Goal: Information Seeking & Learning: Find contact information

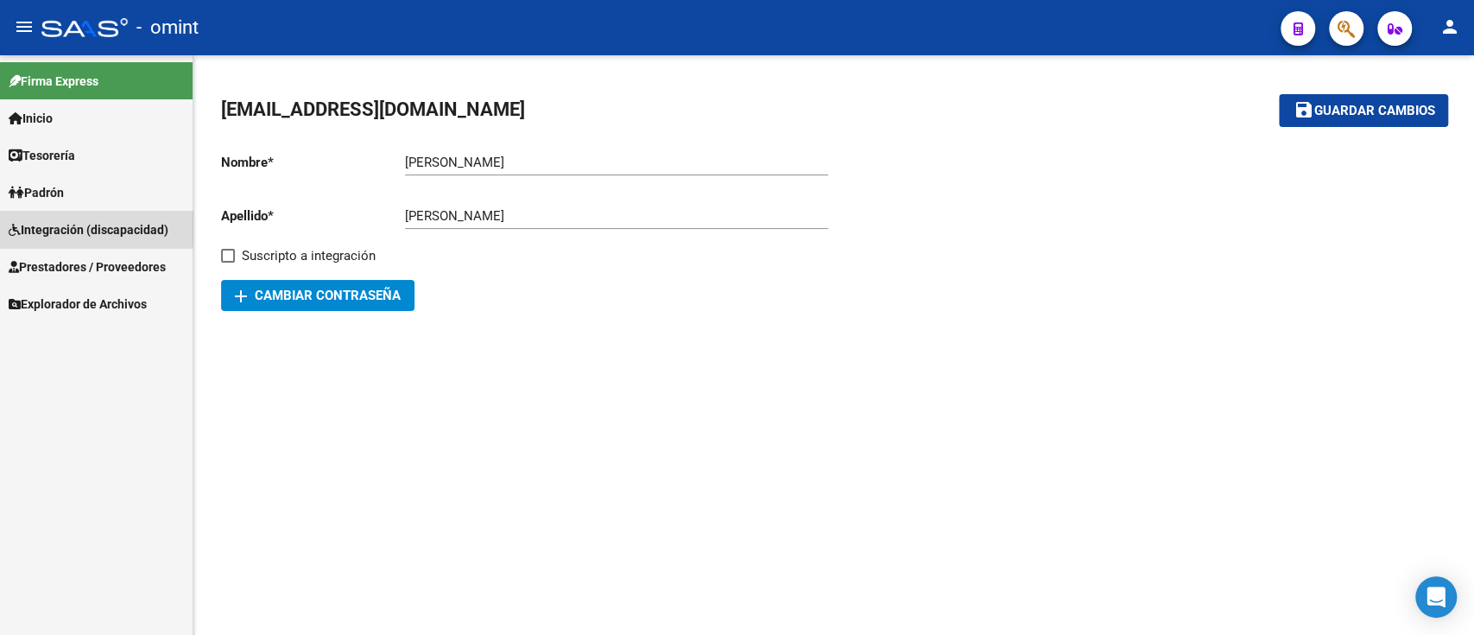
click at [62, 224] on span "Integración (discapacidad)" at bounding box center [89, 229] width 160 height 19
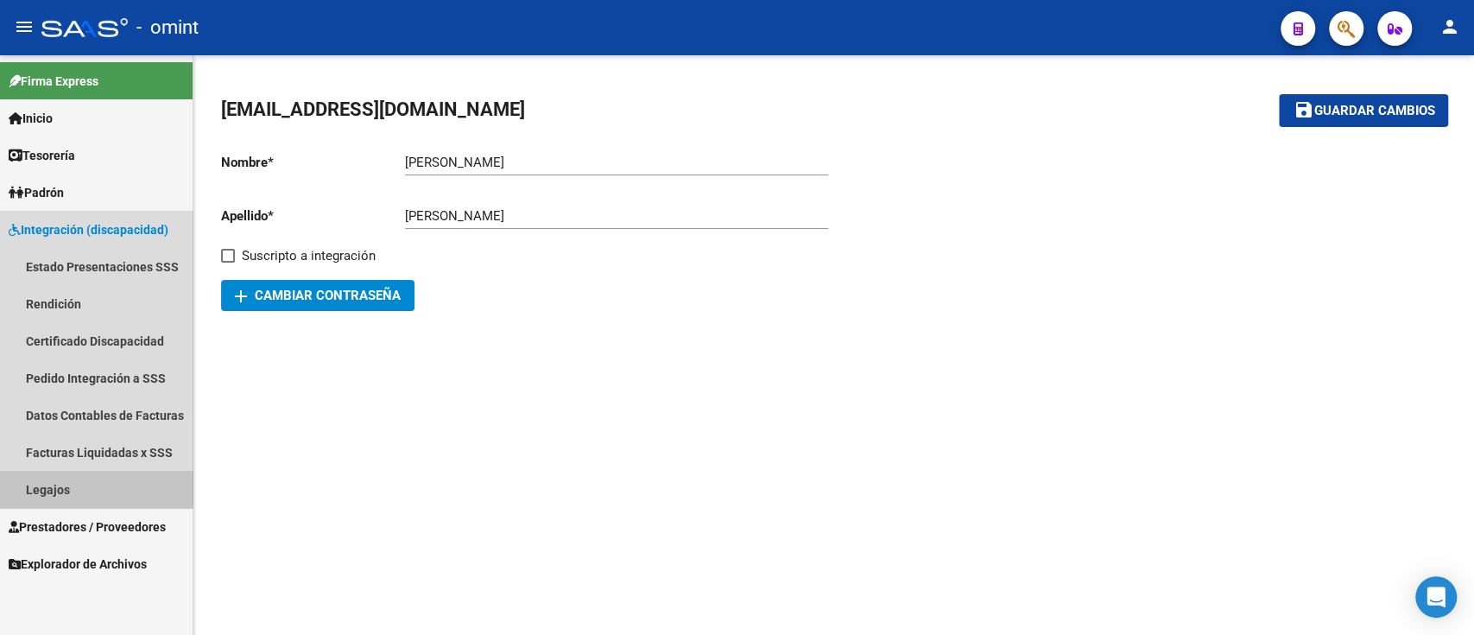
click at [86, 484] on link "Legajos" at bounding box center [96, 489] width 193 height 37
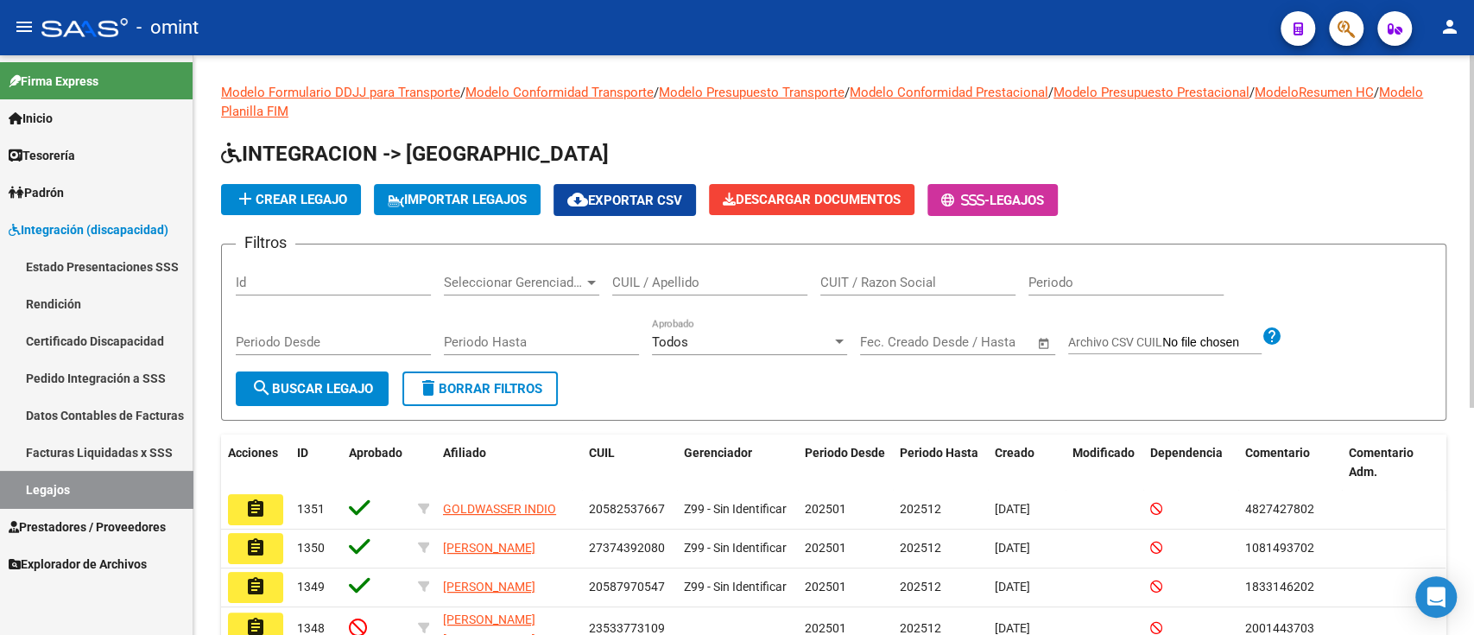
click at [726, 284] on input "CUIL / Apellido" at bounding box center [709, 283] width 195 height 16
paste input "33712537359"
type input "33712537359"
click at [718, 286] on input "33712537359" at bounding box center [709, 283] width 195 height 16
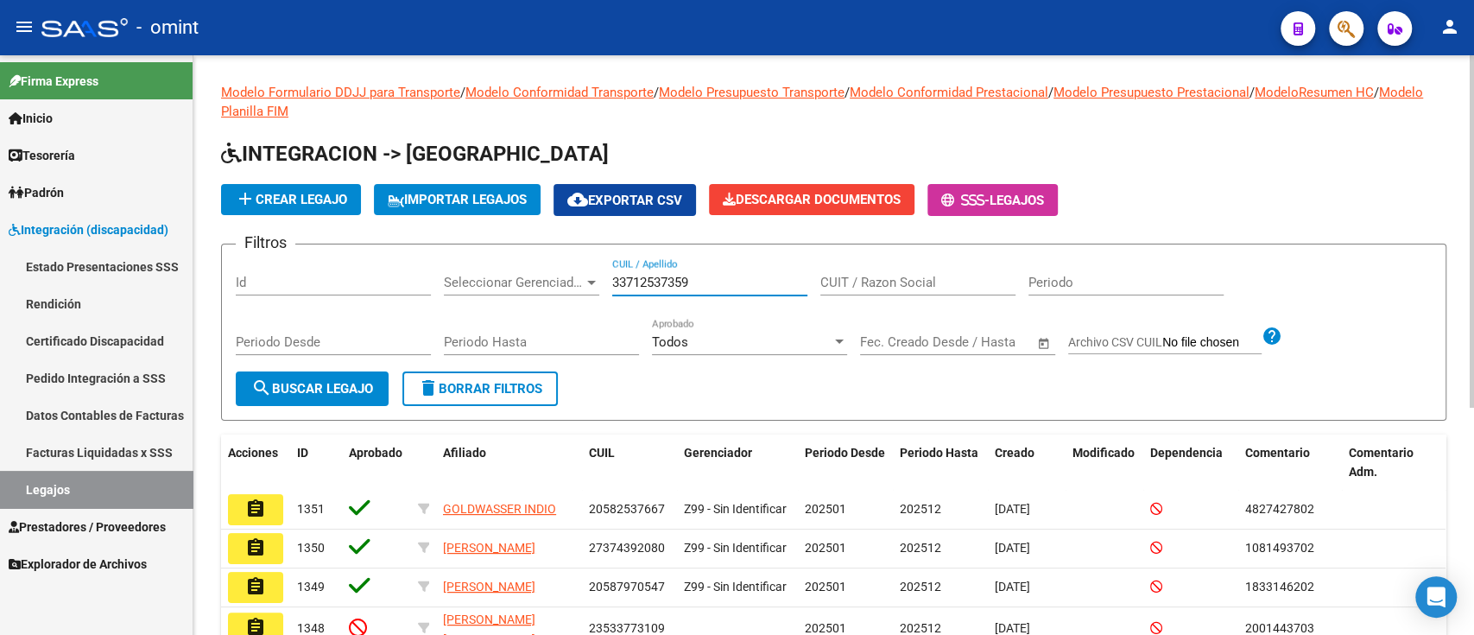
click at [718, 286] on input "33712537359" at bounding box center [709, 283] width 195 height 16
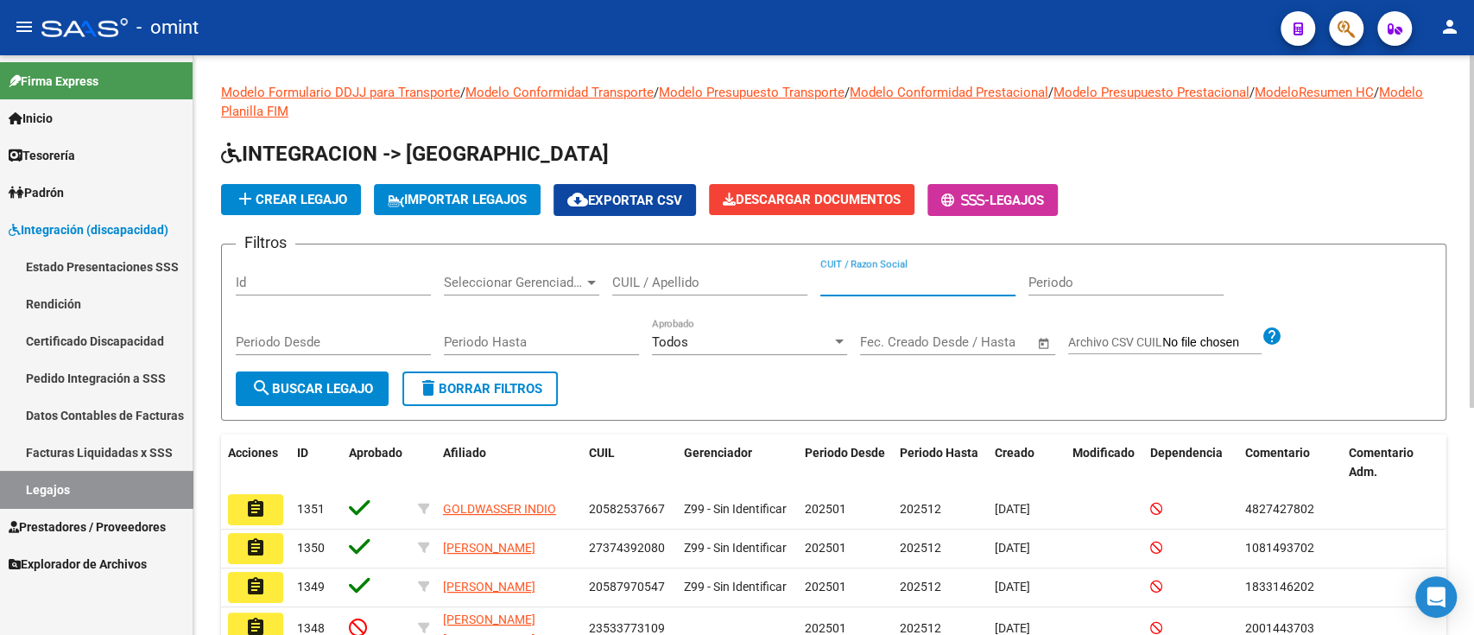
paste input "33712537359"
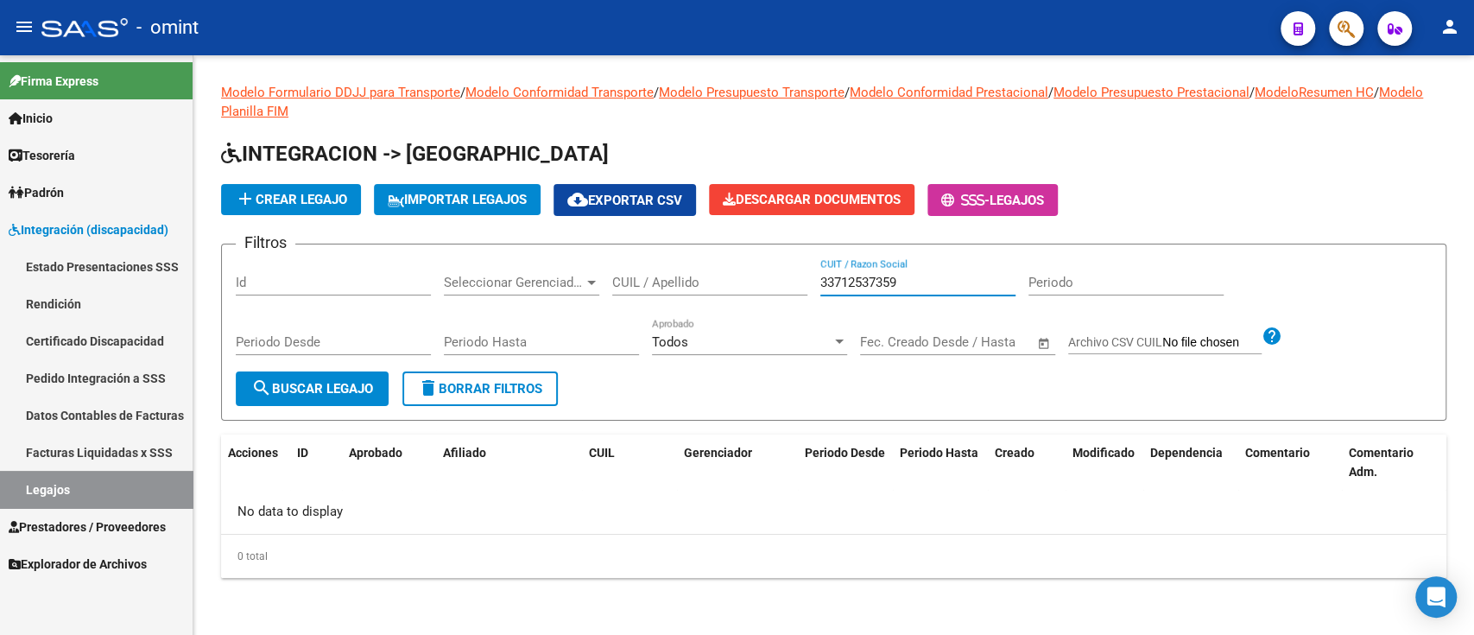
click at [912, 278] on input "33712537359" at bounding box center [918, 283] width 195 height 16
paste input "27213601143"
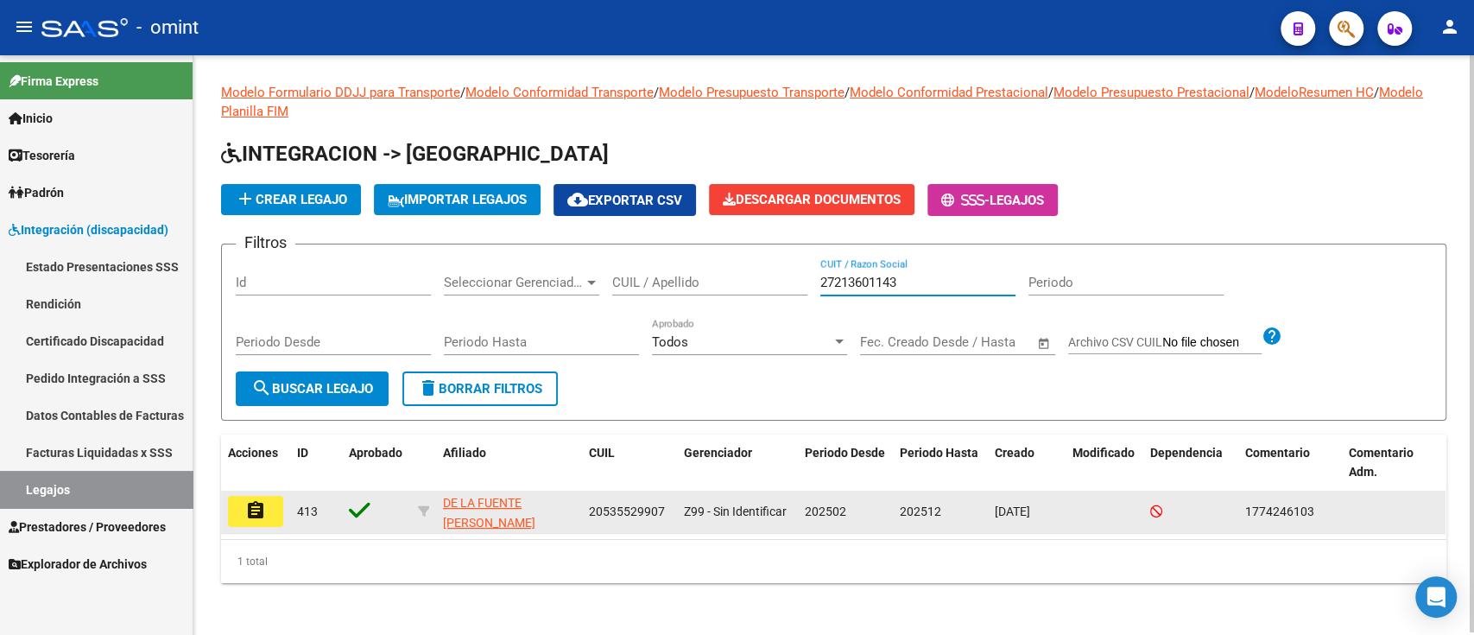
type input "27213601143"
click at [269, 514] on button "assignment" at bounding box center [255, 511] width 55 height 31
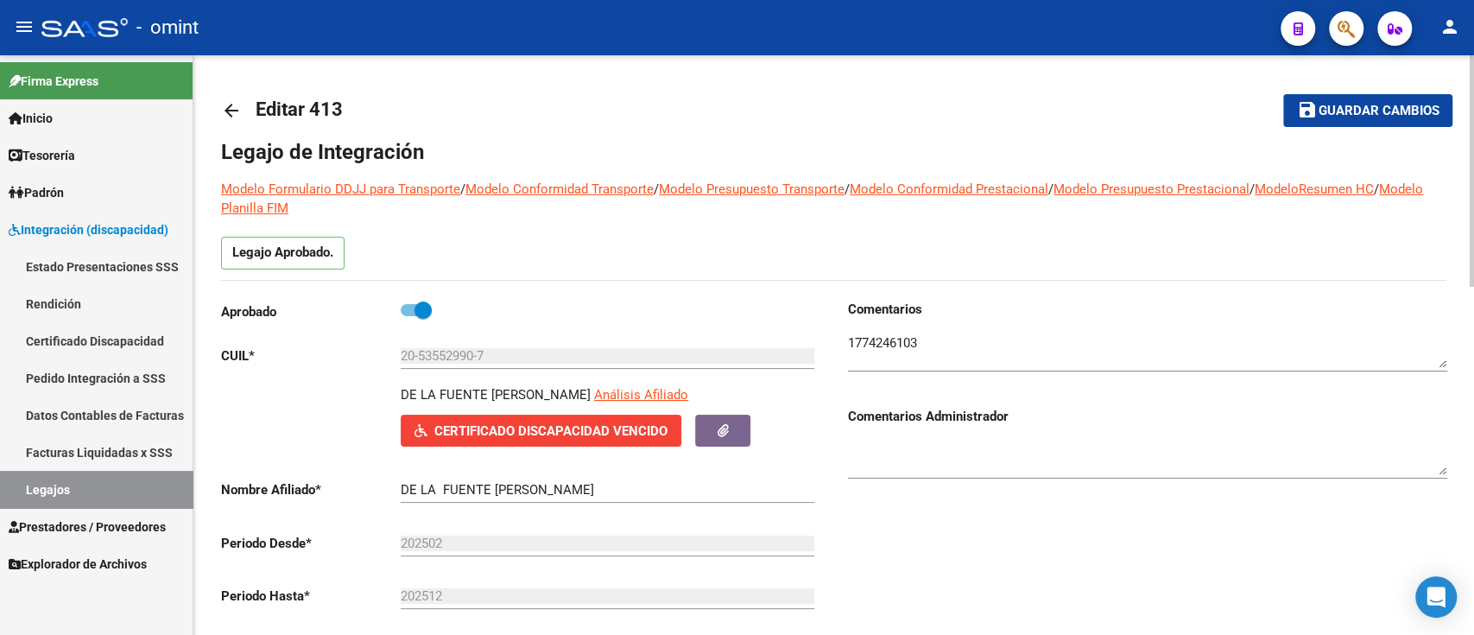
scroll to position [575, 0]
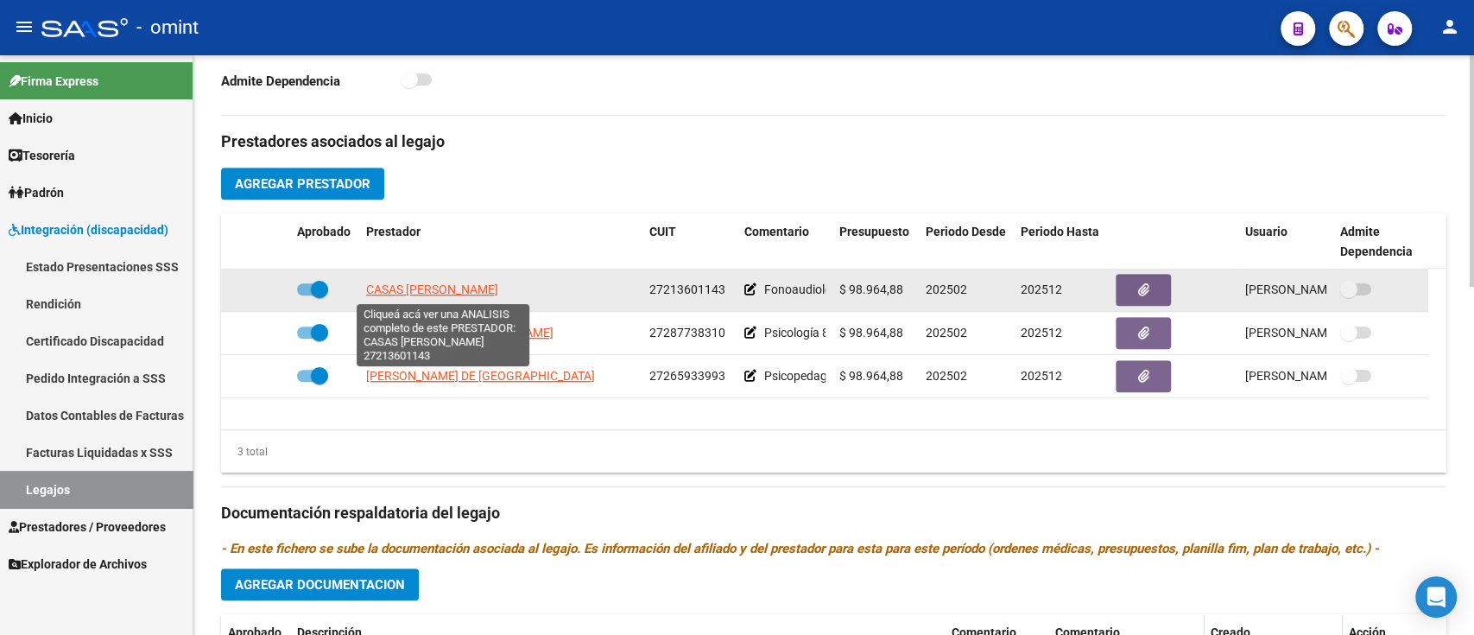
click at [456, 291] on span "CASAS [PERSON_NAME]" at bounding box center [432, 289] width 132 height 14
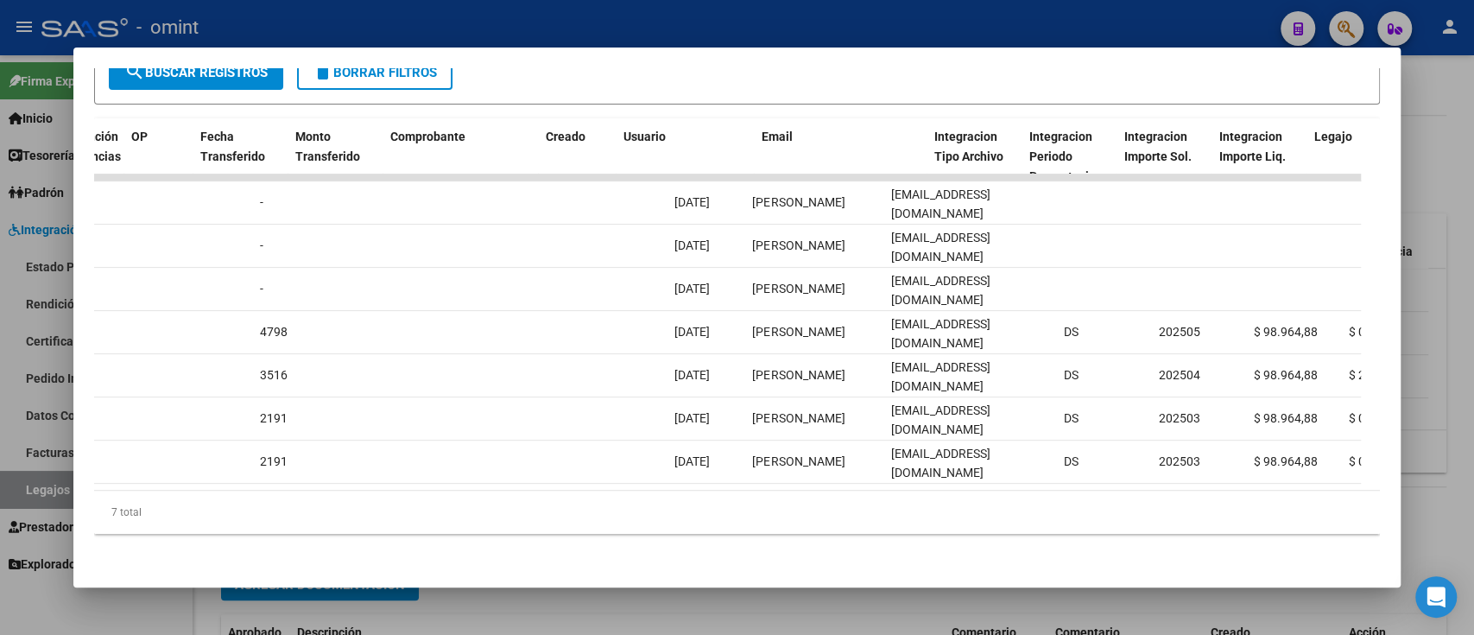
scroll to position [0, 1677]
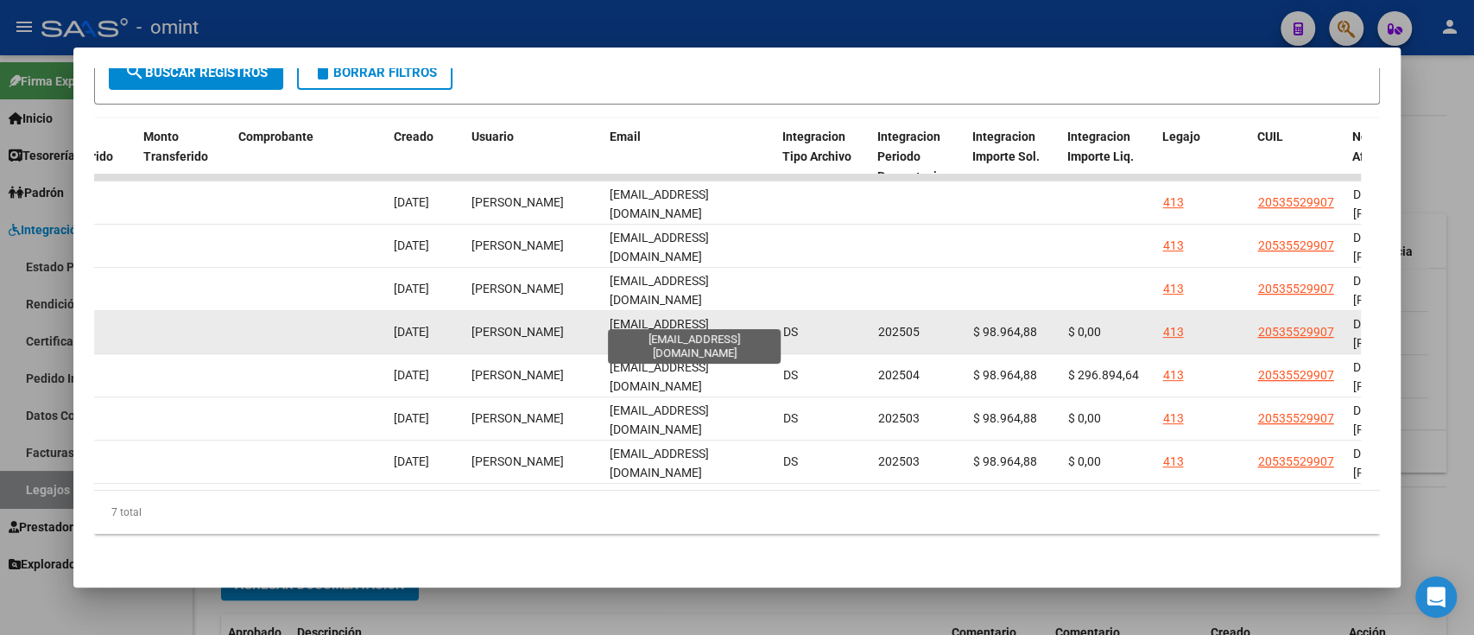
click at [698, 317] on span "[EMAIL_ADDRESS][DOMAIN_NAME]" at bounding box center [659, 334] width 99 height 34
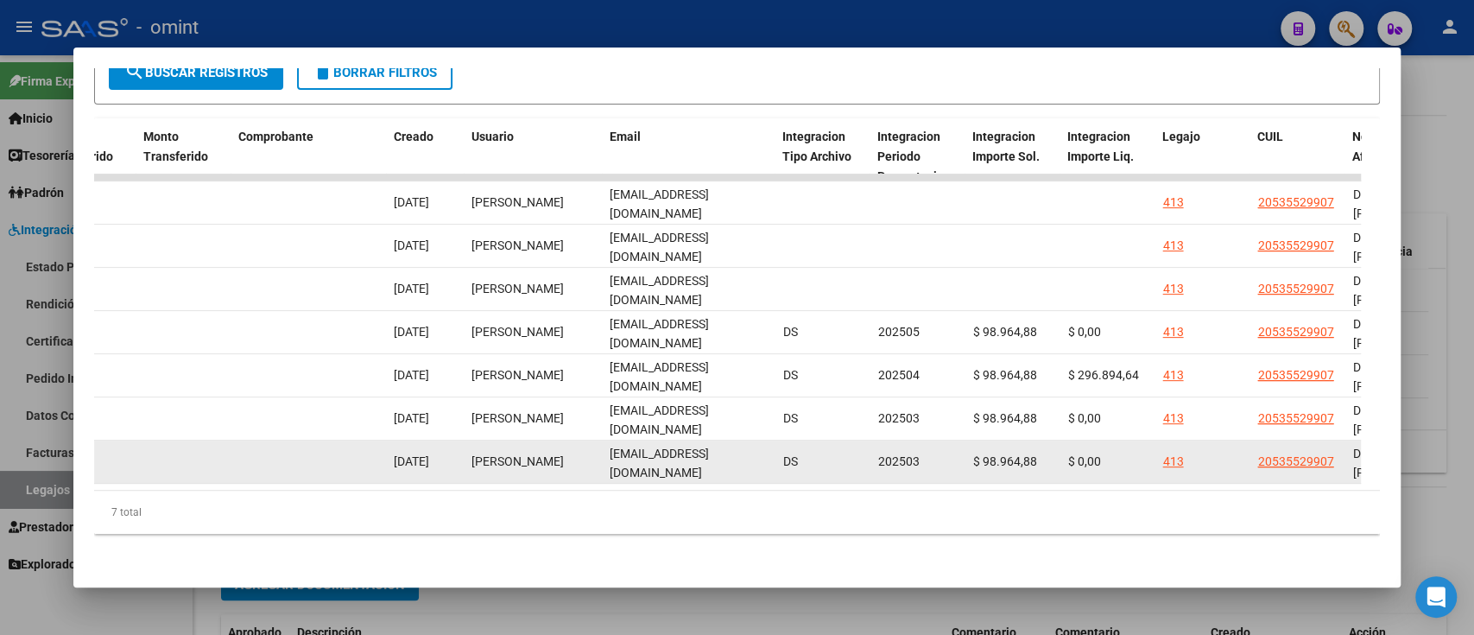
copy span "[EMAIL_ADDRESS][DOMAIN_NAME]"
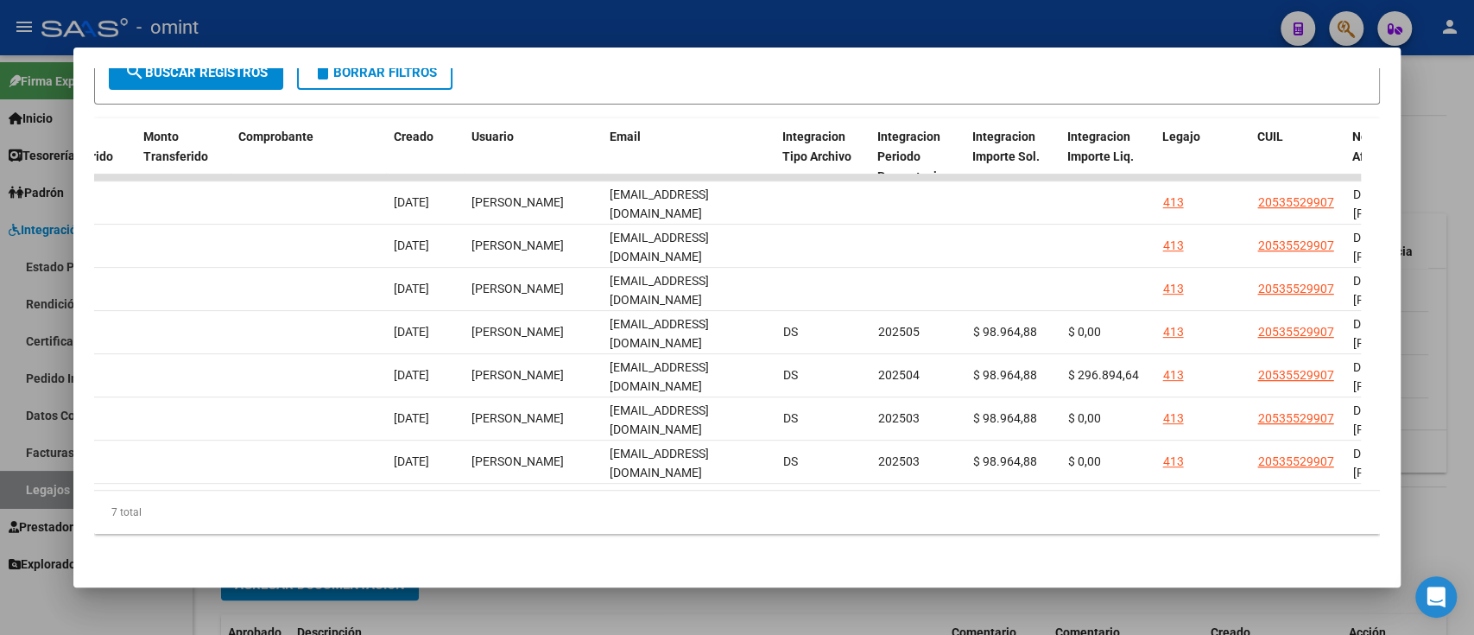
click at [54, 189] on div at bounding box center [737, 317] width 1474 height 635
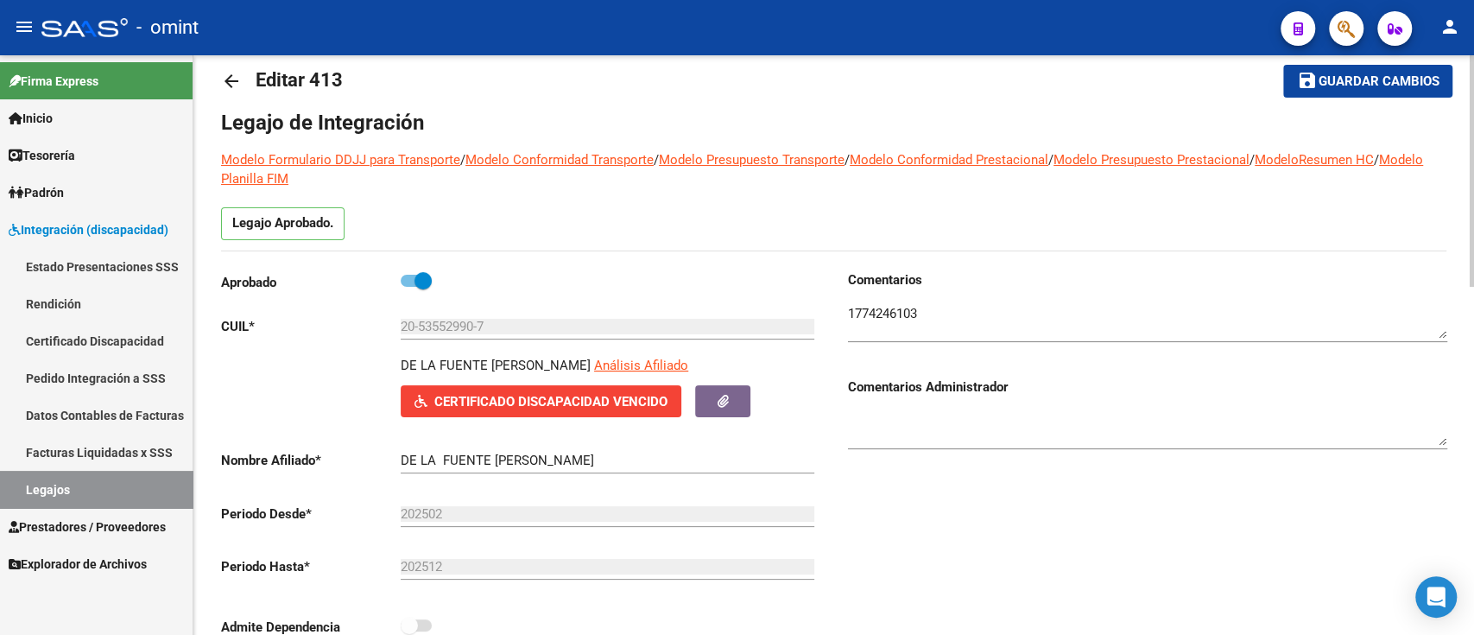
scroll to position [0, 0]
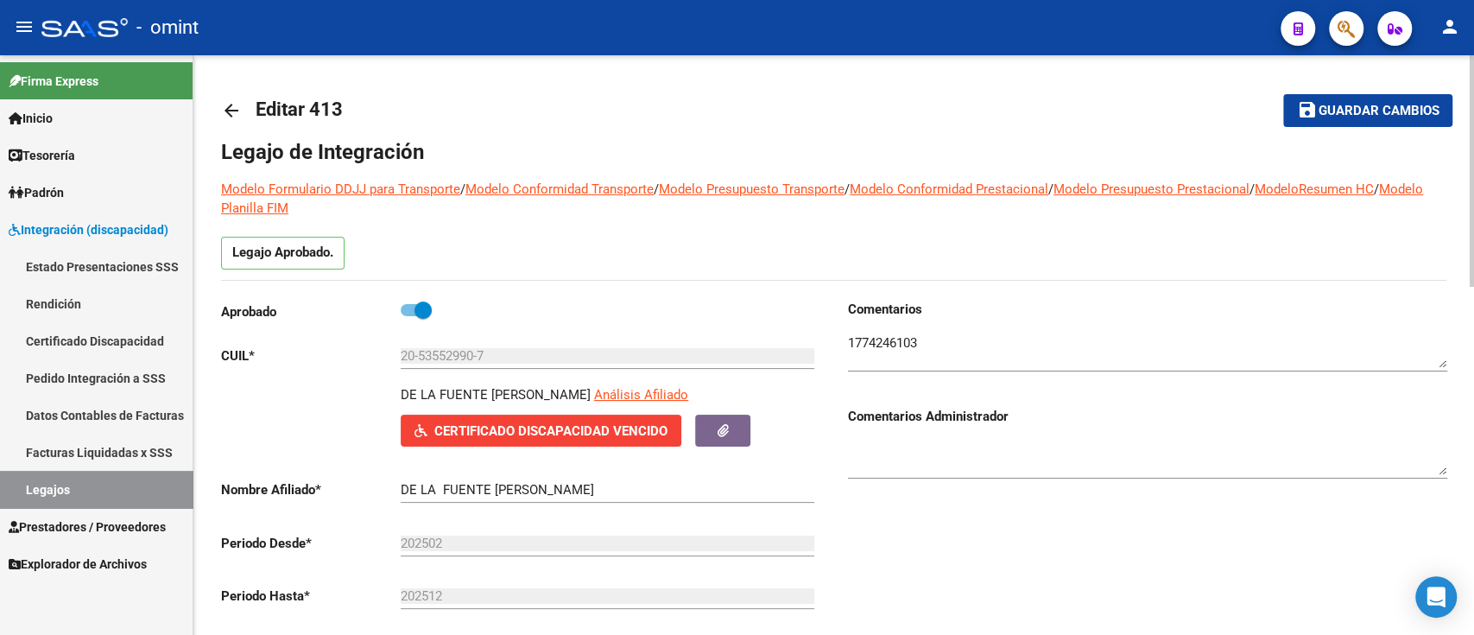
click at [223, 102] on mat-icon "arrow_back" at bounding box center [231, 110] width 21 height 21
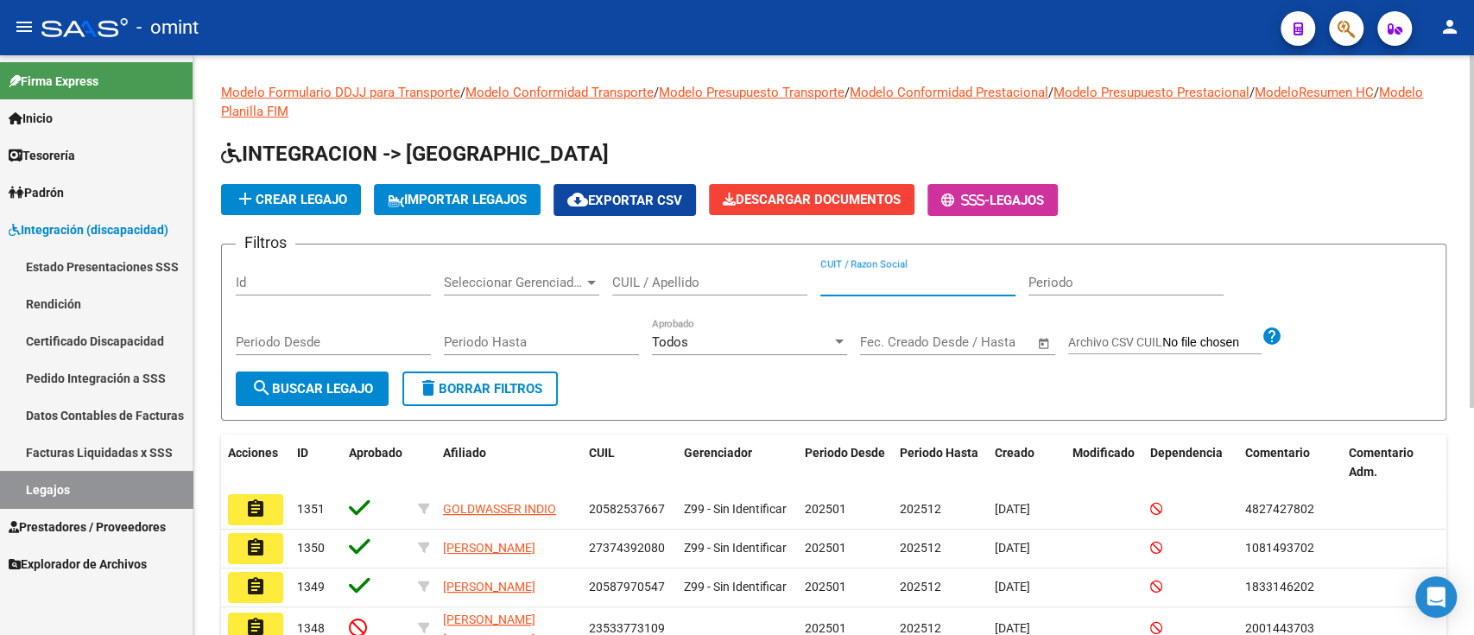
click at [878, 275] on input "CUIT / Razon Social" at bounding box center [918, 283] width 195 height 16
paste input "27316335115"
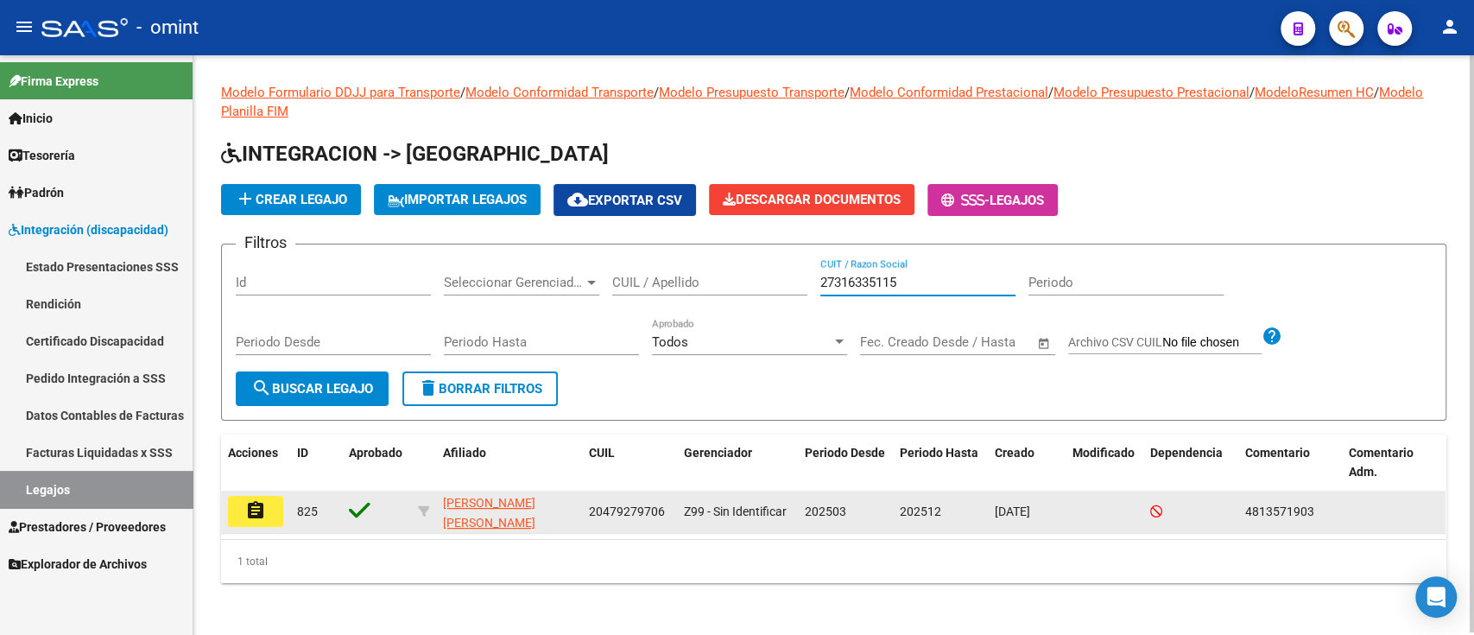
type input "27316335115"
click at [263, 527] on datatable-body-cell "assignment" at bounding box center [255, 512] width 69 height 42
click at [266, 517] on button "assignment" at bounding box center [255, 511] width 55 height 31
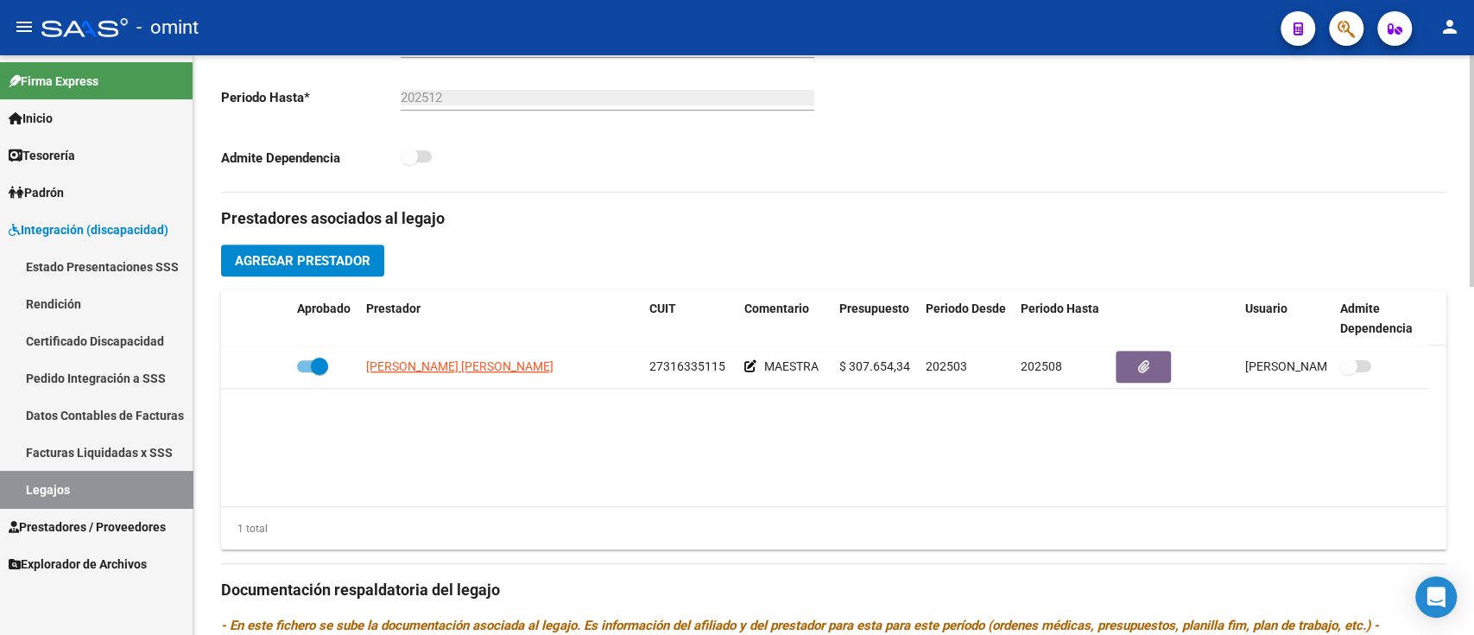
scroll to position [691, 0]
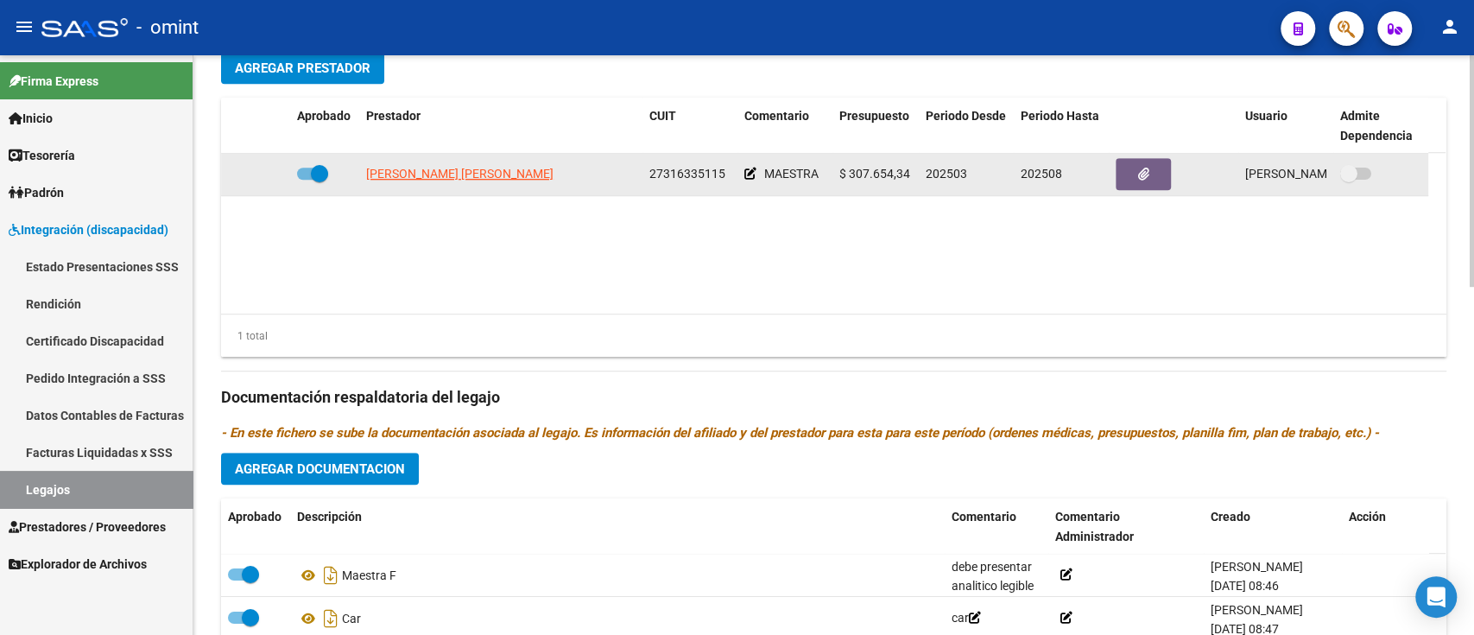
click at [445, 161] on datatable-body-cell "[PERSON_NAME] [PERSON_NAME]" at bounding box center [500, 174] width 283 height 42
click at [445, 164] on app-link-go-to "[PERSON_NAME] [PERSON_NAME]" at bounding box center [459, 174] width 187 height 20
click at [441, 166] on app-link-go-to "[PERSON_NAME] [PERSON_NAME]" at bounding box center [459, 174] width 187 height 20
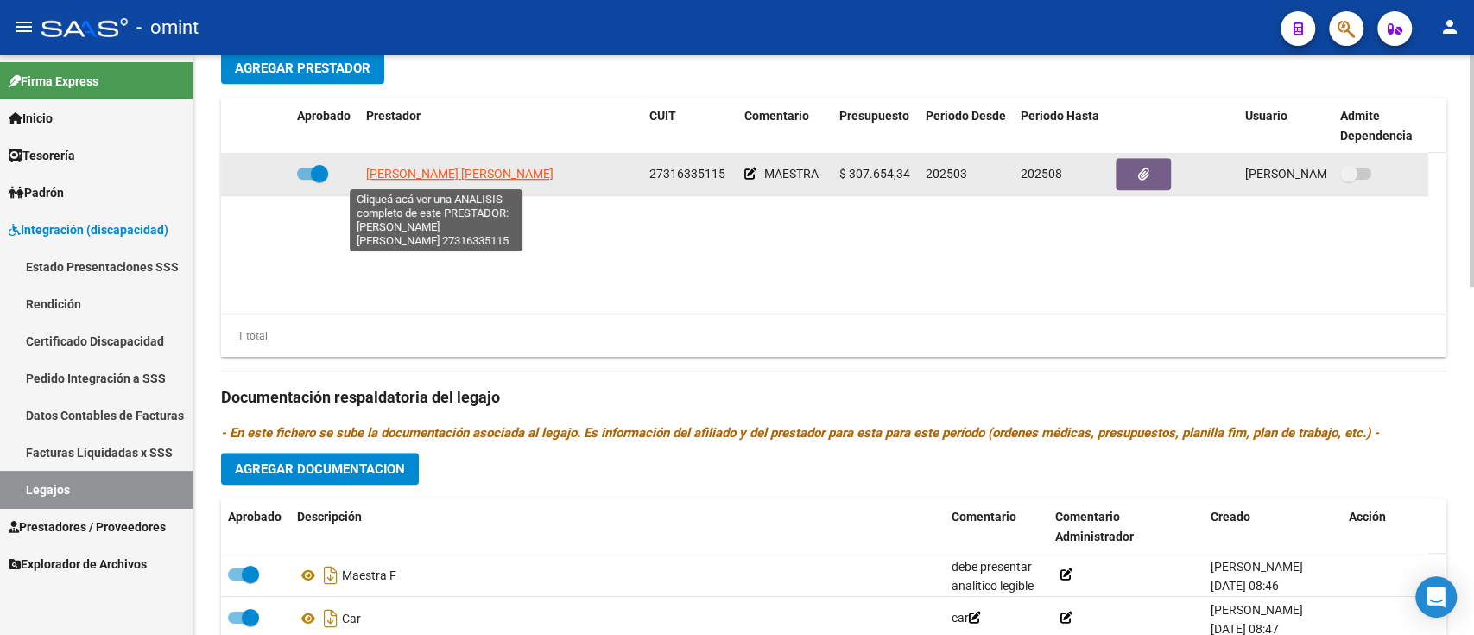
click at [480, 177] on span "[PERSON_NAME] [PERSON_NAME]" at bounding box center [459, 174] width 187 height 14
type textarea "27316335115"
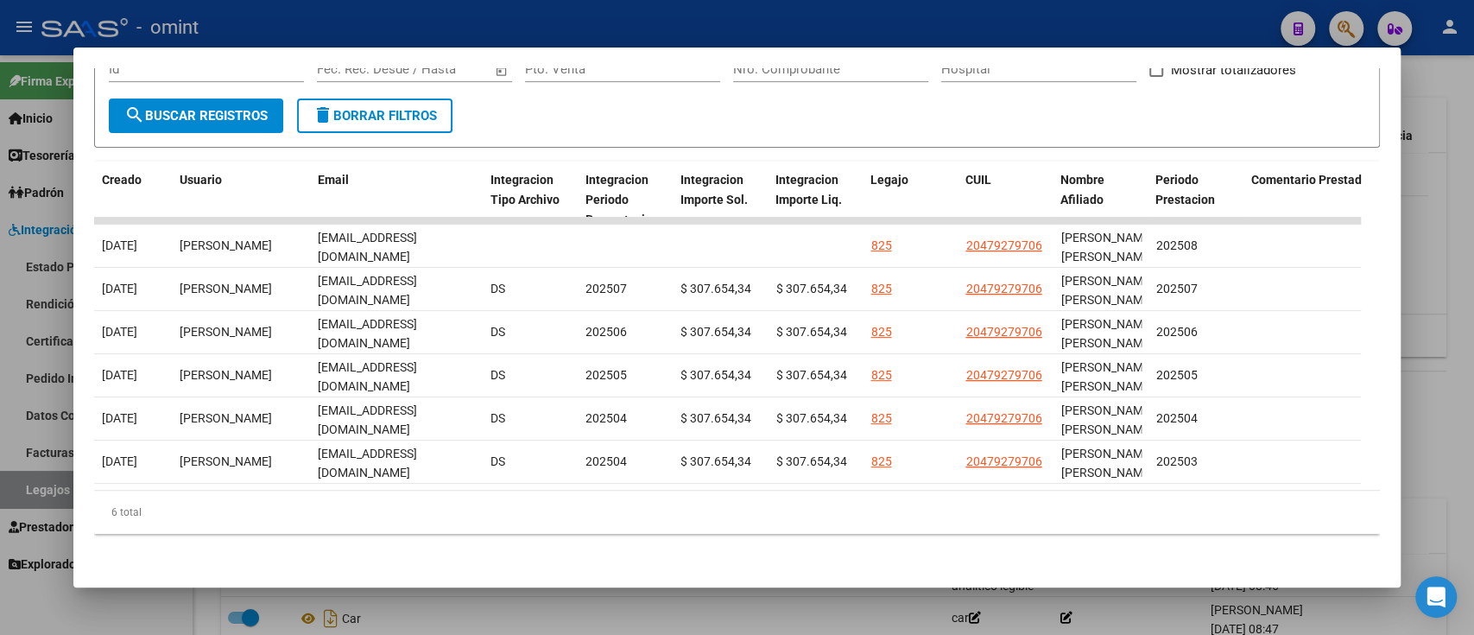
scroll to position [0, 1789]
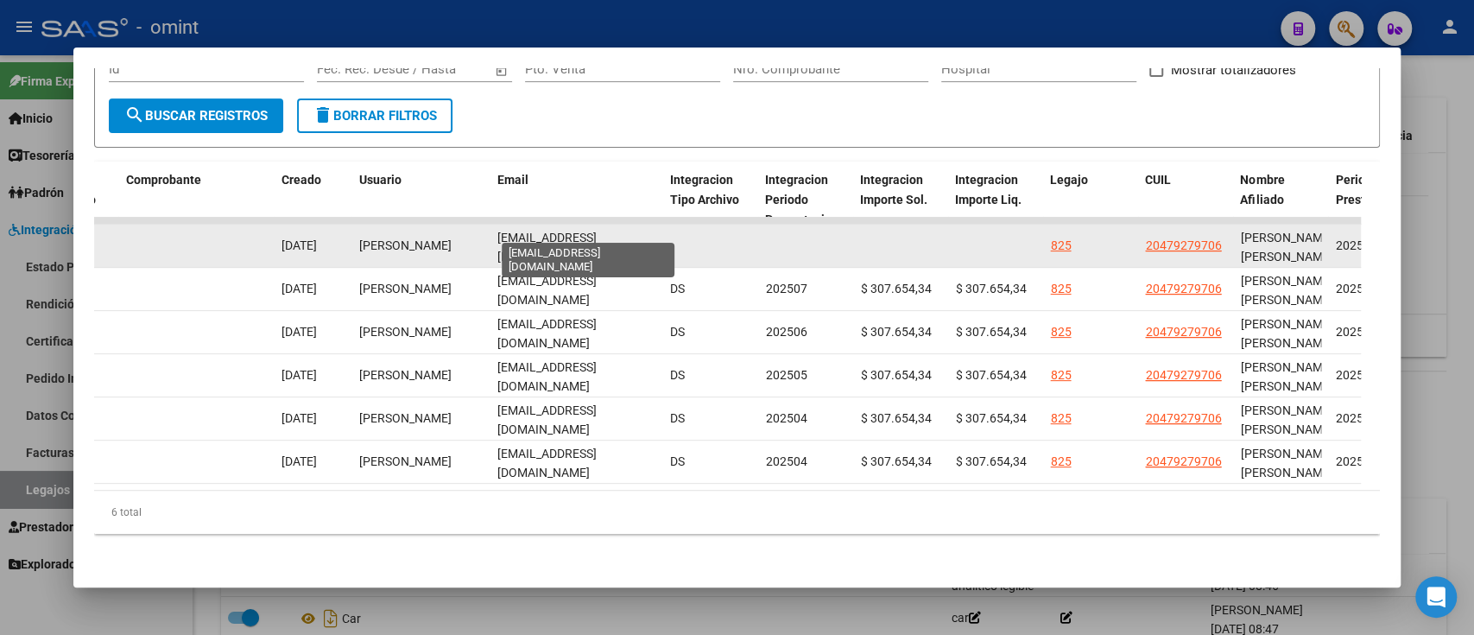
click at [538, 231] on span "[EMAIL_ADDRESS][DOMAIN_NAME]" at bounding box center [547, 248] width 99 height 34
copy span "[EMAIL_ADDRESS][DOMAIN_NAME]"
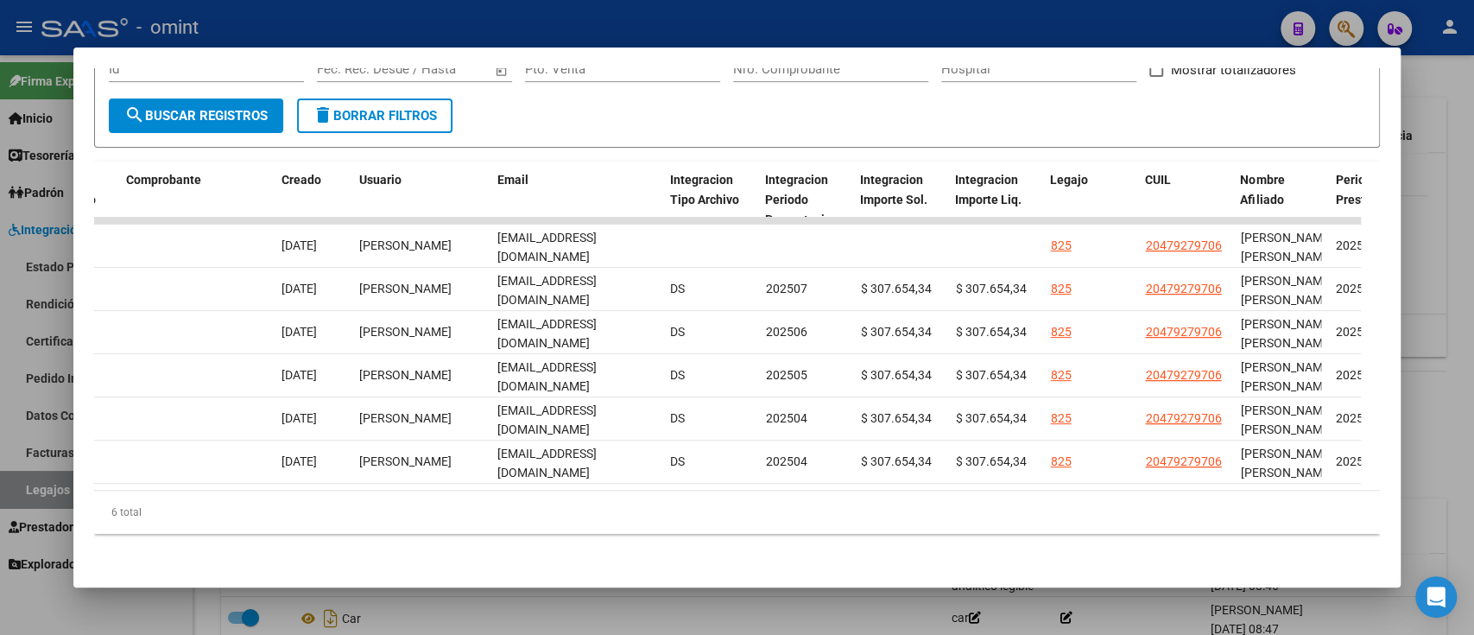
click at [0, 235] on div at bounding box center [737, 317] width 1474 height 635
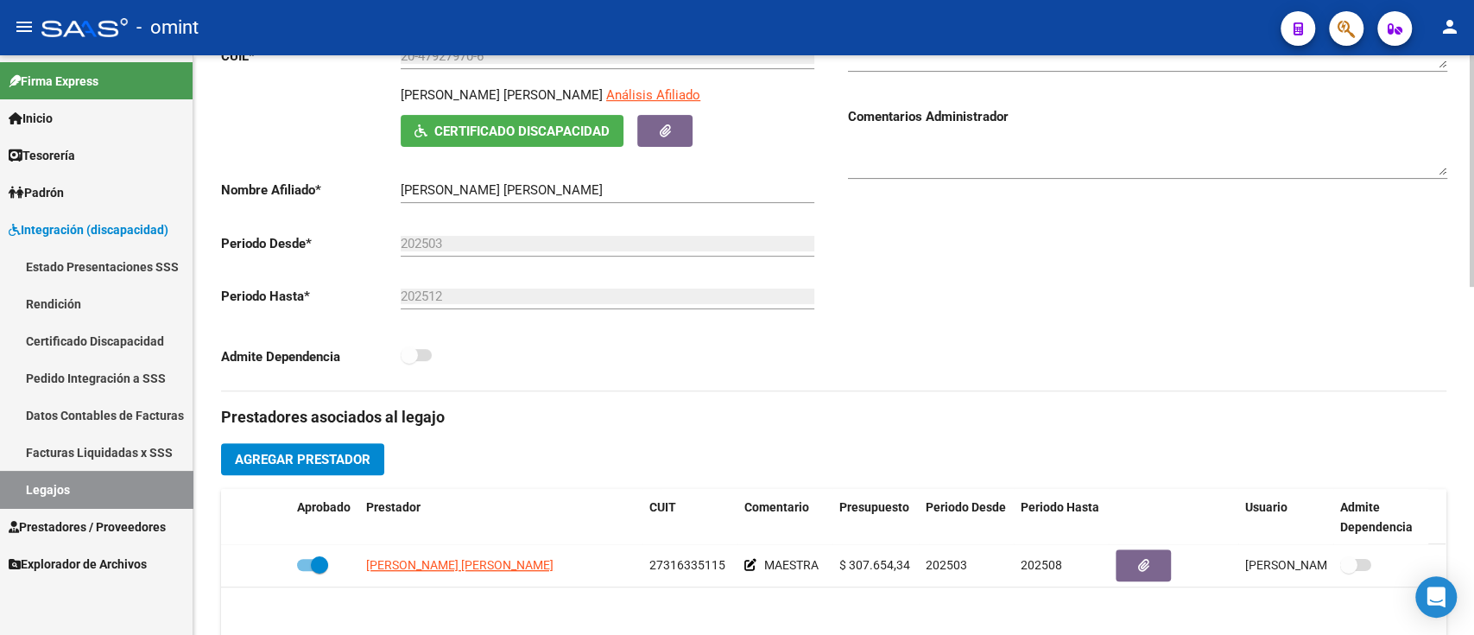
scroll to position [0, 0]
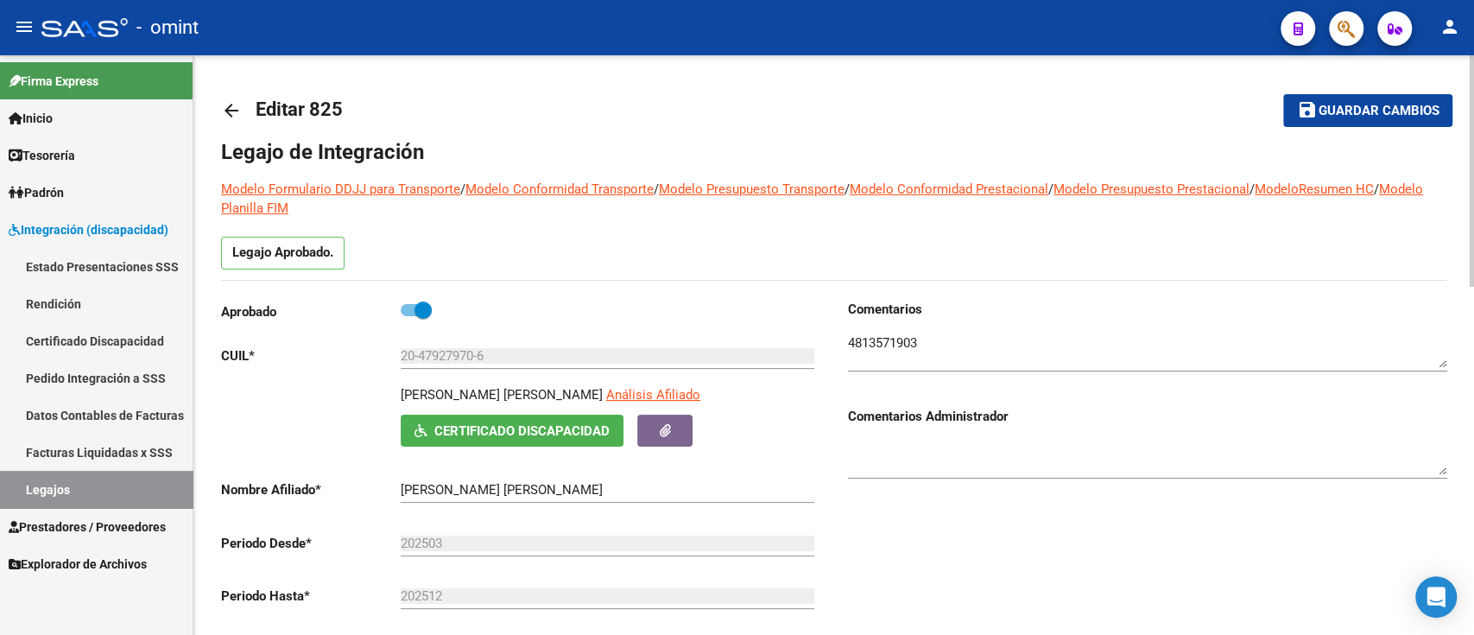
click at [235, 98] on link "arrow_back" at bounding box center [238, 110] width 35 height 41
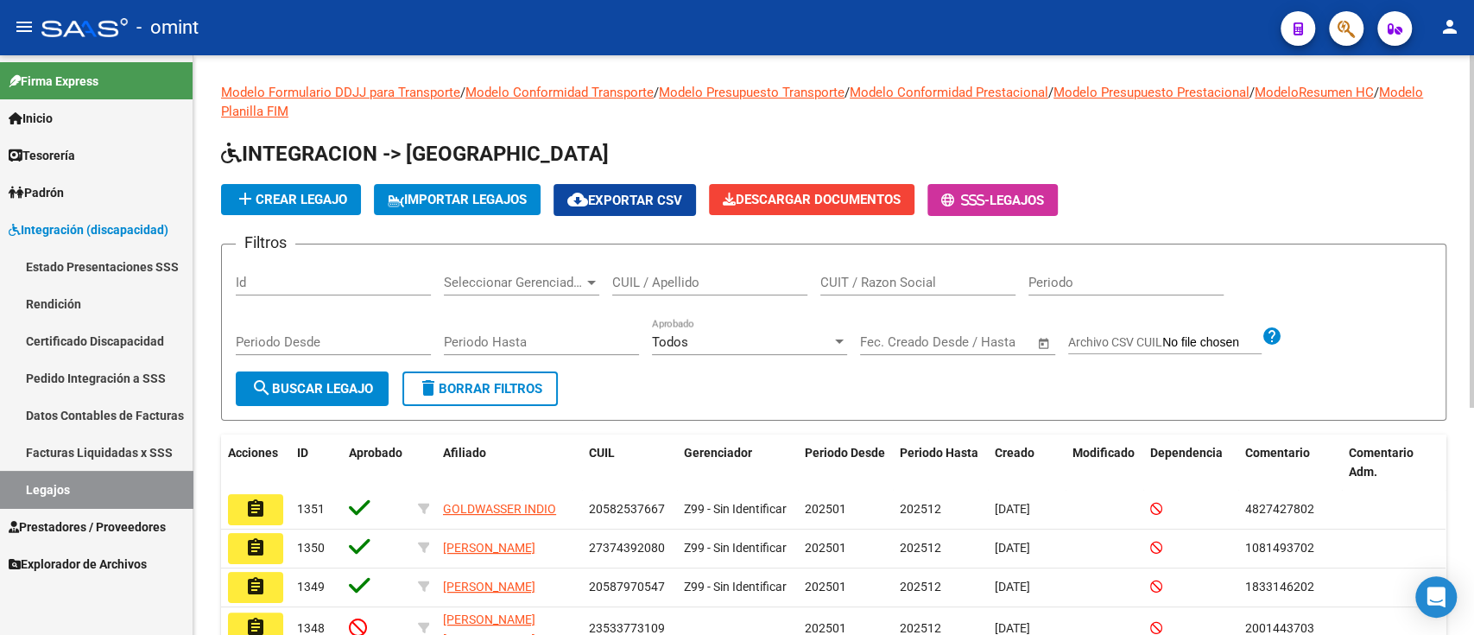
click at [865, 284] on input "CUIT / Razon Social" at bounding box center [918, 283] width 195 height 16
paste input "27249485581"
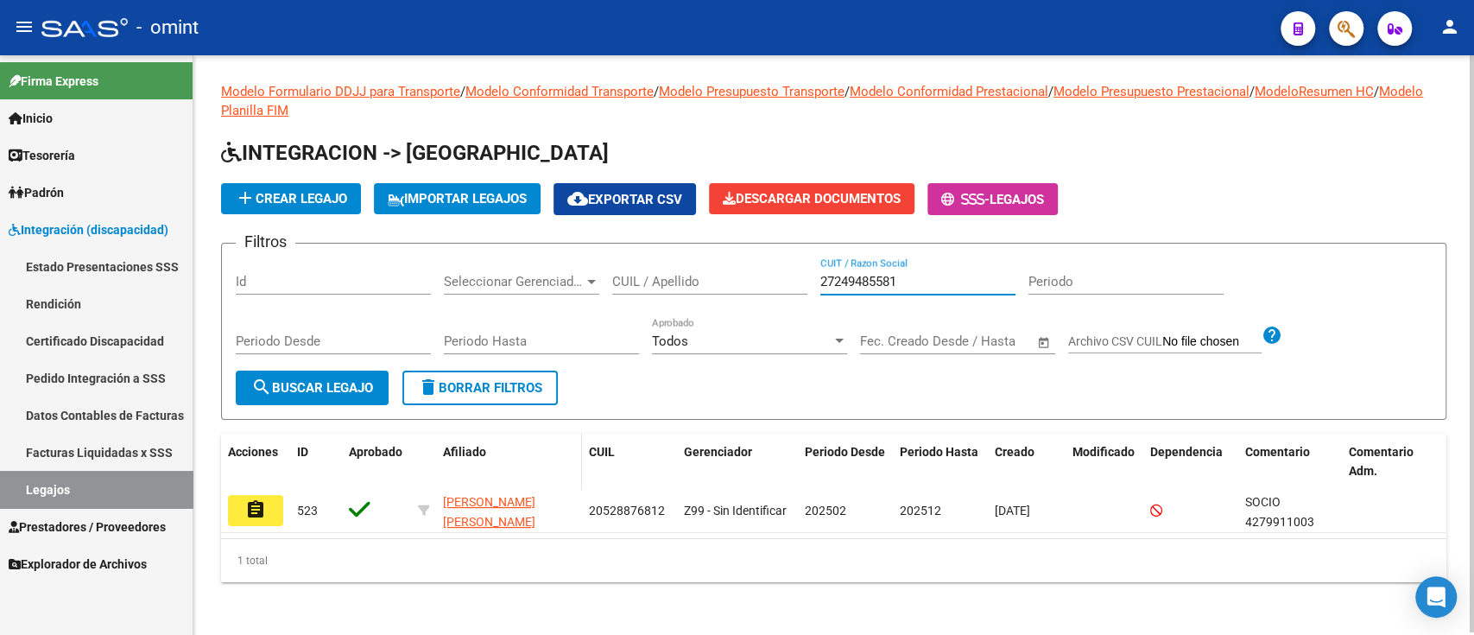
scroll to position [2, 0]
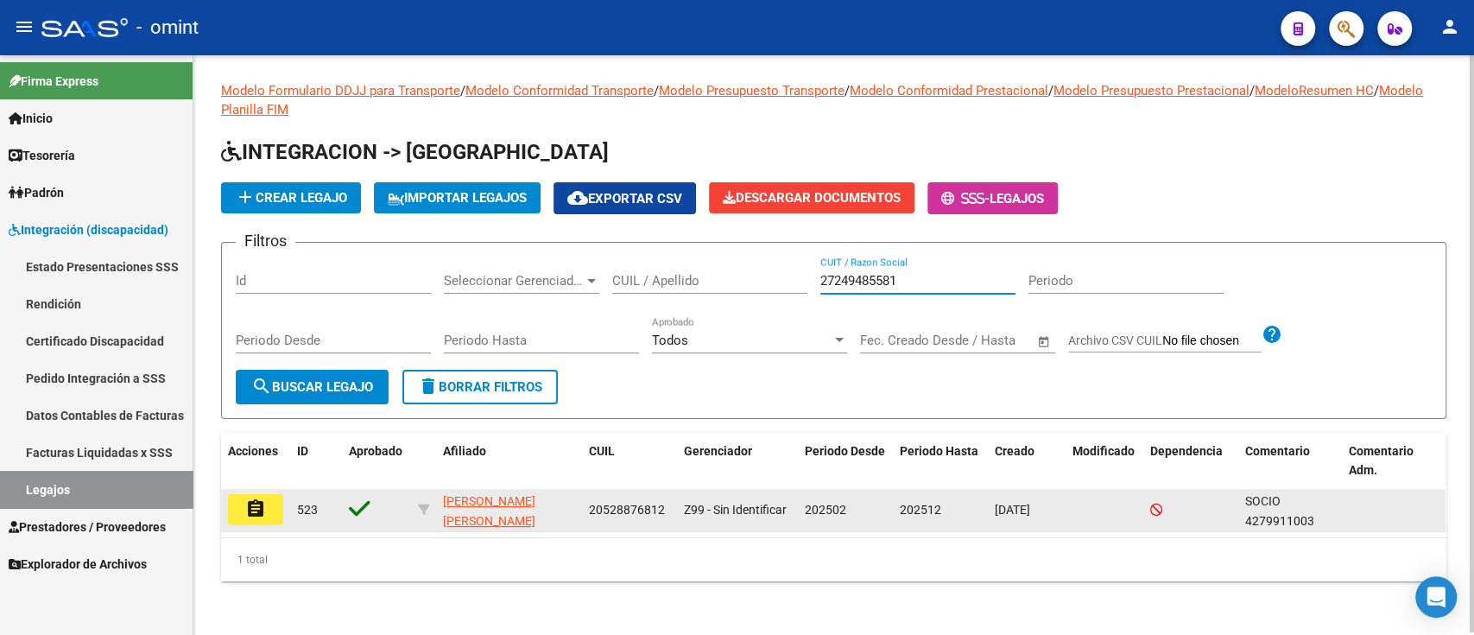
type input "27249485581"
click at [262, 506] on mat-icon "assignment" at bounding box center [255, 508] width 21 height 21
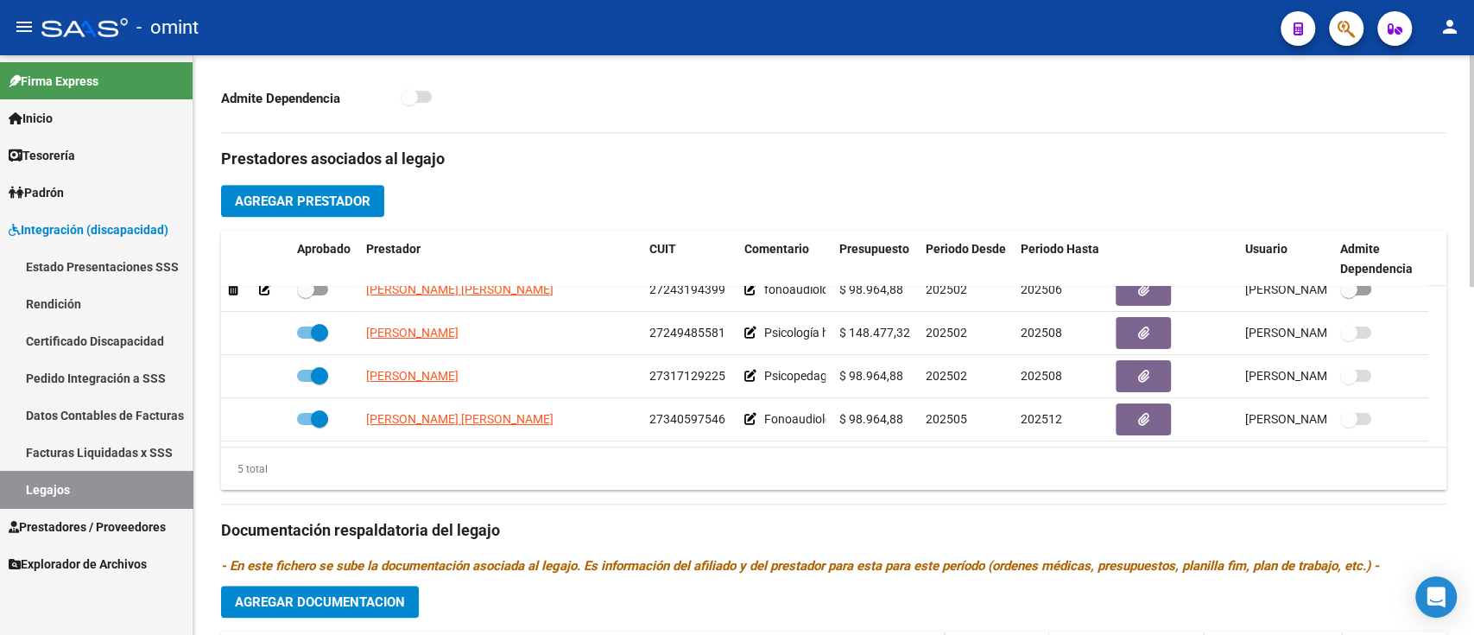
scroll to position [691, 0]
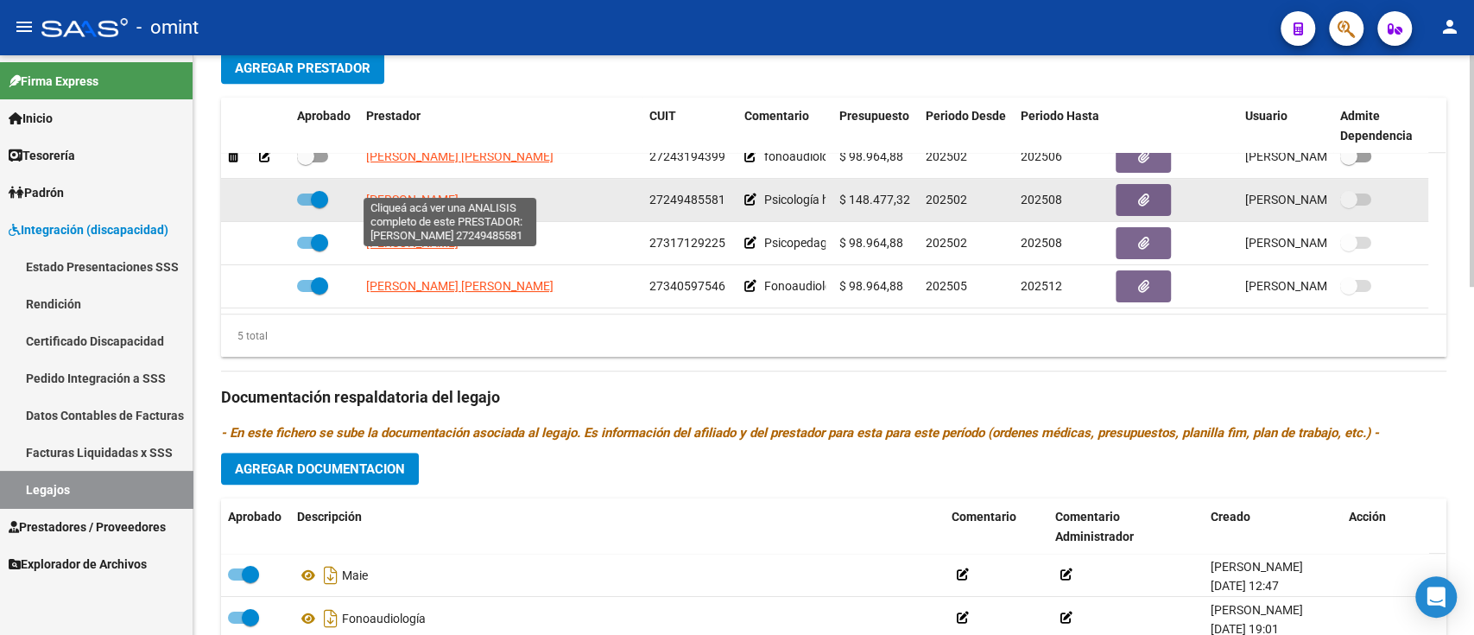
click at [459, 193] on span "[PERSON_NAME]" at bounding box center [412, 200] width 92 height 14
type textarea "27249485581"
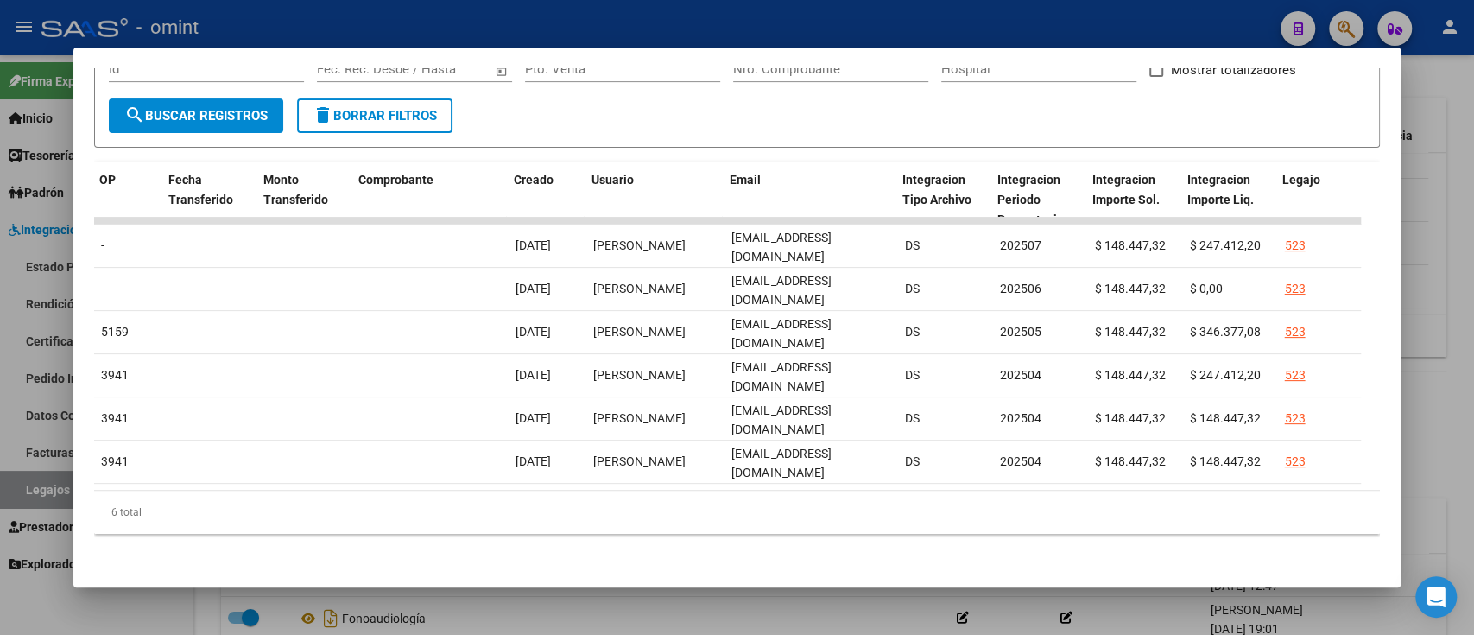
scroll to position [0, 1556]
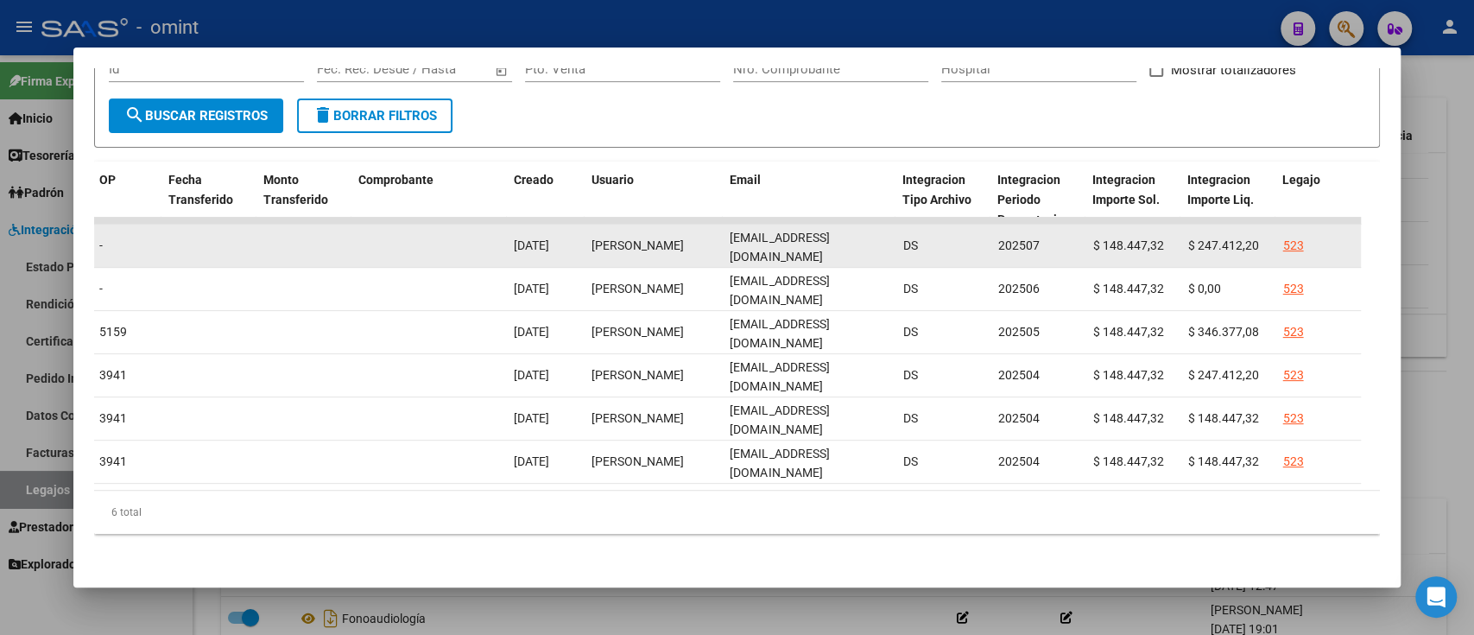
click at [825, 228] on div "[EMAIL_ADDRESS][DOMAIN_NAME]" at bounding box center [809, 246] width 159 height 36
click at [827, 231] on span "[EMAIL_ADDRESS][DOMAIN_NAME]" at bounding box center [779, 248] width 99 height 34
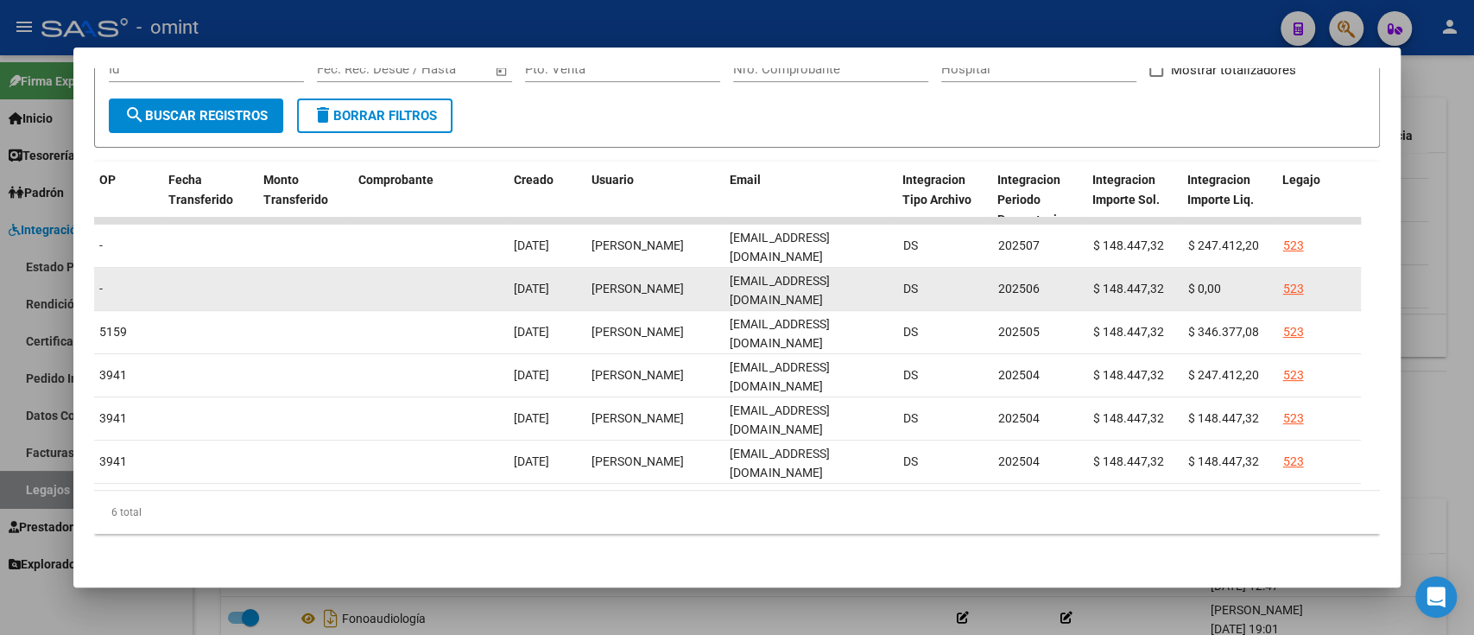
copy span "[EMAIL_ADDRESS][DOMAIN_NAME]"
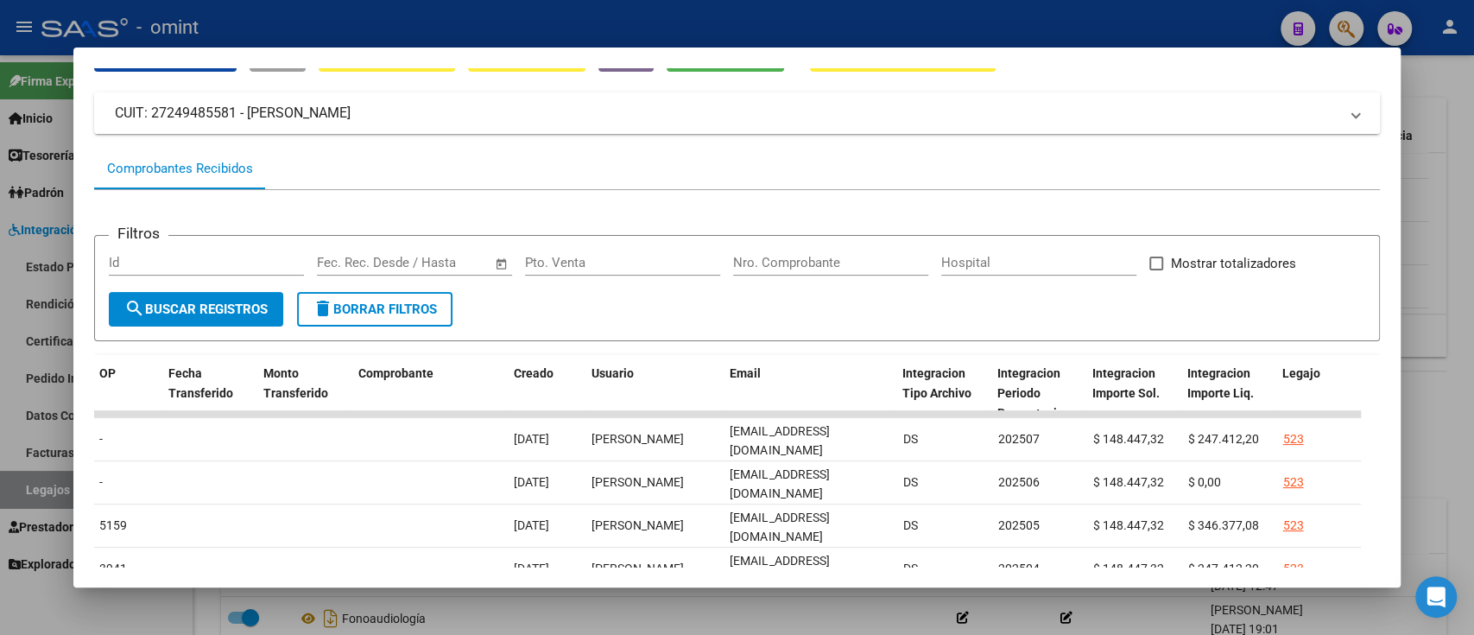
scroll to position [0, 0]
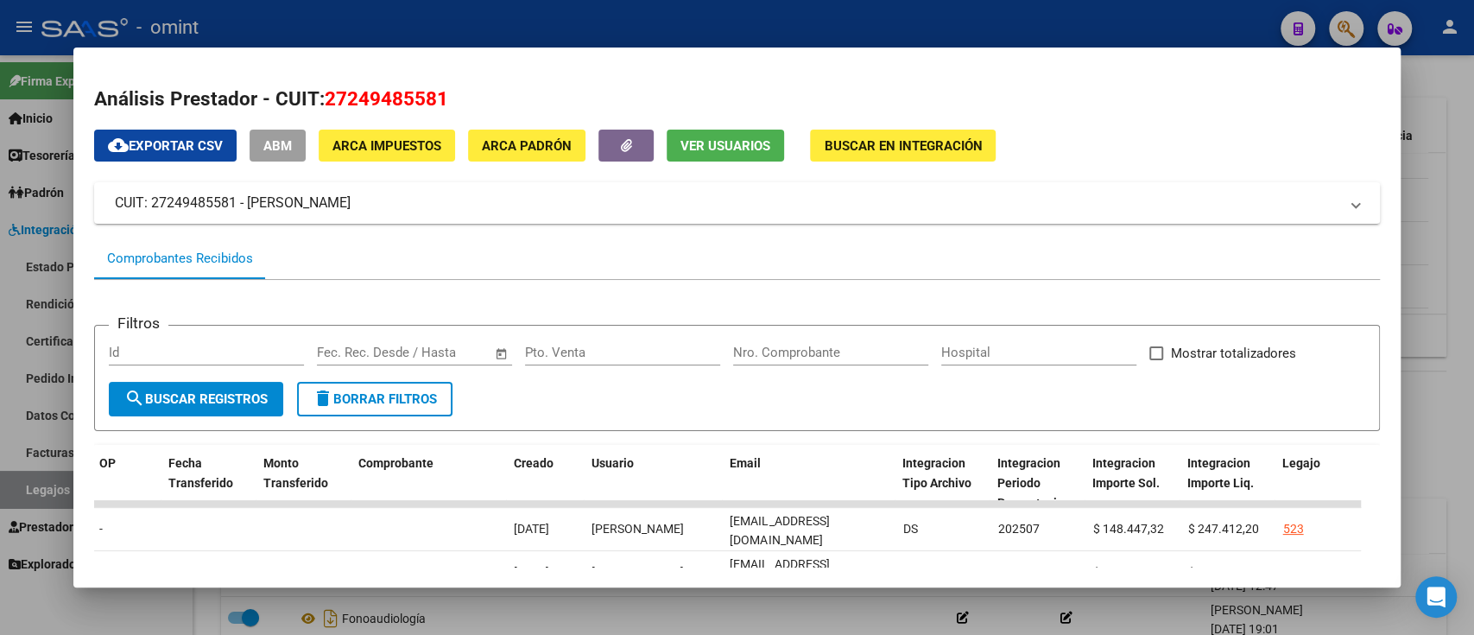
click at [21, 269] on div at bounding box center [737, 317] width 1474 height 635
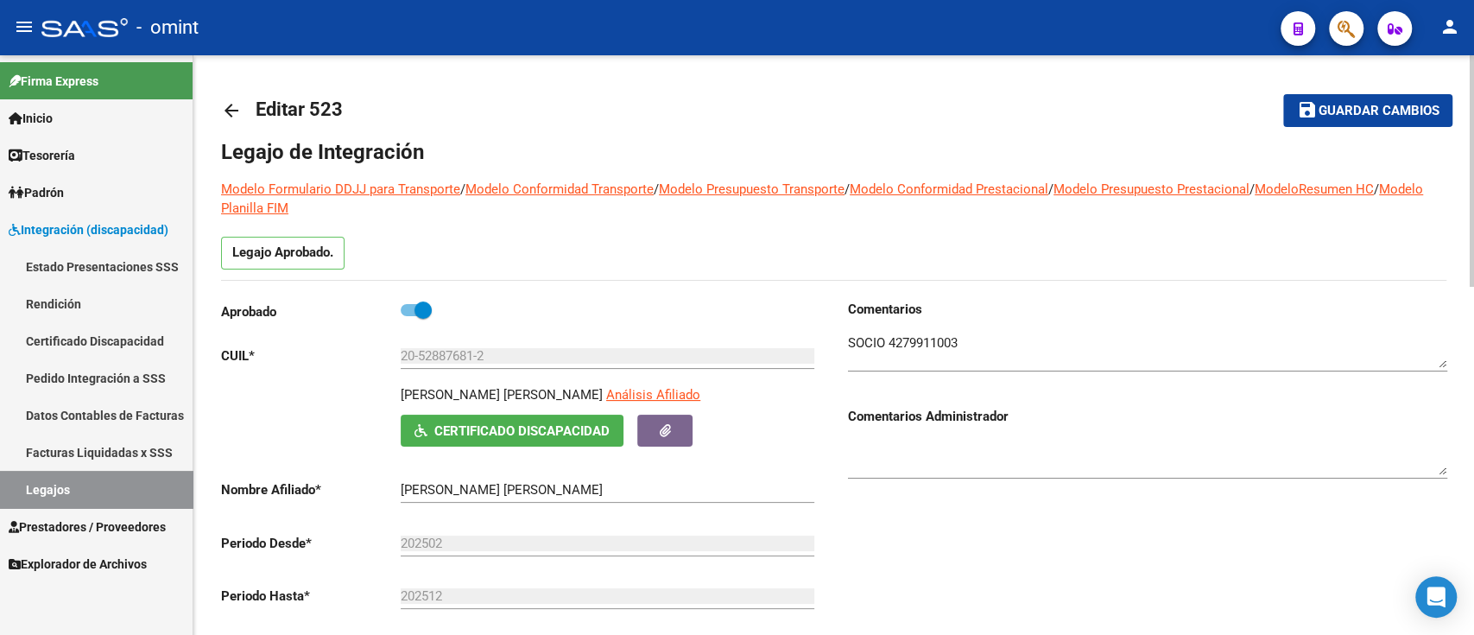
click at [227, 91] on link "arrow_back" at bounding box center [238, 110] width 35 height 41
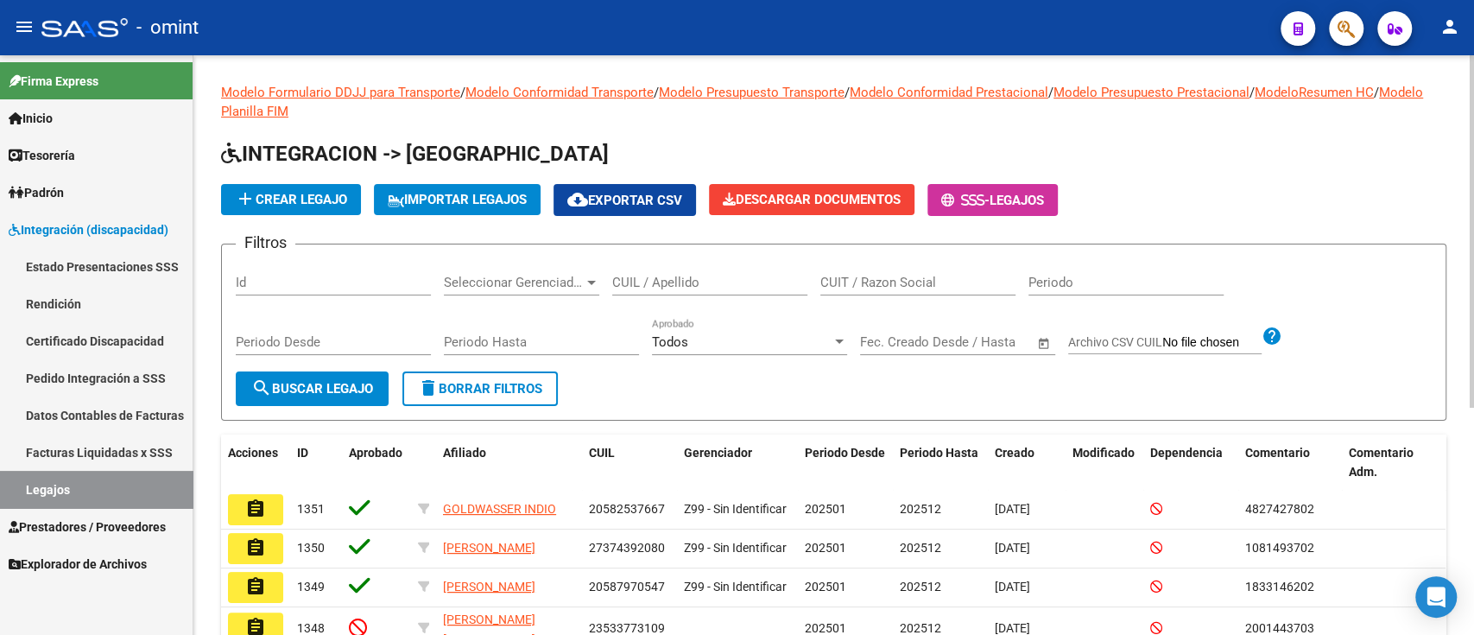
click at [866, 279] on input "CUIT / Razon Social" at bounding box center [918, 283] width 195 height 16
paste input "27262877987"
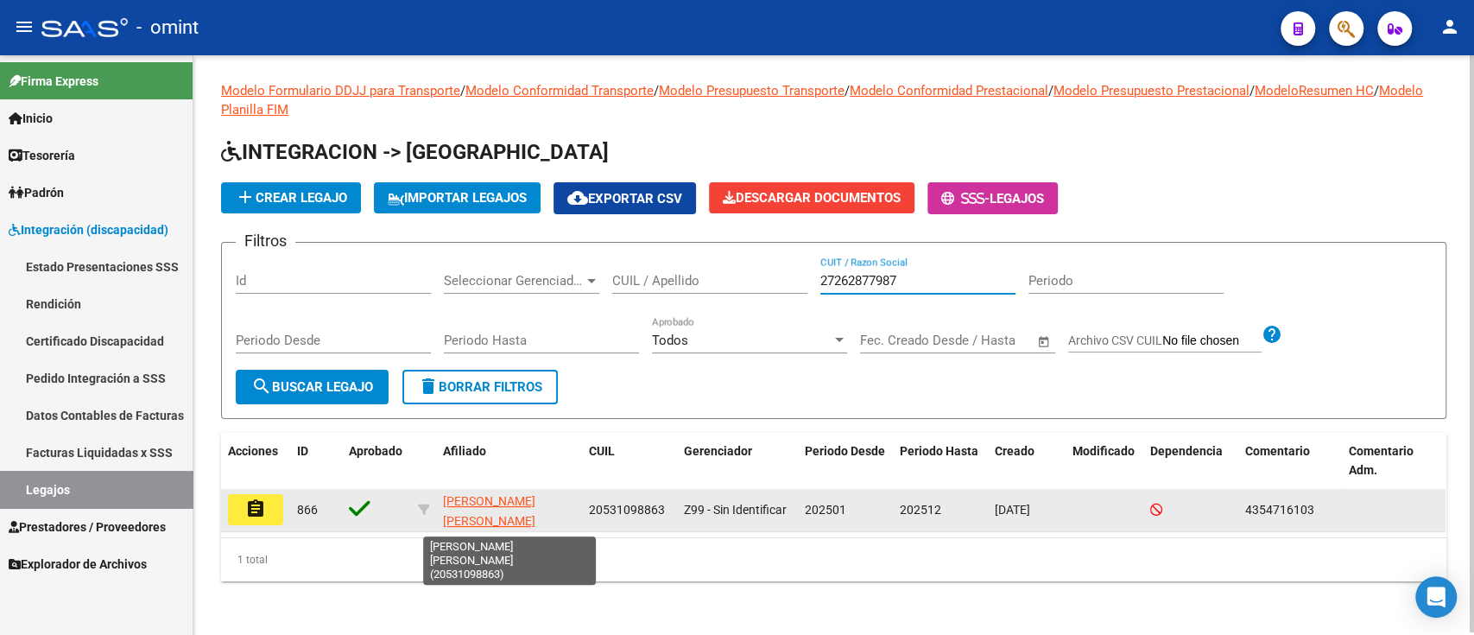
scroll to position [3, 0]
type input "27262877987"
click at [240, 504] on button "assignment" at bounding box center [255, 509] width 55 height 31
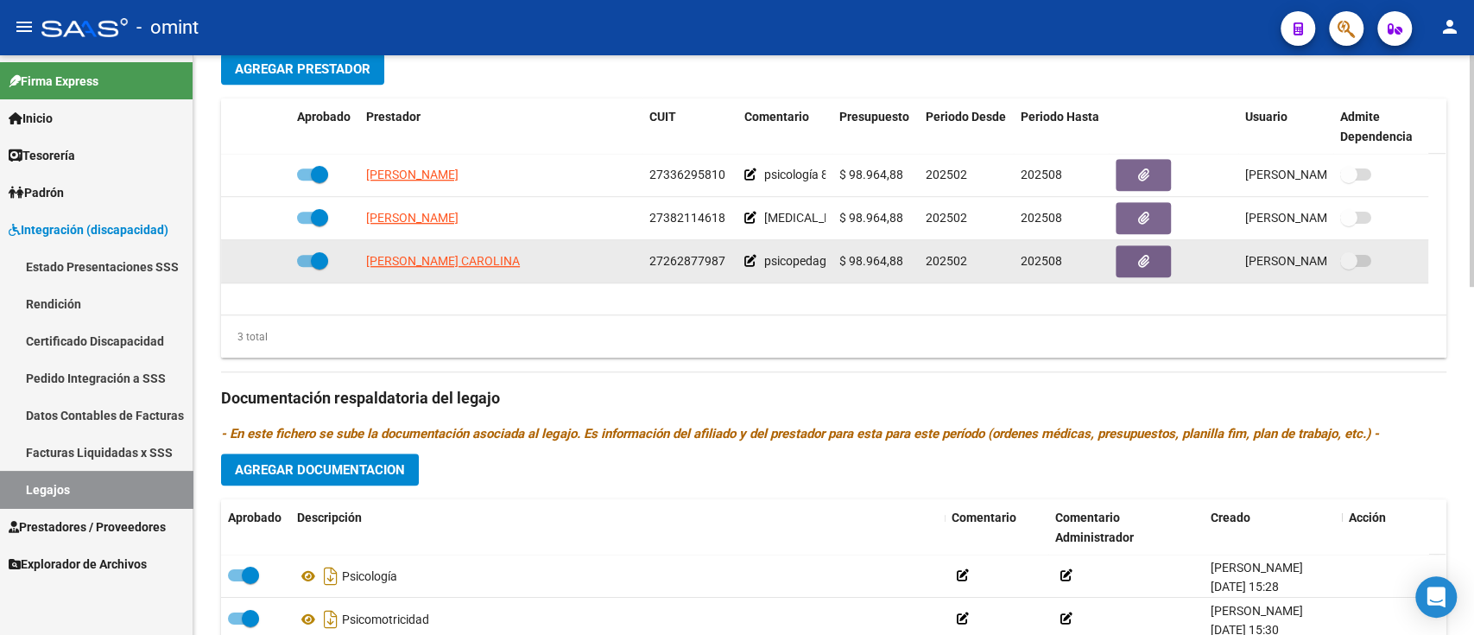
scroll to position [691, 0]
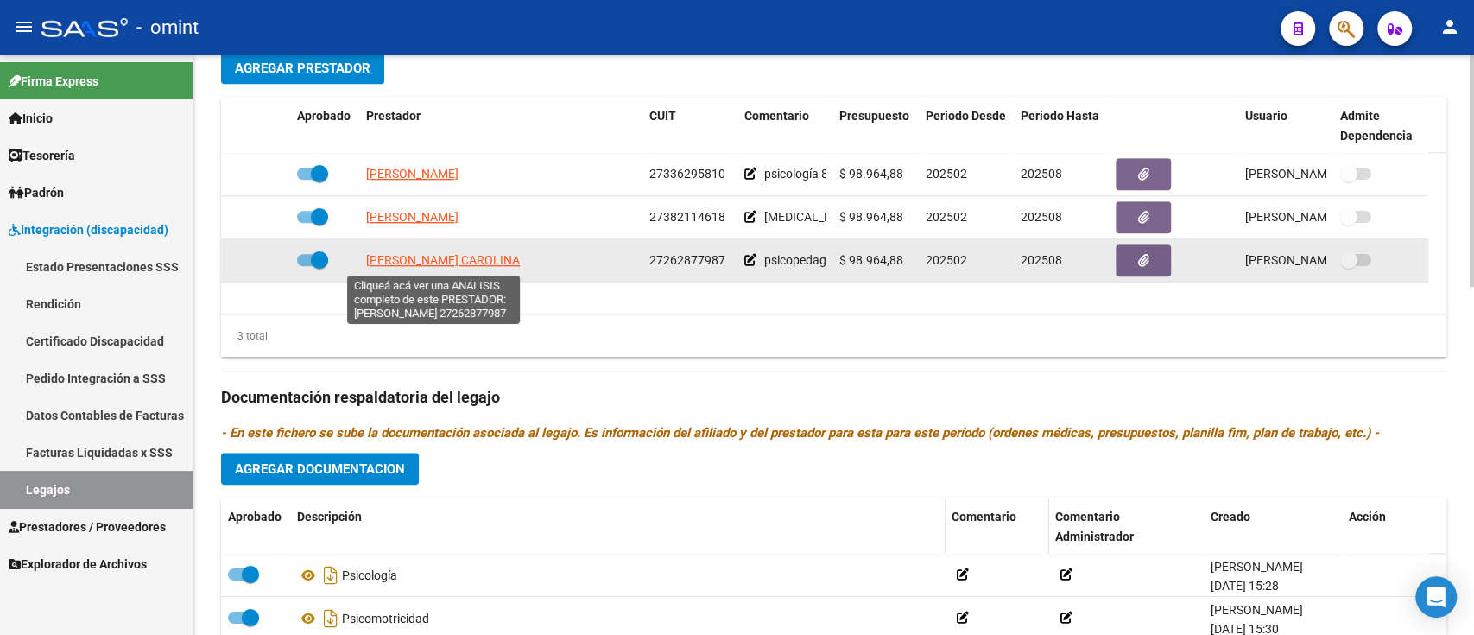
click at [449, 263] on span "[PERSON_NAME] CAROLINA" at bounding box center [443, 260] width 154 height 14
type textarea "27262877987"
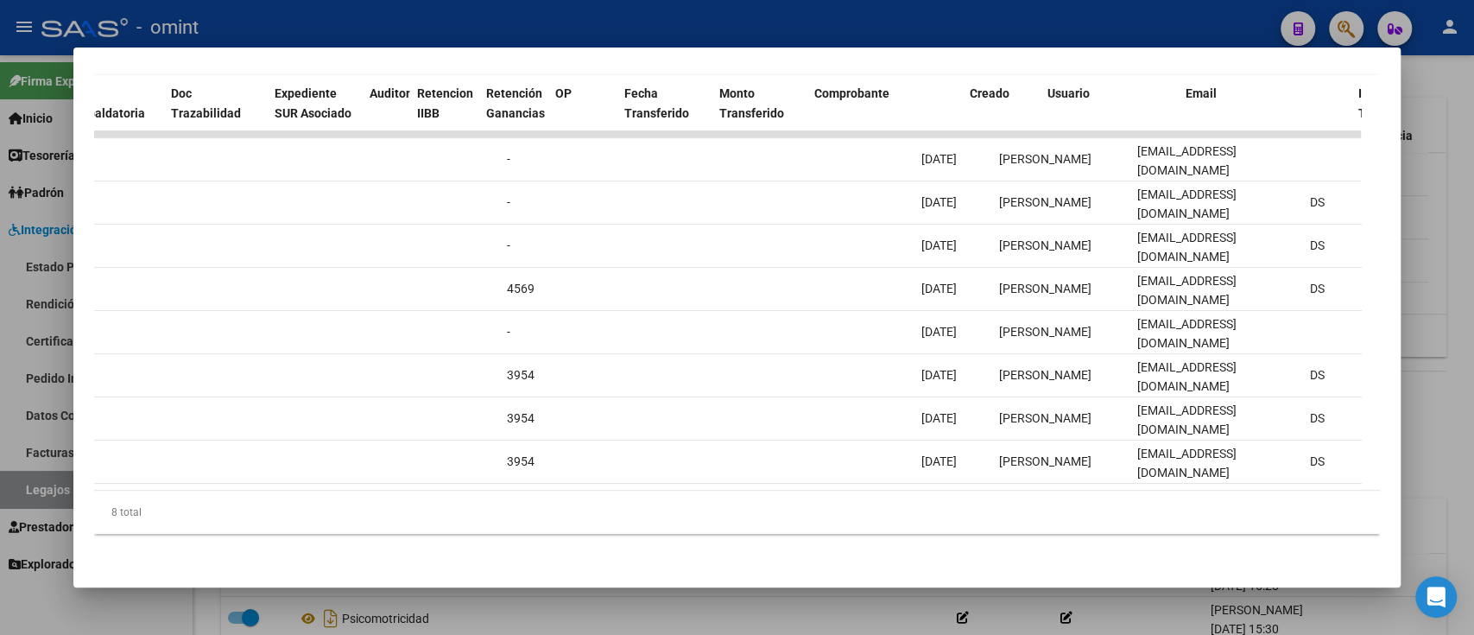
scroll to position [0, 1396]
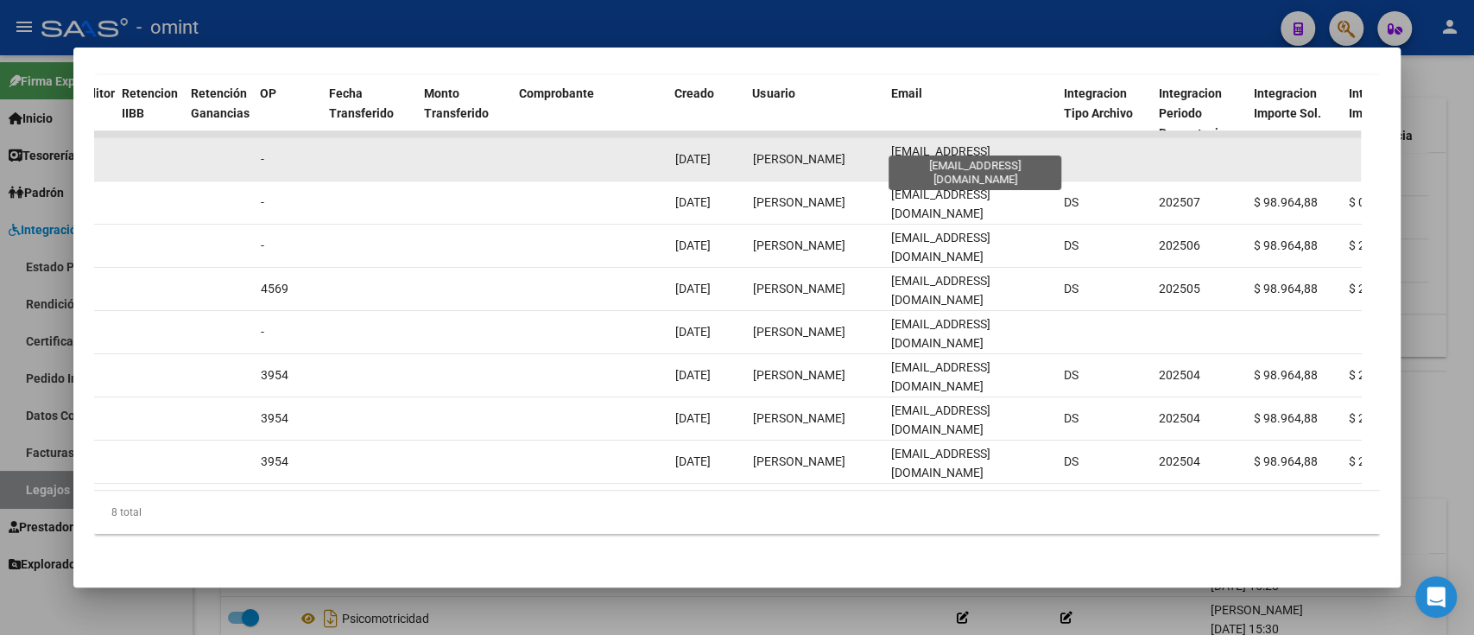
click at [947, 144] on span "[EMAIL_ADDRESS][DOMAIN_NAME]" at bounding box center [940, 161] width 99 height 34
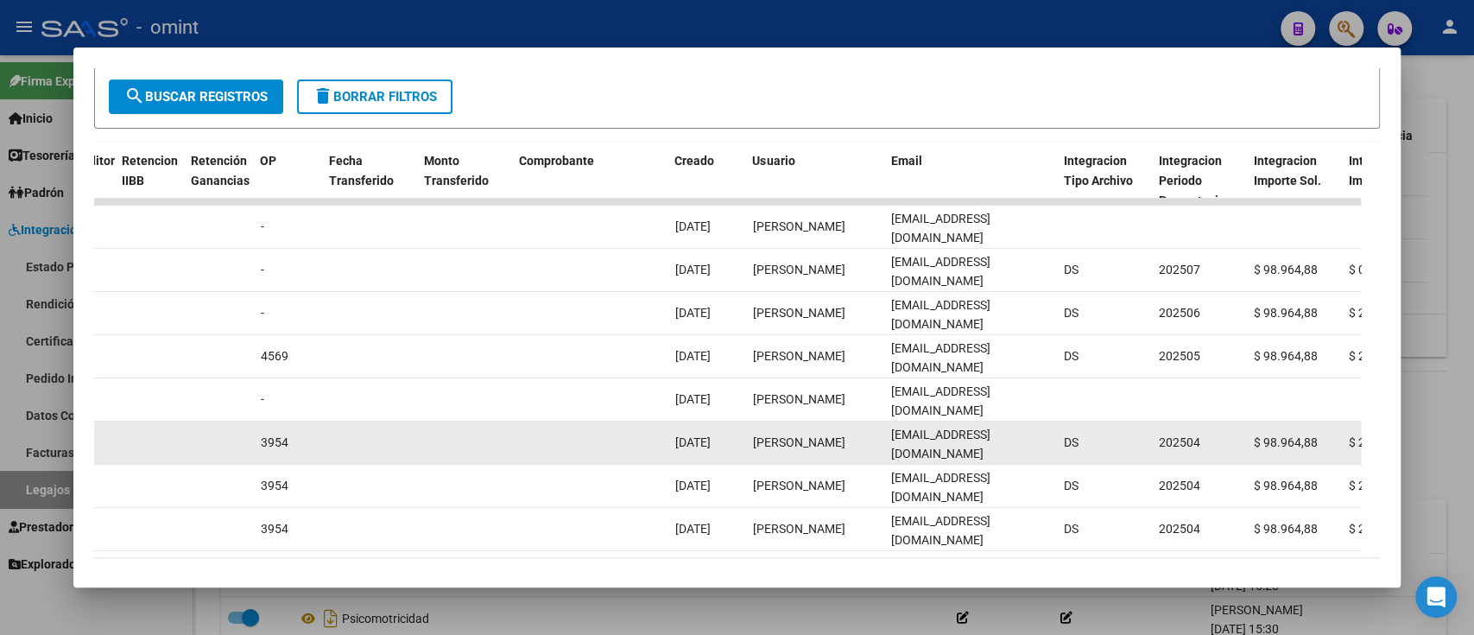
scroll to position [271, 0]
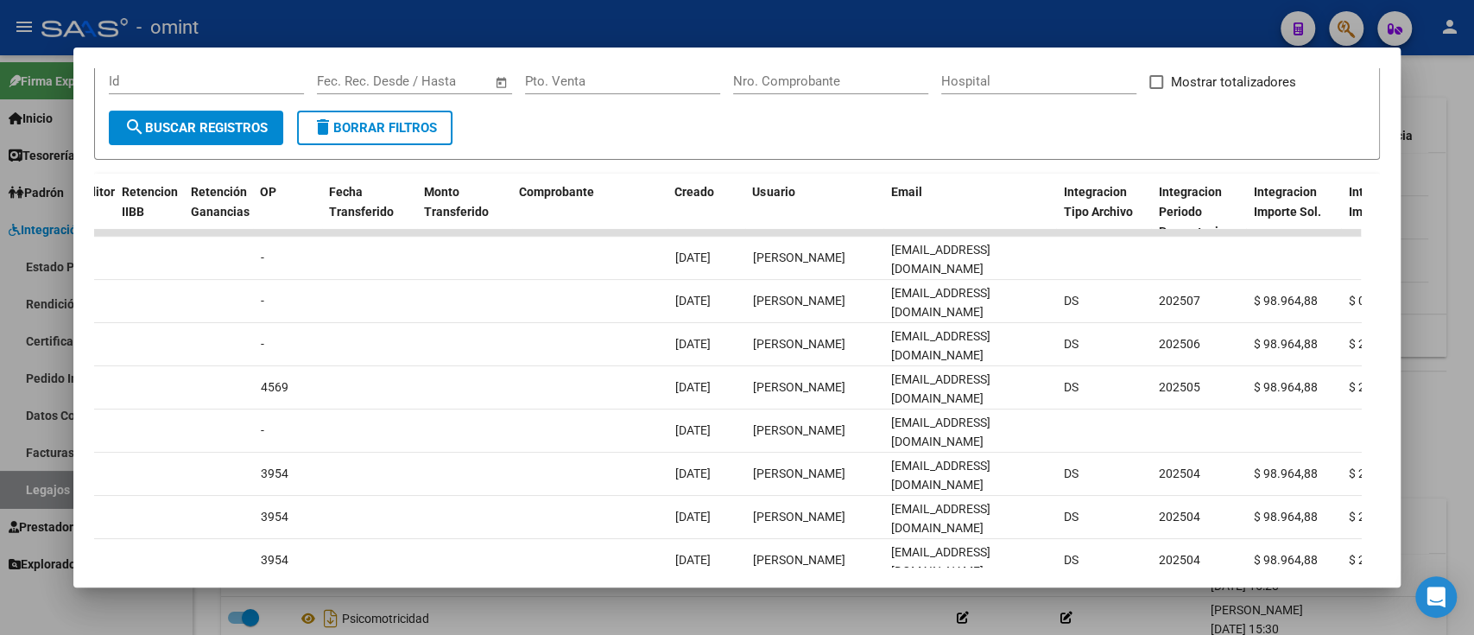
copy span "[EMAIL_ADDRESS][DOMAIN_NAME]"
click at [42, 226] on div at bounding box center [737, 317] width 1474 height 635
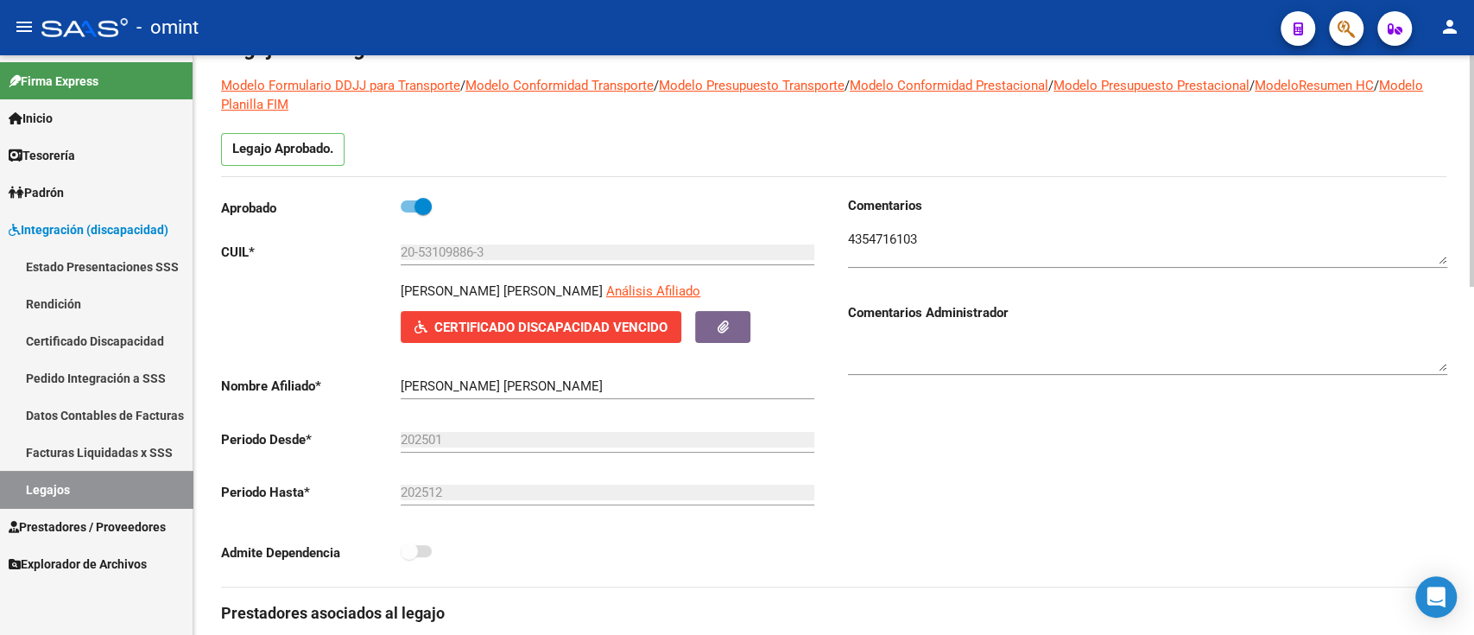
scroll to position [0, 0]
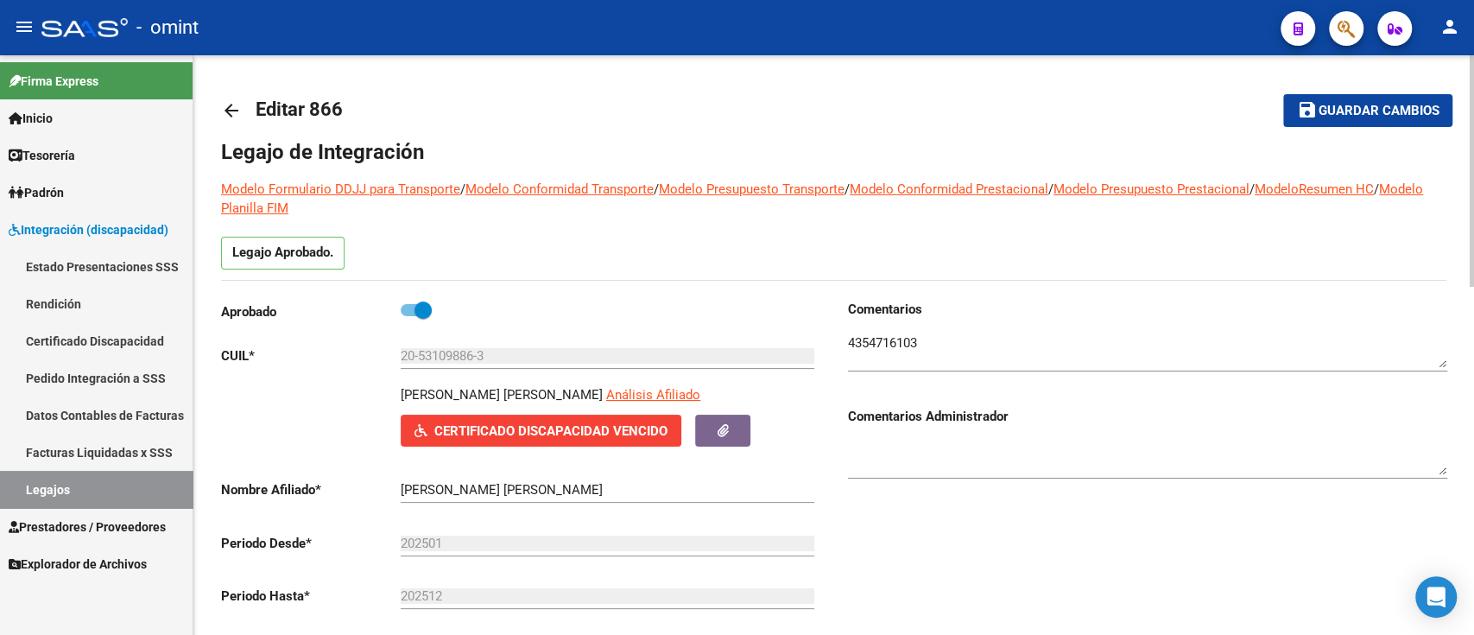
click at [235, 100] on mat-icon "arrow_back" at bounding box center [231, 110] width 21 height 21
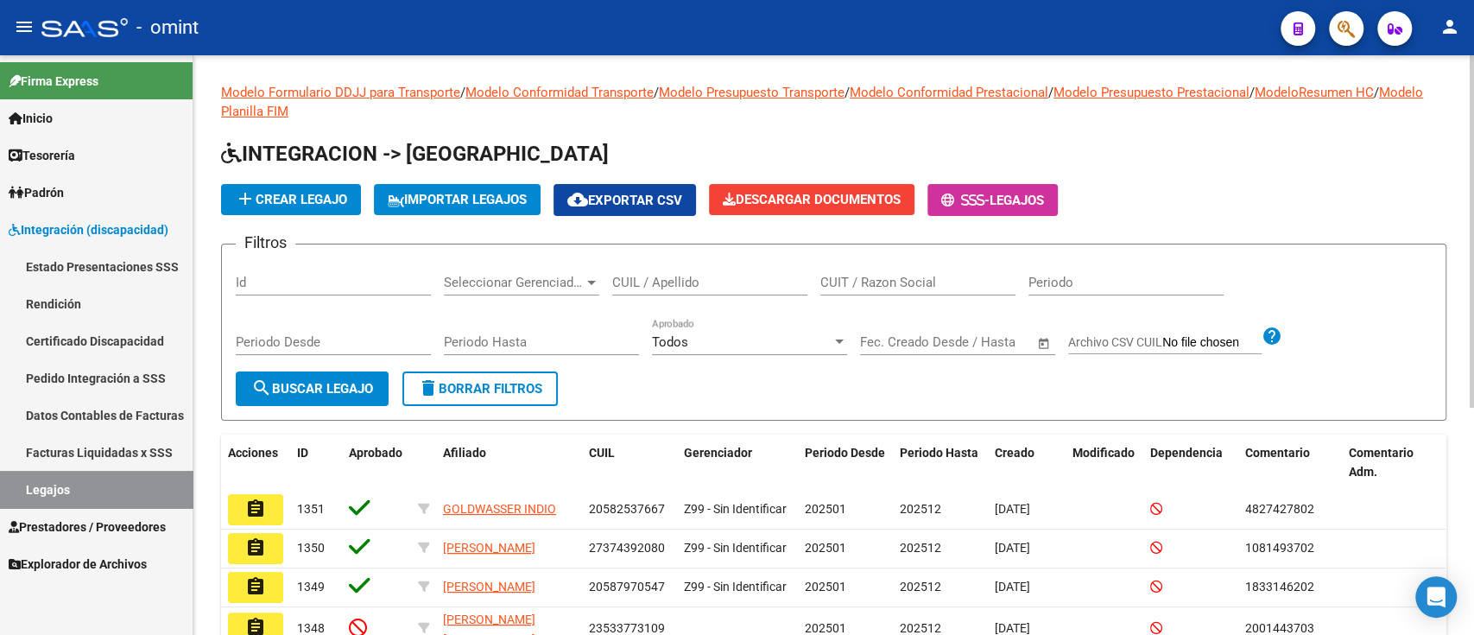
click at [961, 301] on div "CUIT / Razon Social" at bounding box center [918, 285] width 195 height 54
click at [928, 285] on input "CUIT / Razon Social" at bounding box center [918, 283] width 195 height 16
paste input "27336295810"
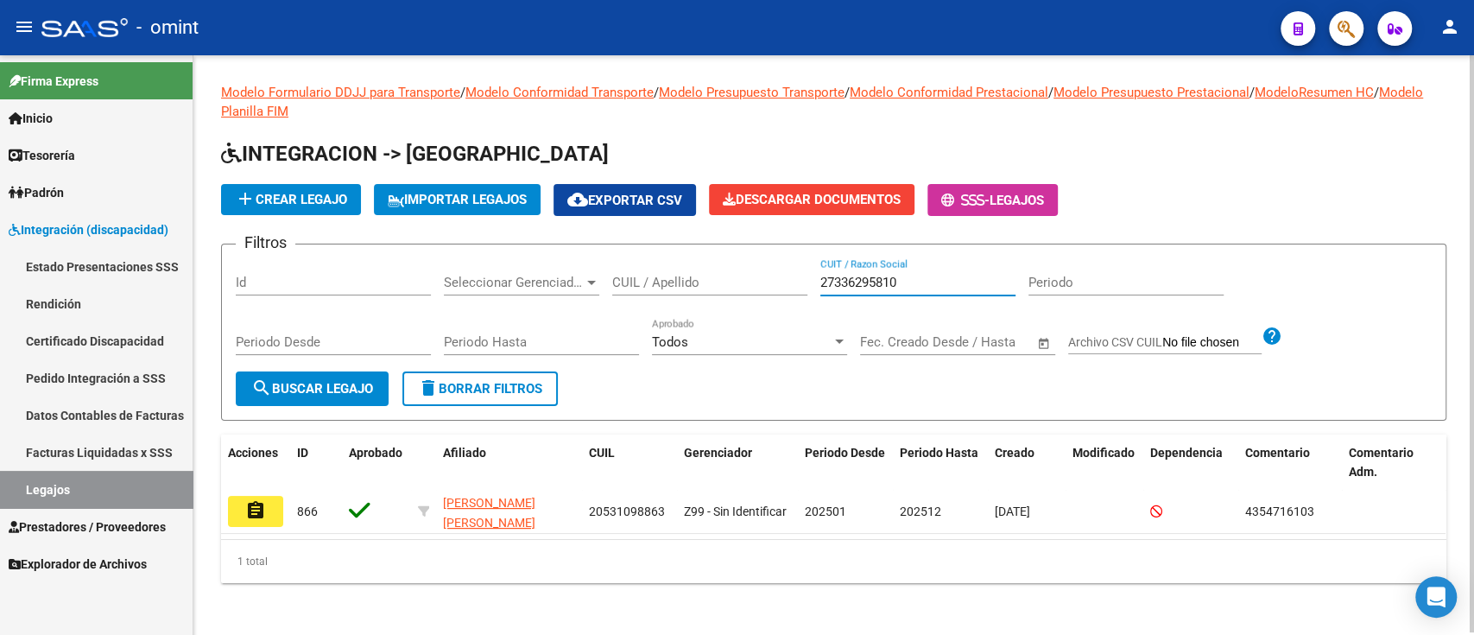
scroll to position [2, 0]
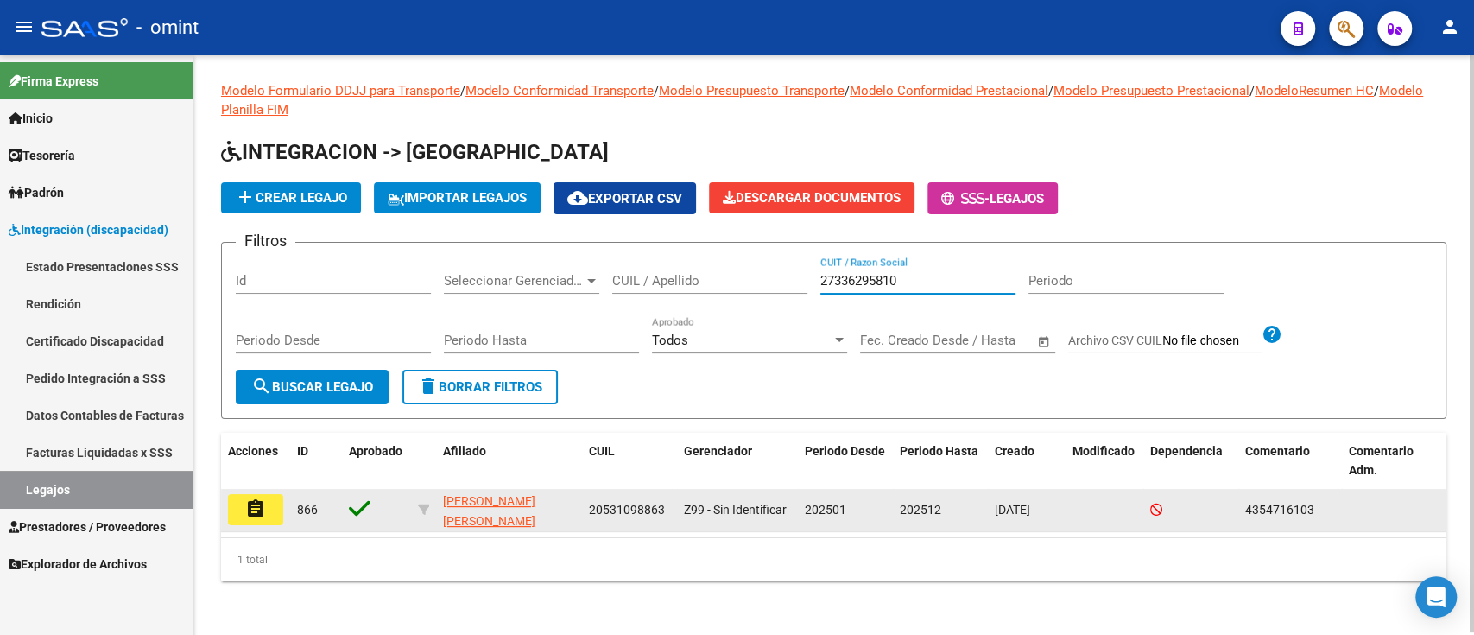
type input "27336295810"
click at [241, 502] on button "assignment" at bounding box center [255, 509] width 55 height 31
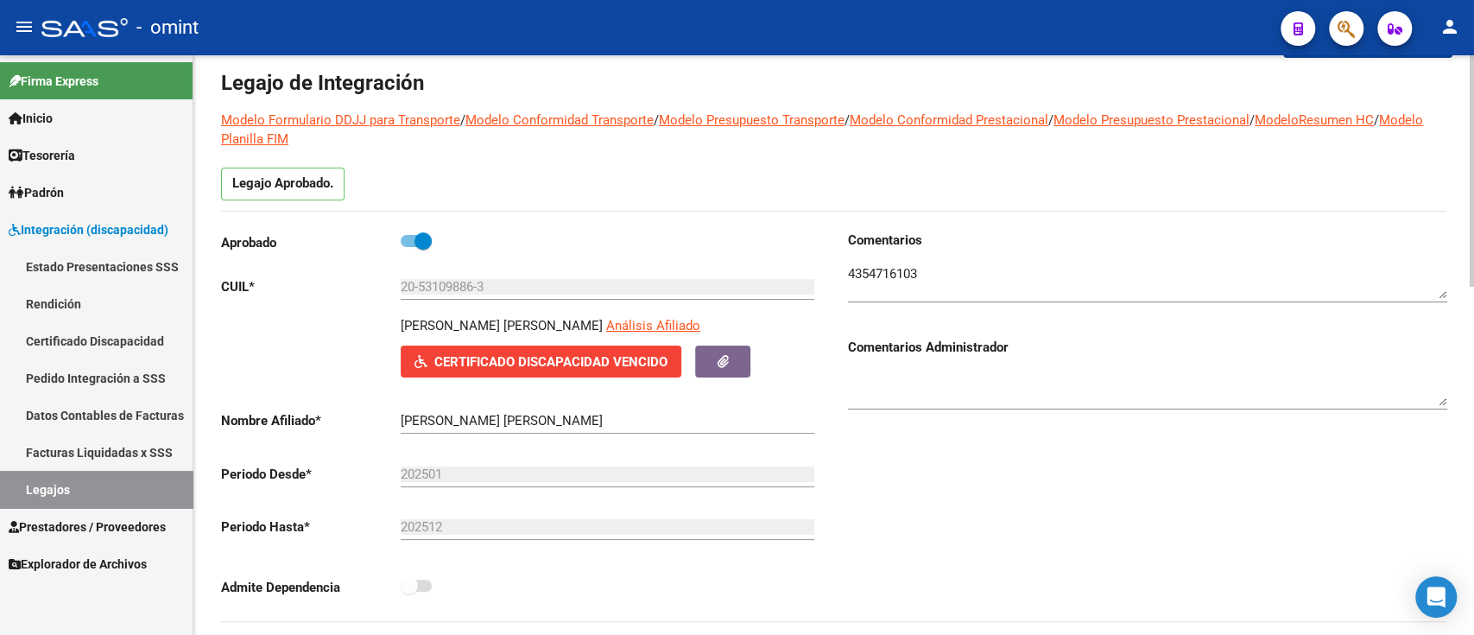
scroll to position [460, 0]
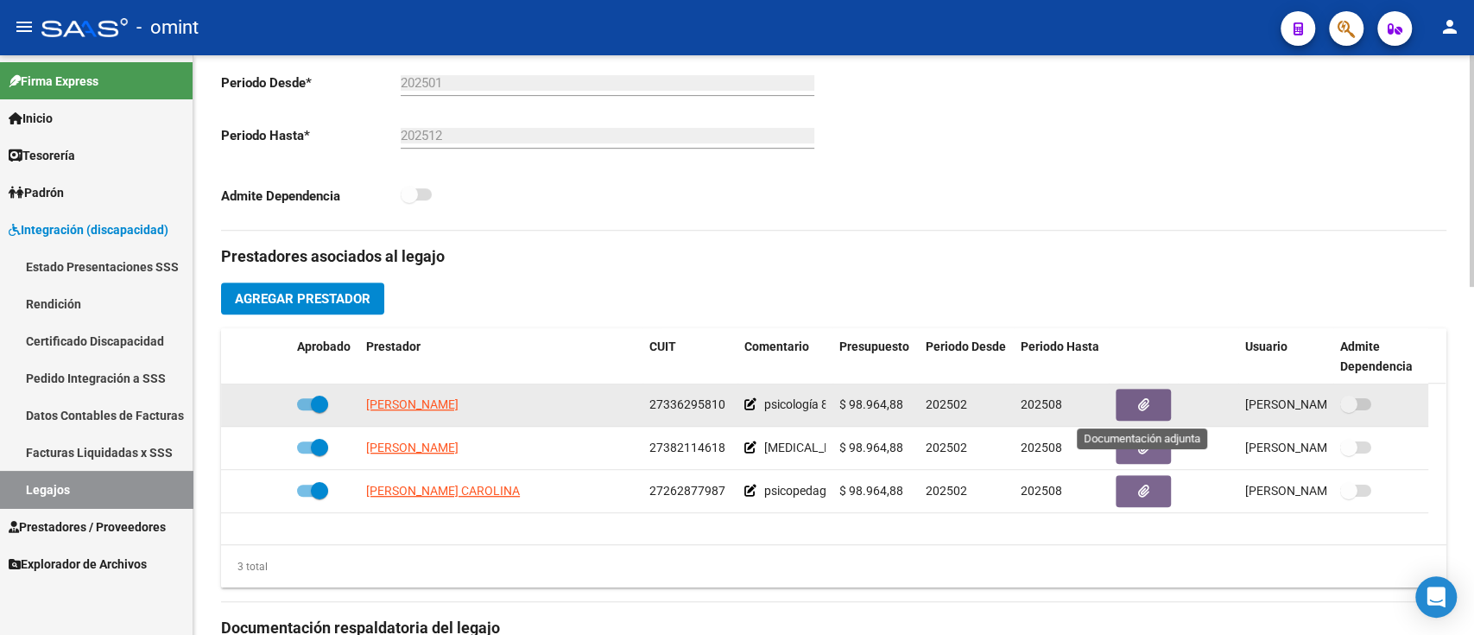
click at [1147, 400] on icon "button" at bounding box center [1143, 404] width 11 height 13
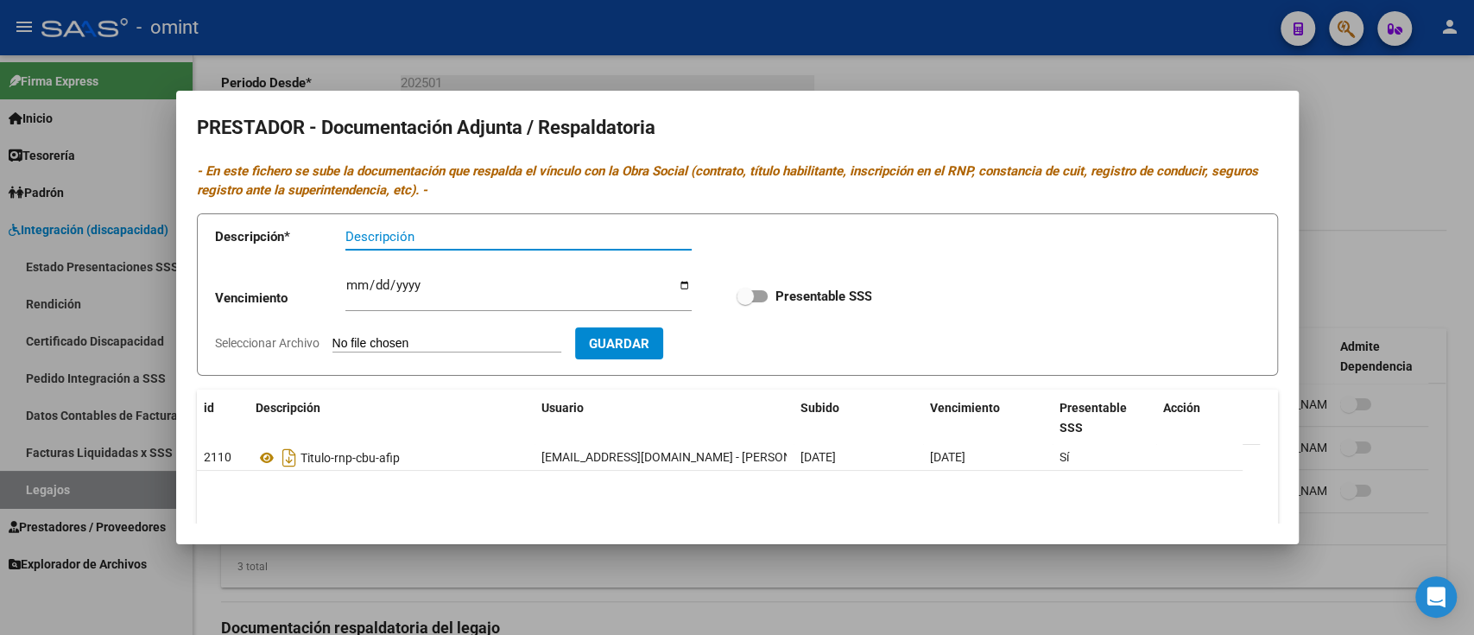
click at [522, 587] on div at bounding box center [737, 317] width 1474 height 635
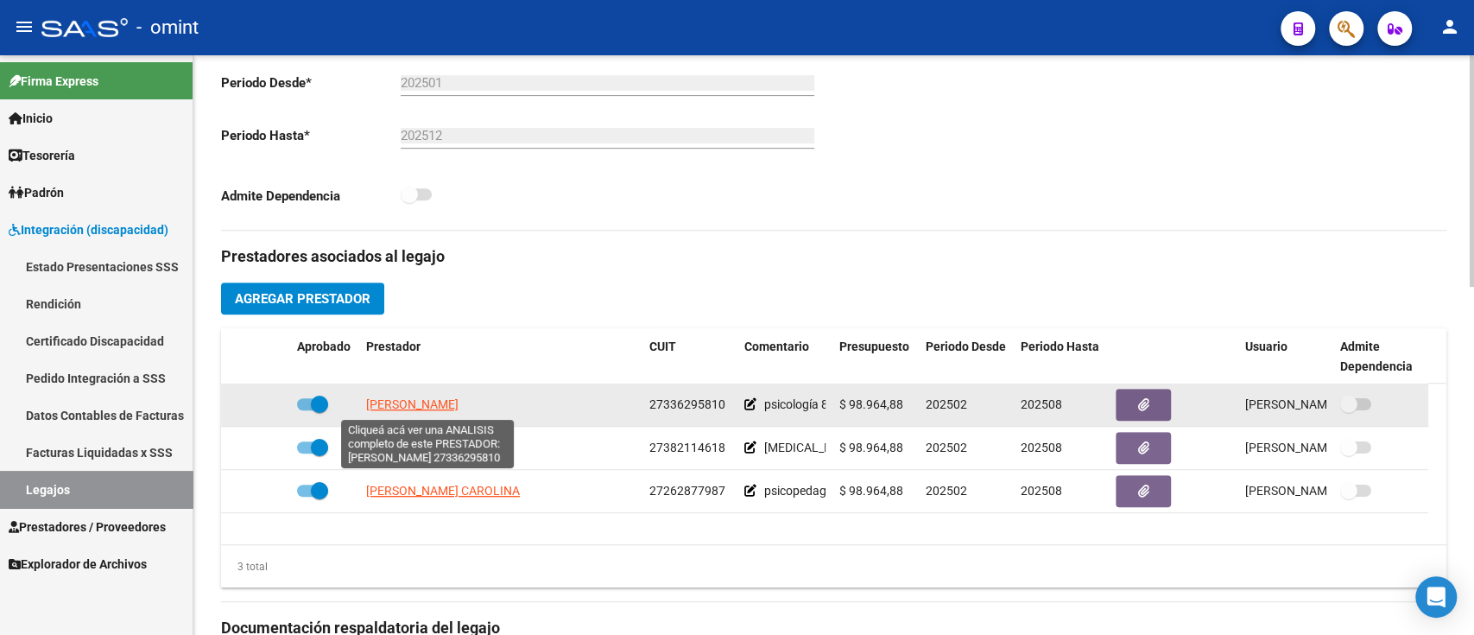
click at [400, 404] on span "[PERSON_NAME]" at bounding box center [412, 404] width 92 height 14
type textarea "27336295810"
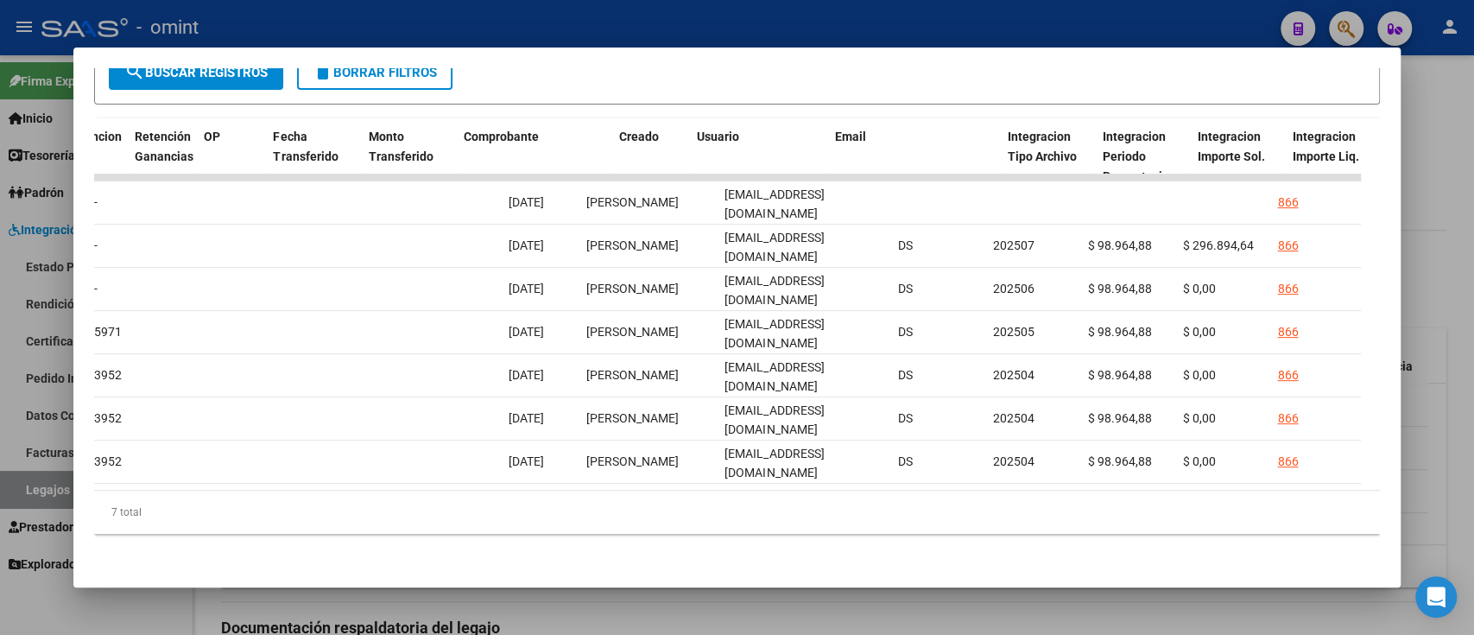
scroll to position [0, 1641]
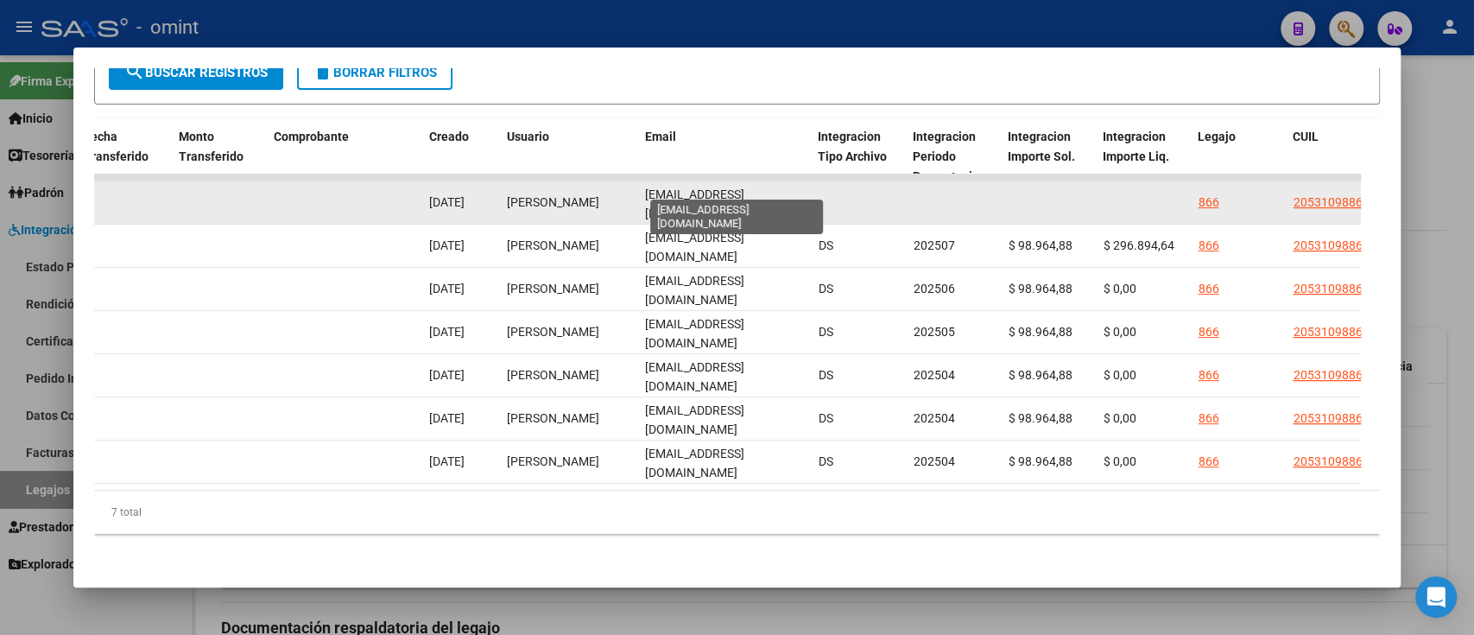
click at [690, 187] on span "[EMAIL_ADDRESS][DOMAIN_NAME]" at bounding box center [694, 204] width 99 height 34
copy span "[EMAIL_ADDRESS][DOMAIN_NAME]"
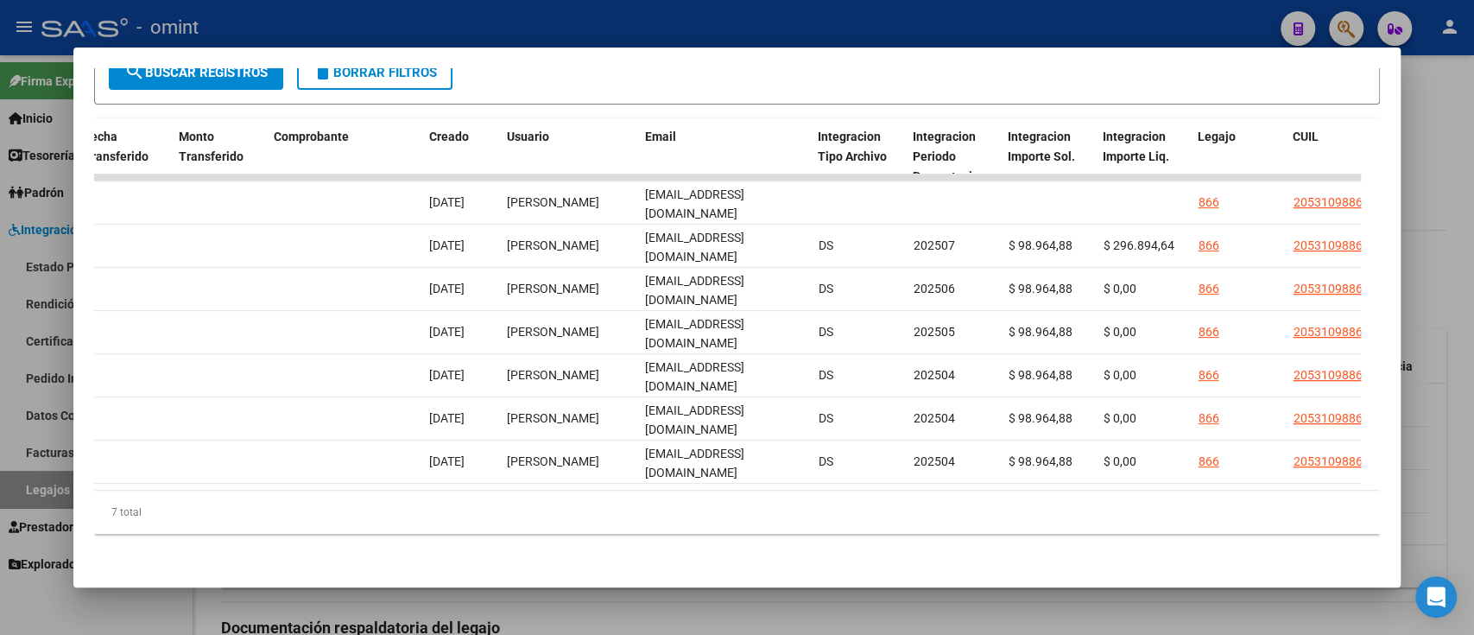
click at [45, 282] on div at bounding box center [737, 317] width 1474 height 635
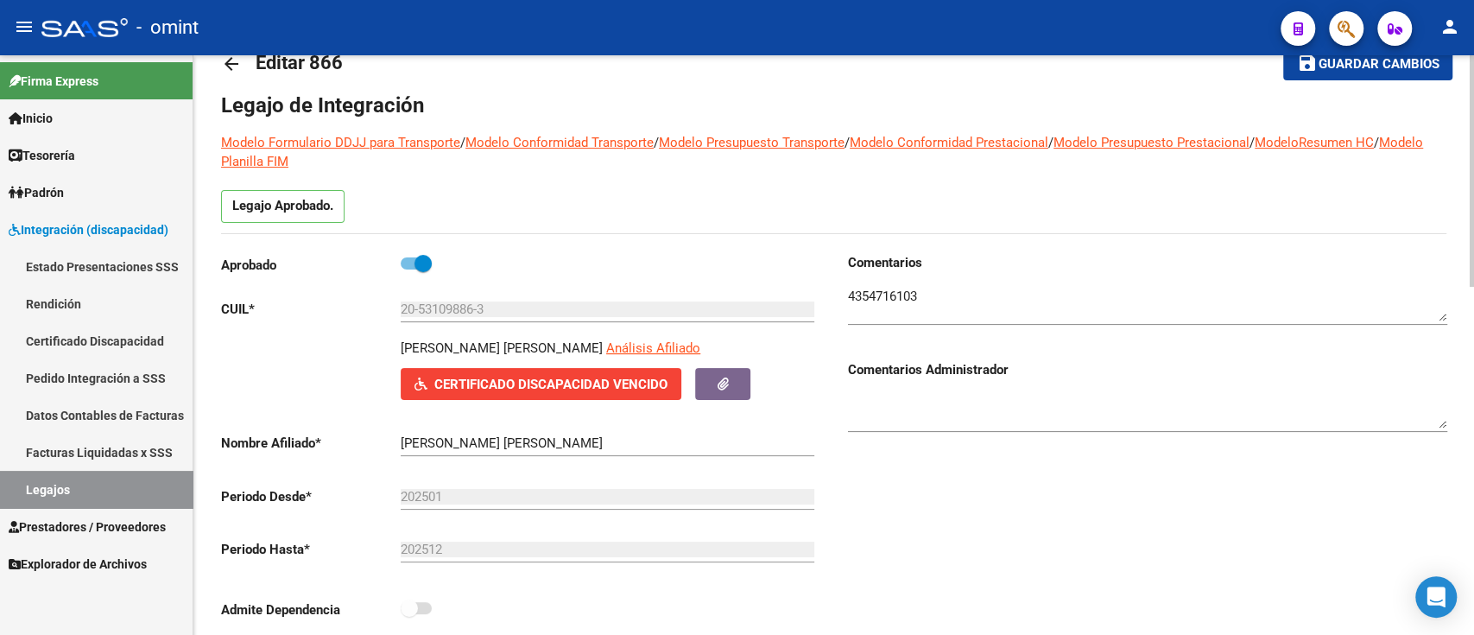
scroll to position [0, 0]
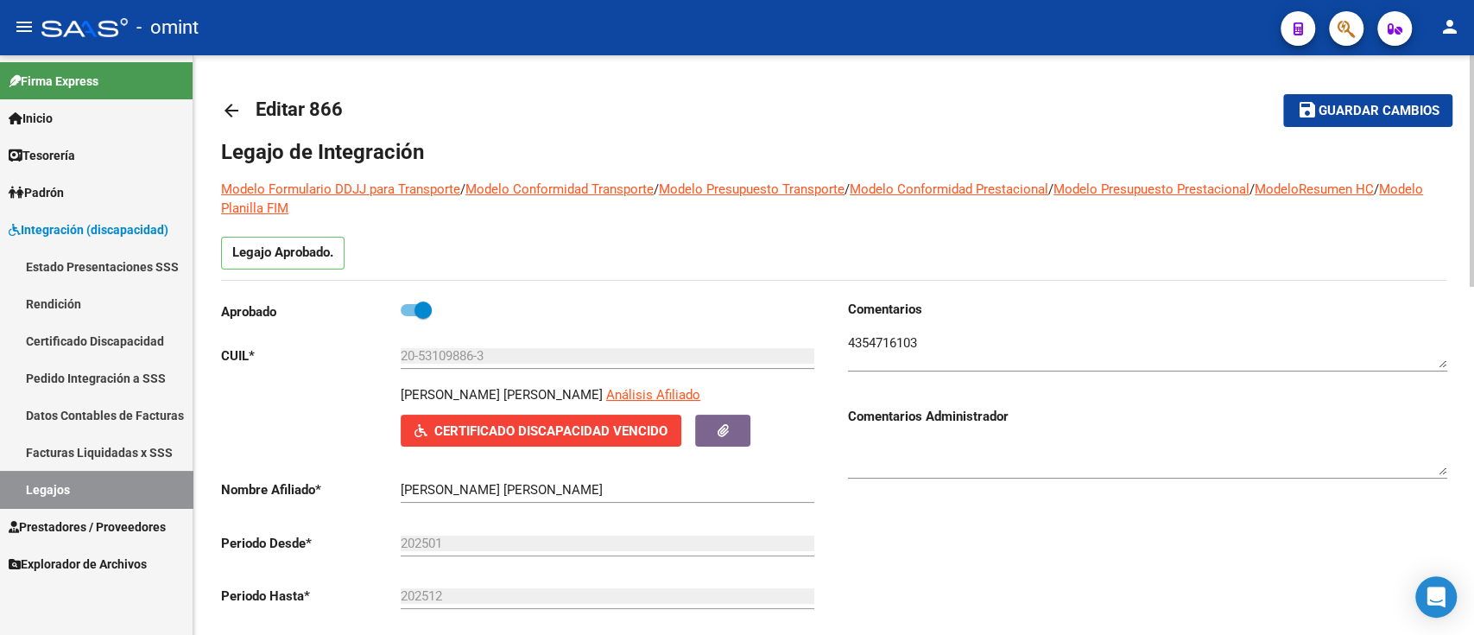
click at [236, 97] on link "arrow_back" at bounding box center [238, 110] width 35 height 41
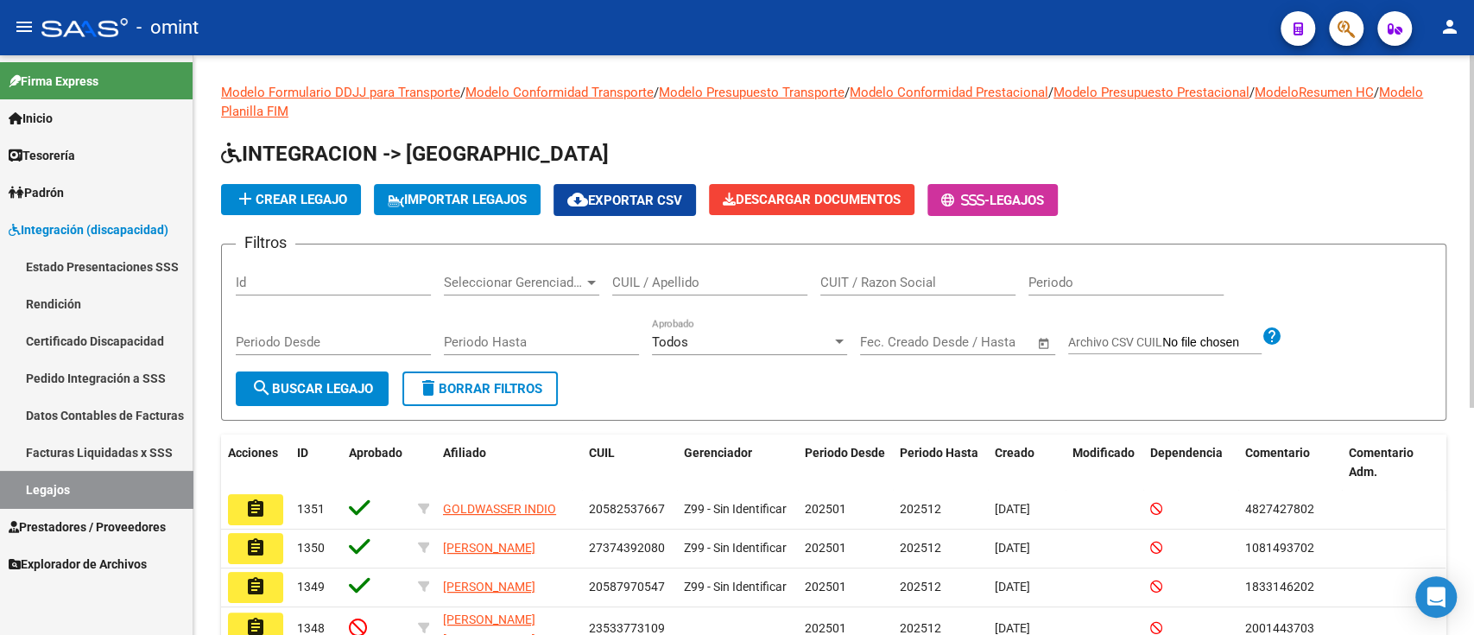
click at [935, 282] on input "CUIT / Razon Social" at bounding box center [918, 283] width 195 height 16
paste input "27243194399"
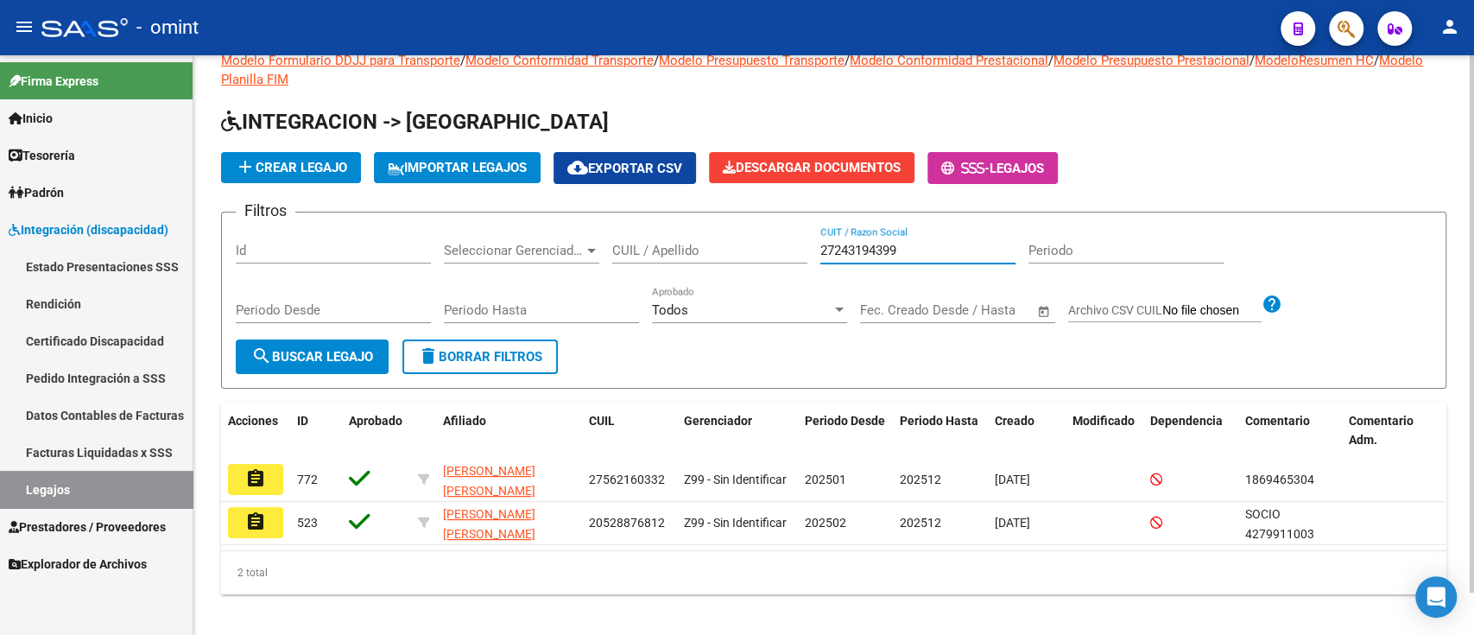
scroll to position [45, 0]
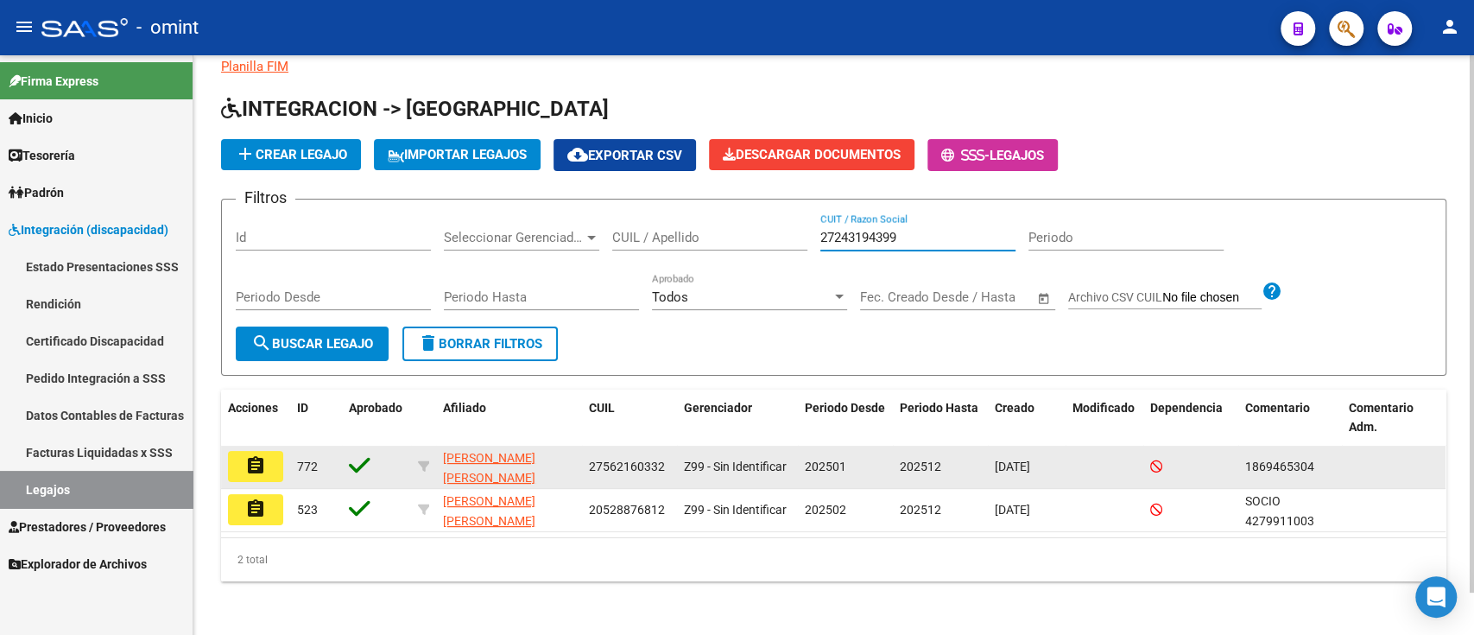
type input "27243194399"
click at [269, 477] on button "assignment" at bounding box center [255, 466] width 55 height 31
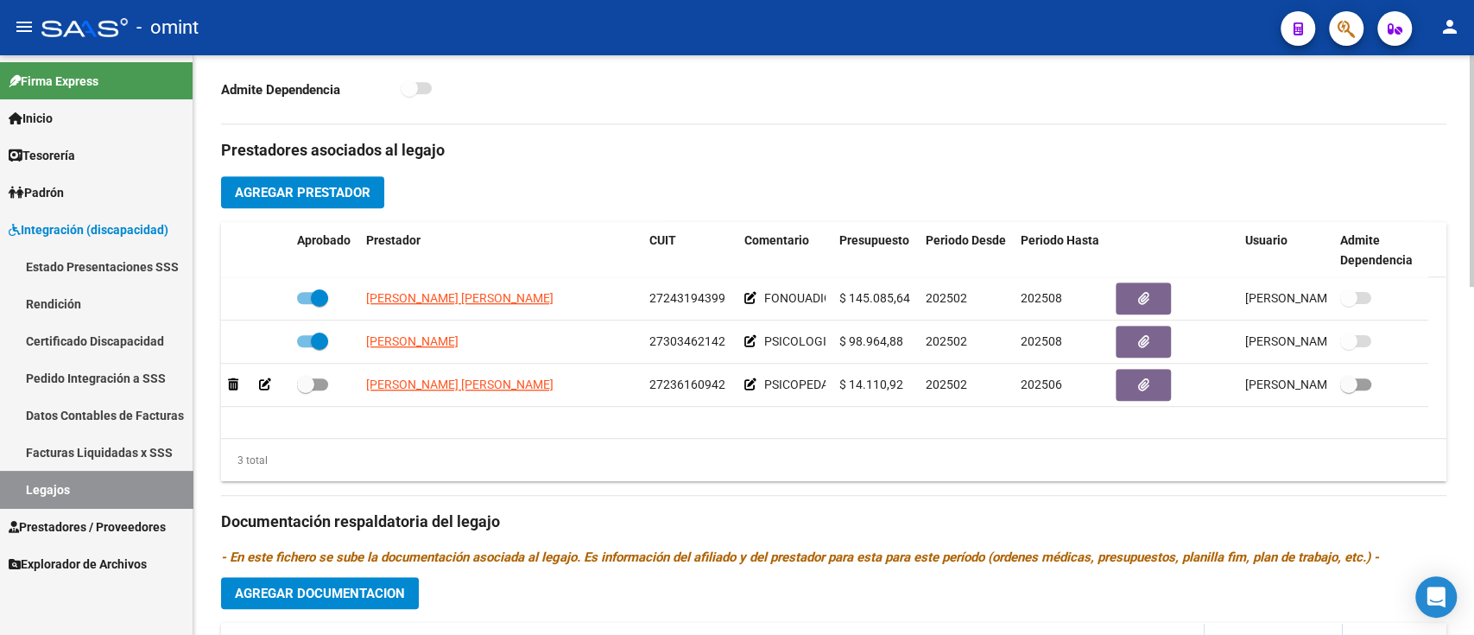
scroll to position [575, 0]
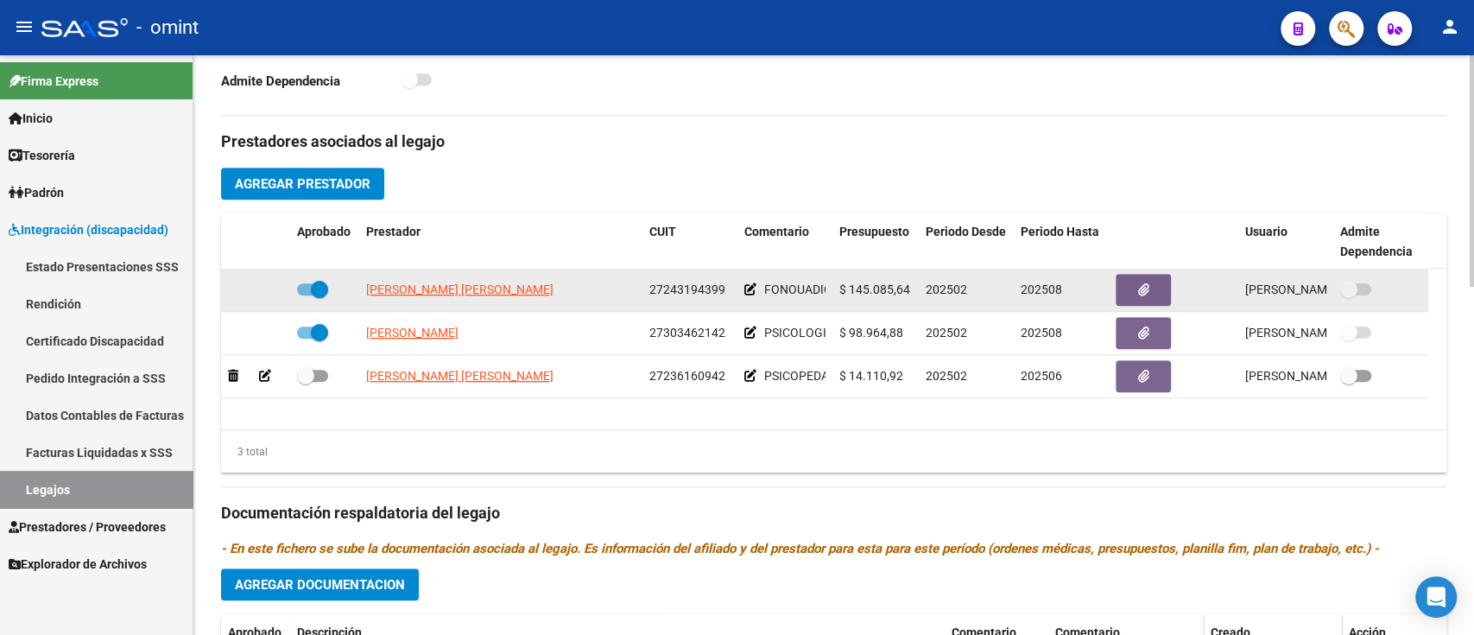
click at [428, 282] on span "[PERSON_NAME] [PERSON_NAME]" at bounding box center [459, 289] width 187 height 14
type textarea "27243194399"
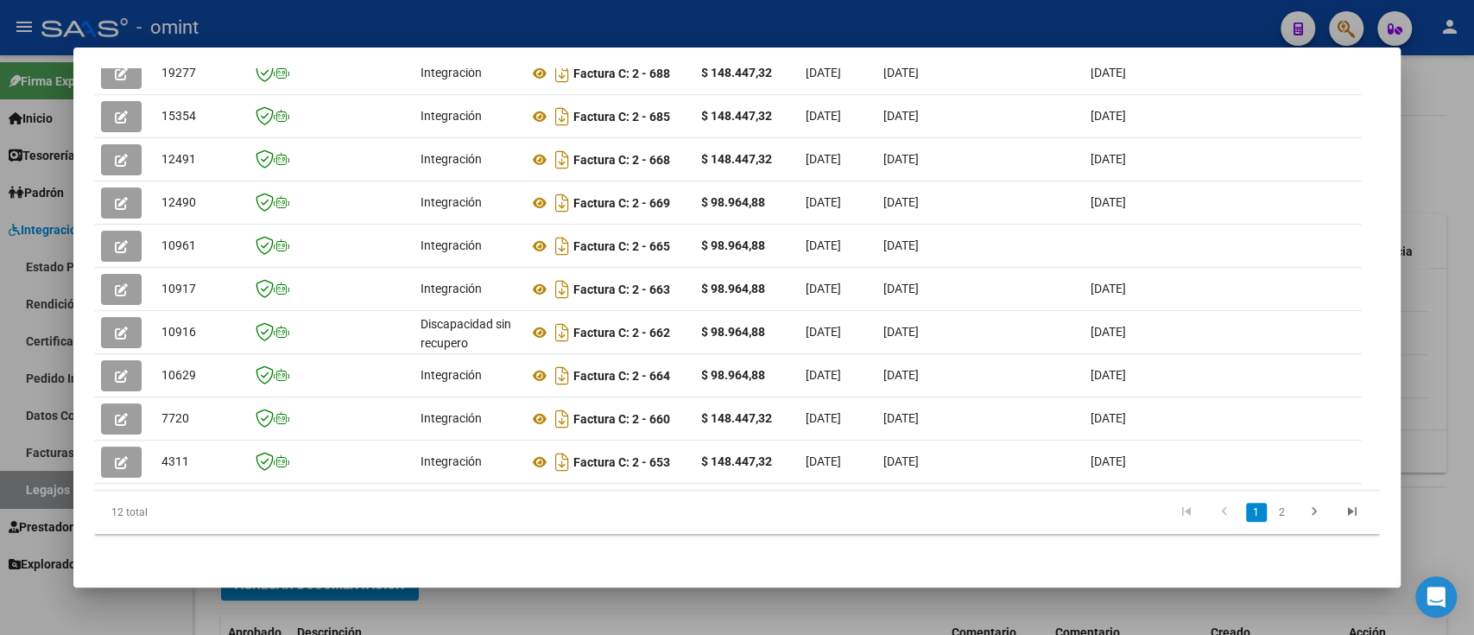
scroll to position [0, 1107]
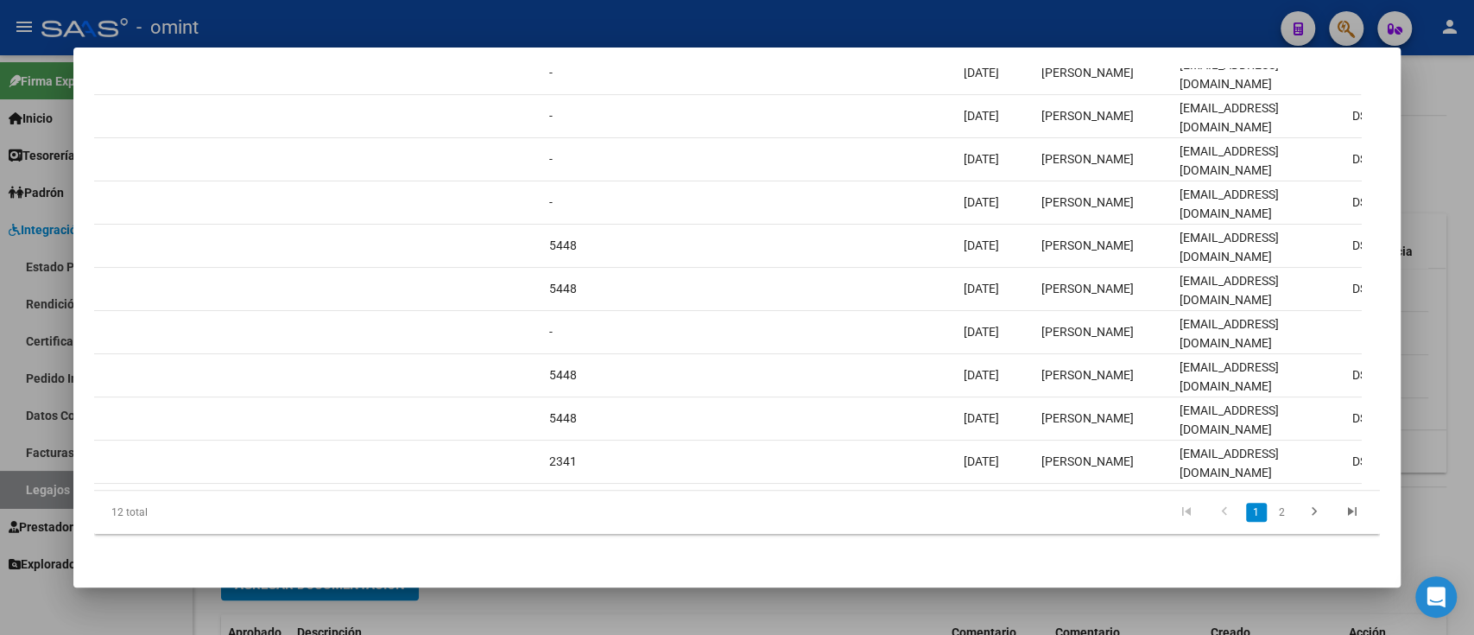
click at [949, 510] on datatable-pager "1 2" at bounding box center [864, 512] width 1014 height 29
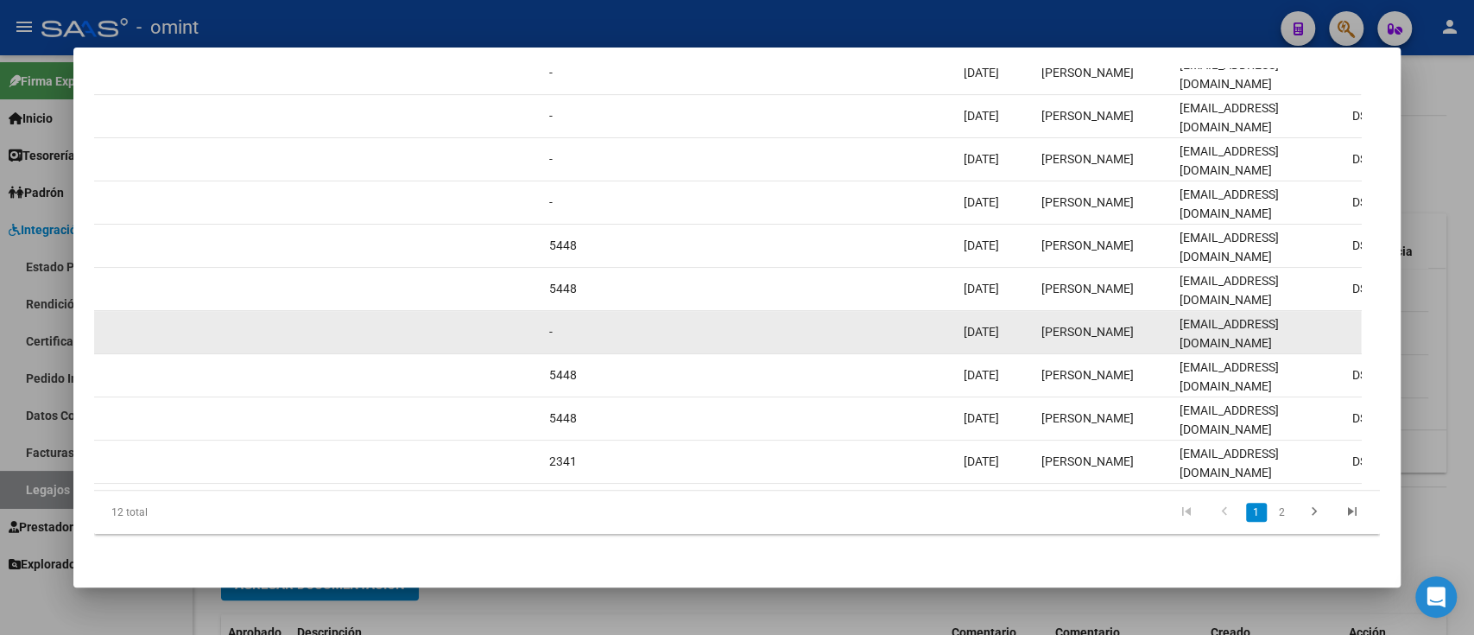
click at [1224, 324] on div "[EMAIL_ADDRESS][DOMAIN_NAME]" at bounding box center [1258, 332] width 159 height 36
click at [1230, 320] on span "[EMAIL_ADDRESS][DOMAIN_NAME]" at bounding box center [1228, 334] width 99 height 34
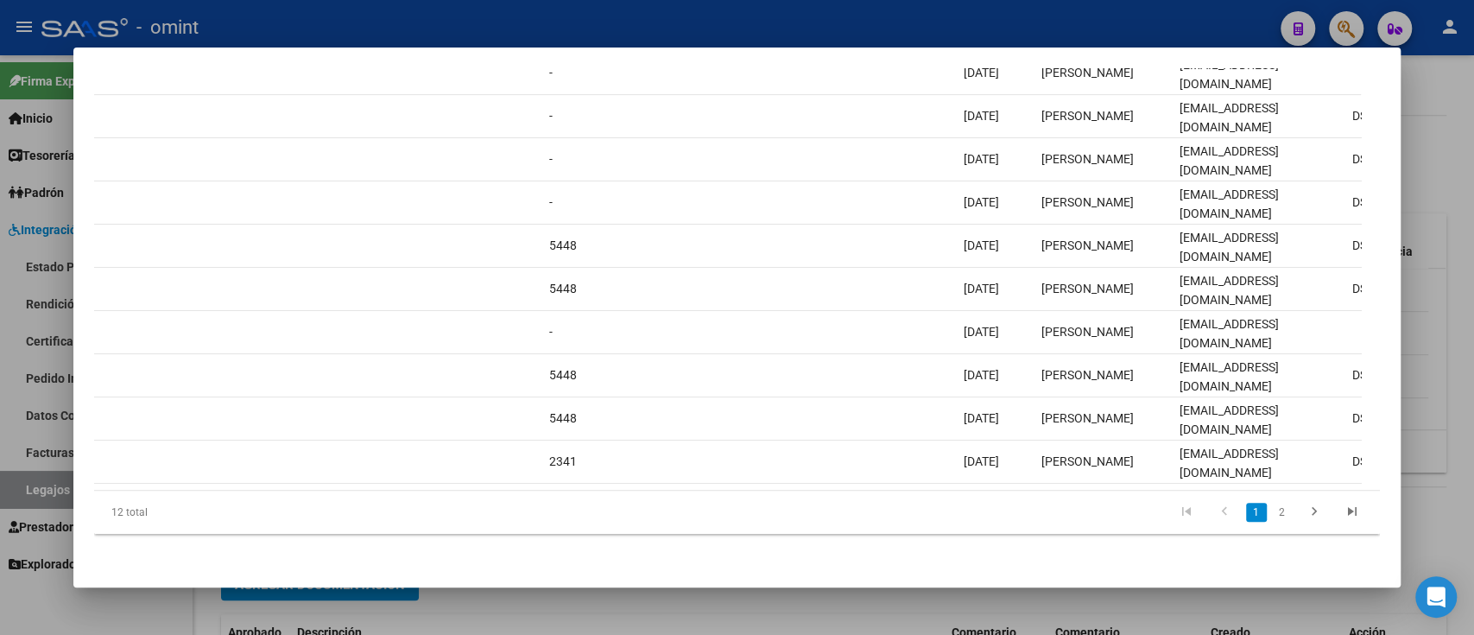
click at [25, 245] on div at bounding box center [737, 317] width 1474 height 635
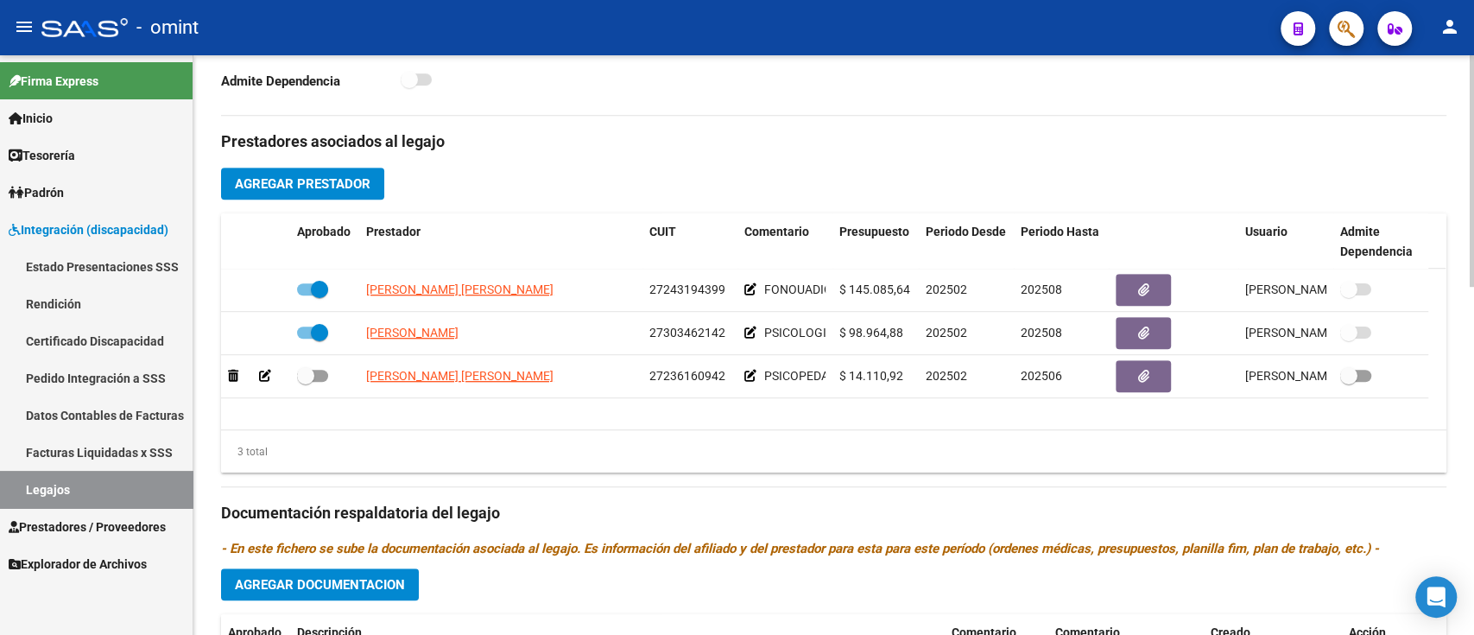
scroll to position [0, 0]
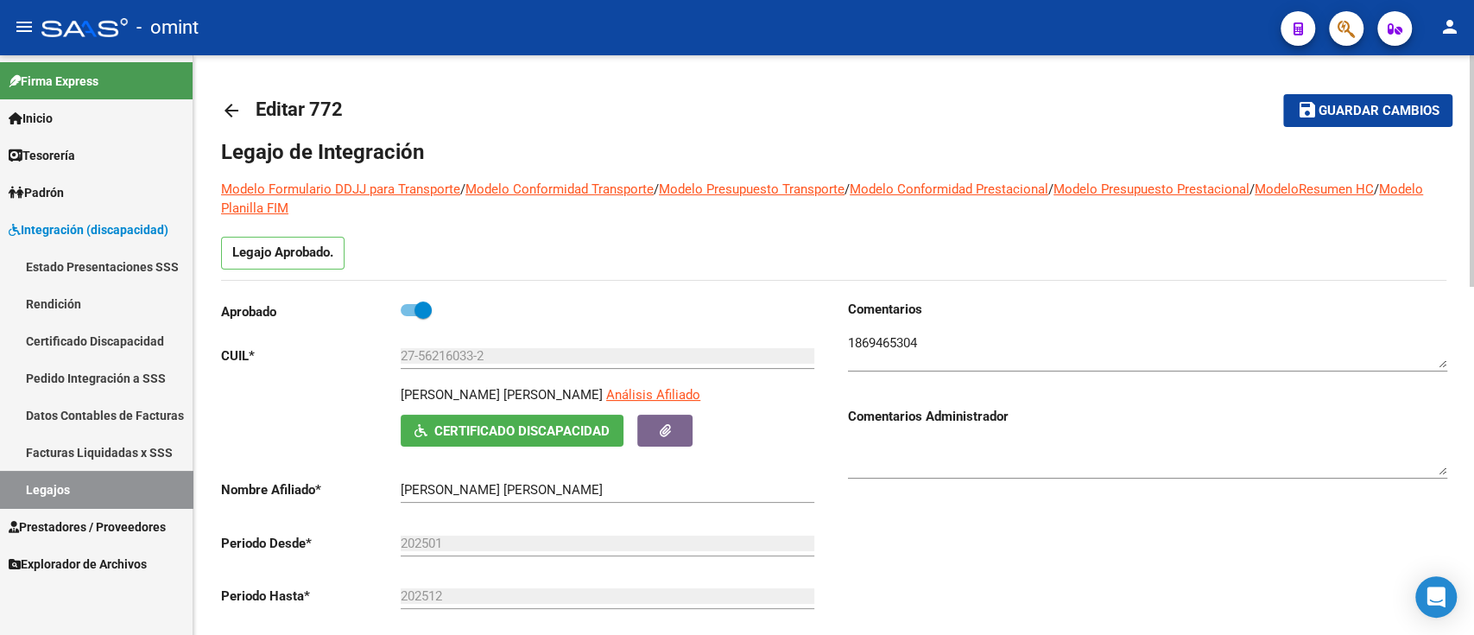
click at [241, 118] on mat-icon "arrow_back" at bounding box center [231, 110] width 21 height 21
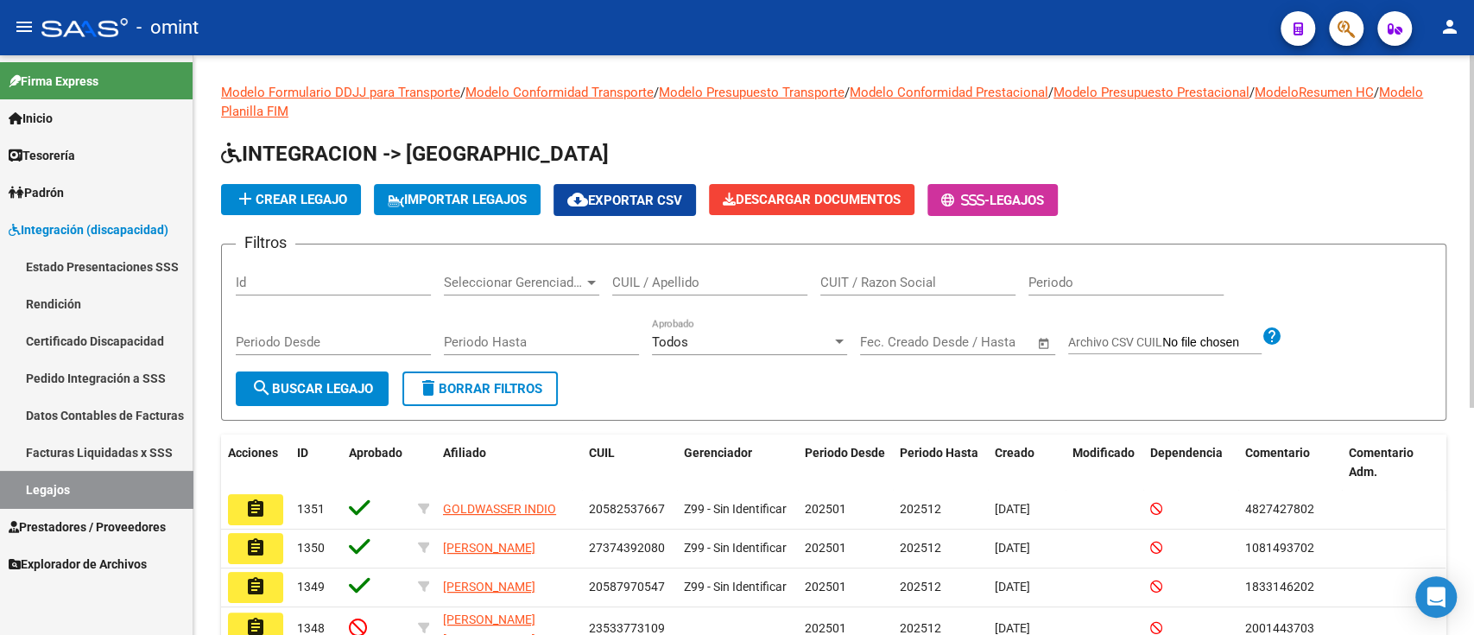
click at [927, 301] on div "CUIT / Razon Social" at bounding box center [918, 285] width 195 height 54
click at [944, 278] on input "CUIT / Razon Social" at bounding box center [918, 283] width 195 height 16
paste input "27333844171"
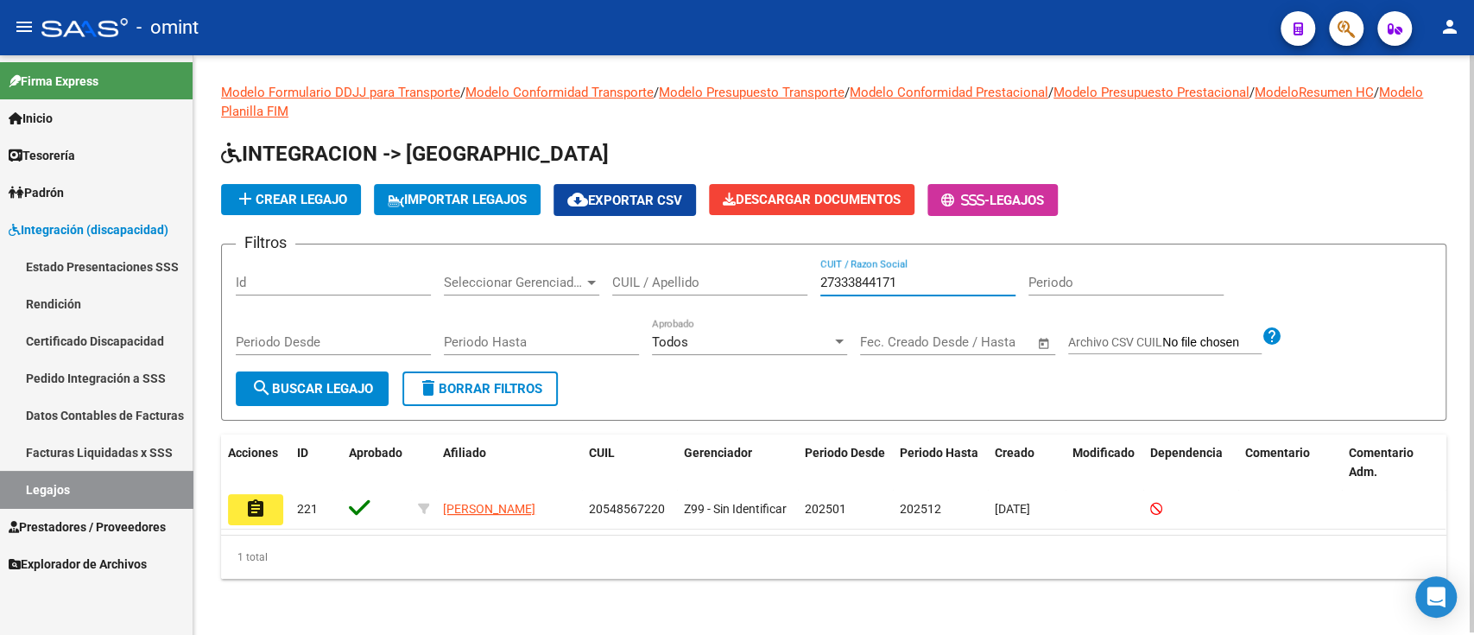
scroll to position [2, 0]
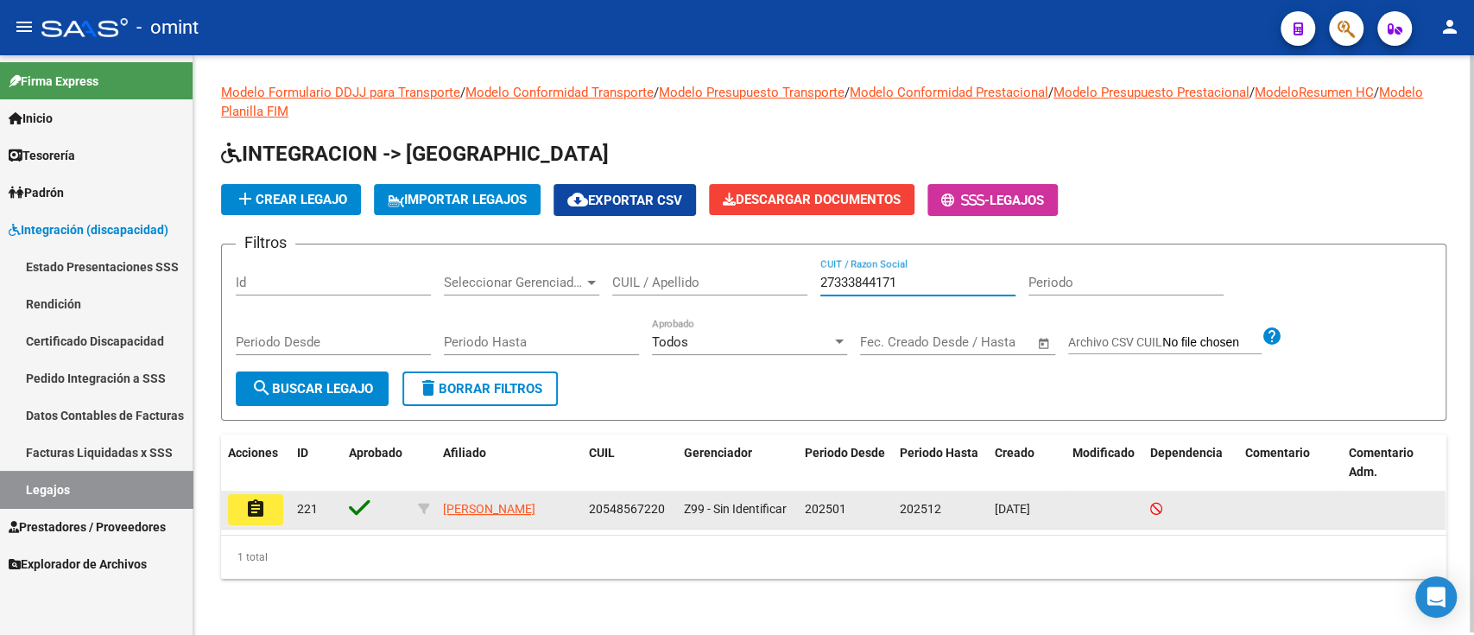
type input "27333844171"
click at [244, 501] on button "assignment" at bounding box center [255, 509] width 55 height 31
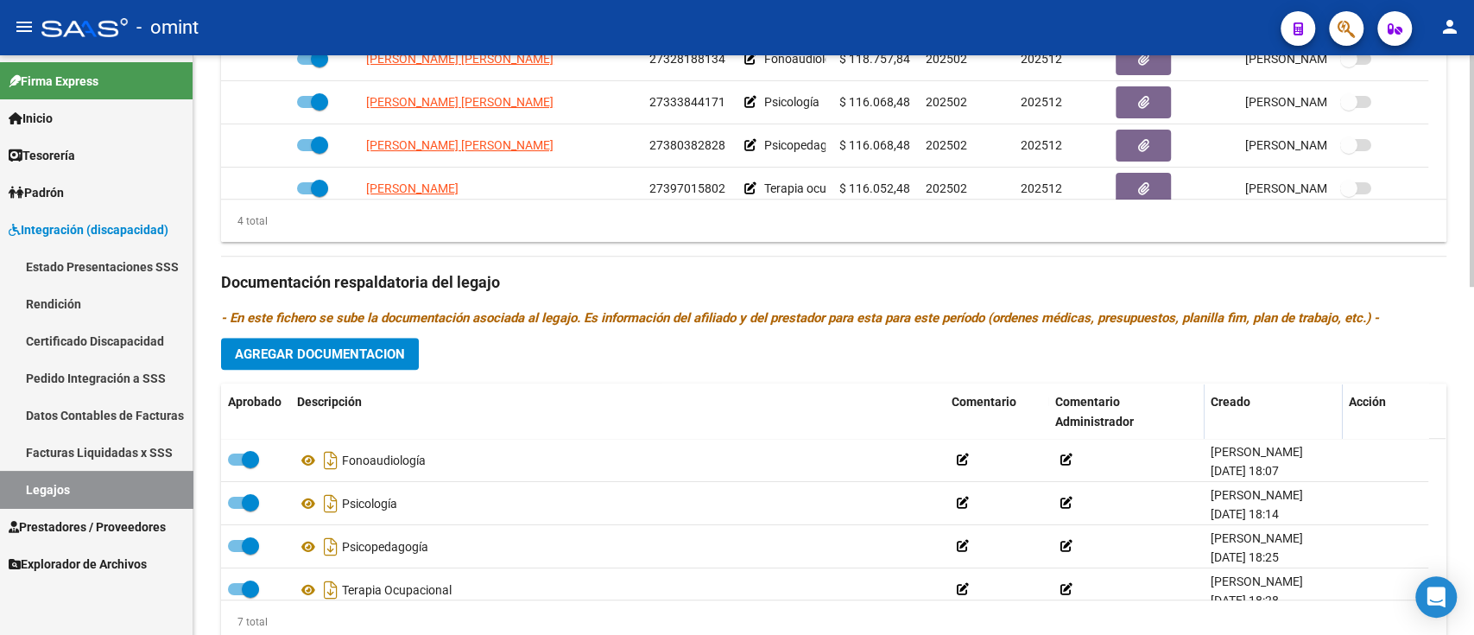
scroll to position [691, 0]
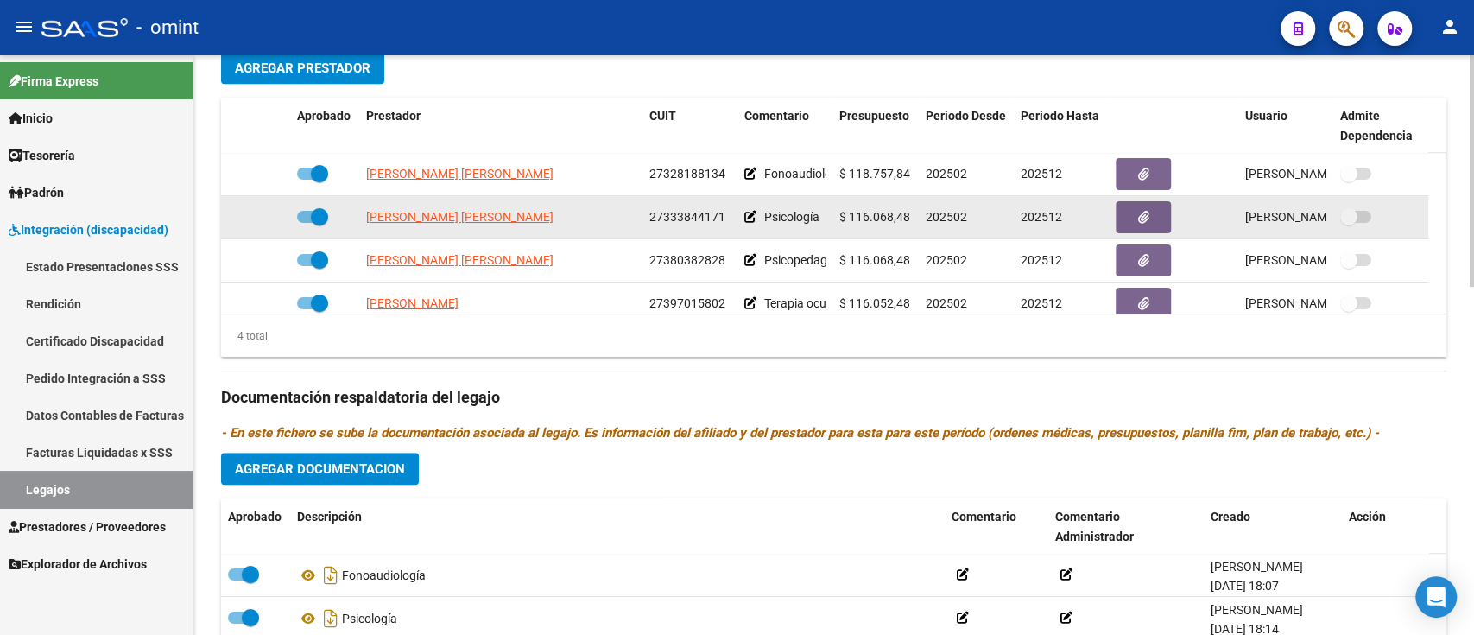
click at [471, 208] on app-link-go-to "[PERSON_NAME] [PERSON_NAME]" at bounding box center [459, 217] width 187 height 20
click at [478, 210] on app-link-go-to "[PERSON_NAME] [PERSON_NAME]" at bounding box center [459, 217] width 187 height 20
click at [475, 211] on span "[PERSON_NAME] [PERSON_NAME]" at bounding box center [459, 217] width 187 height 14
type textarea "27333844171"
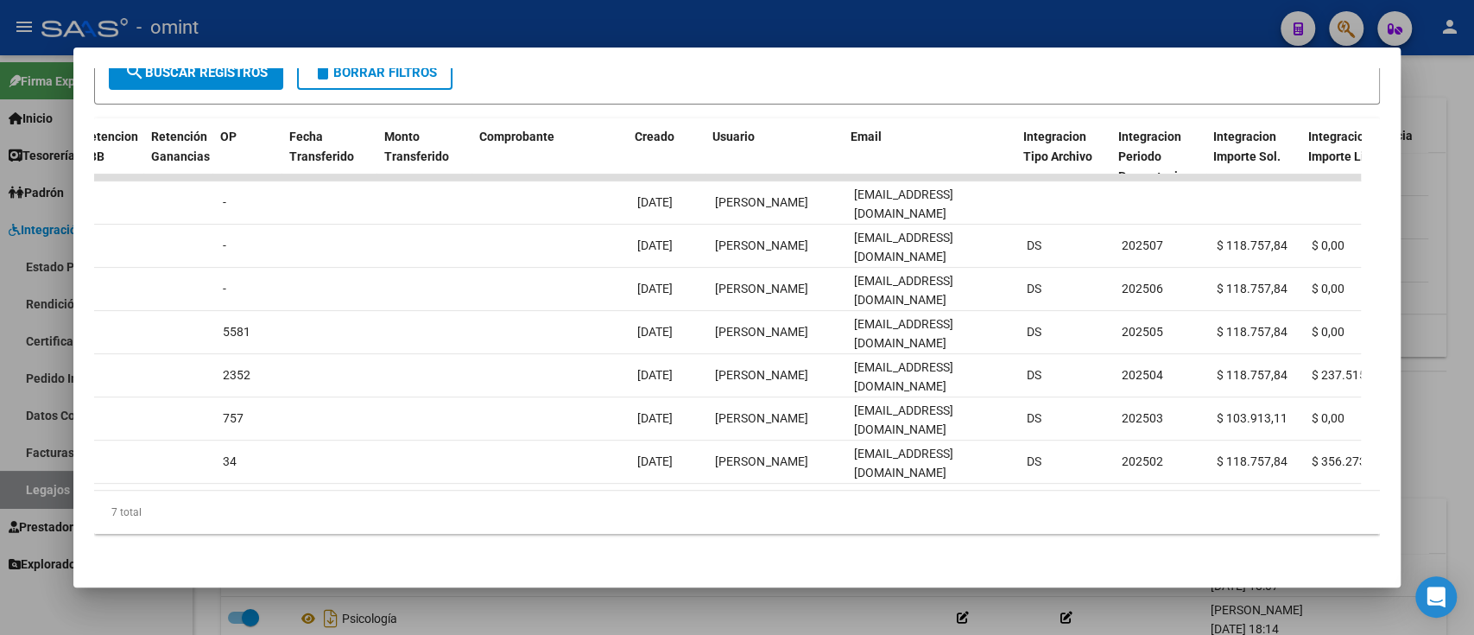
scroll to position [0, 1510]
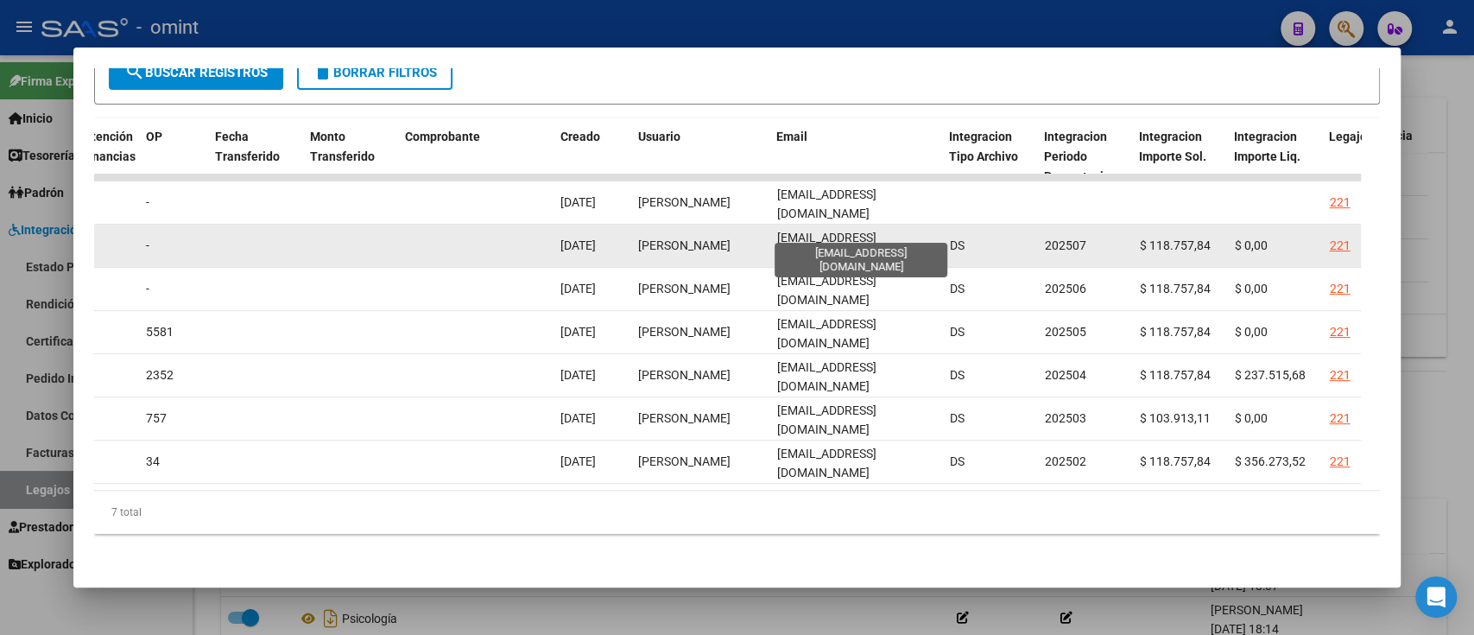
click at [840, 231] on span "[EMAIL_ADDRESS][DOMAIN_NAME]" at bounding box center [825, 248] width 99 height 34
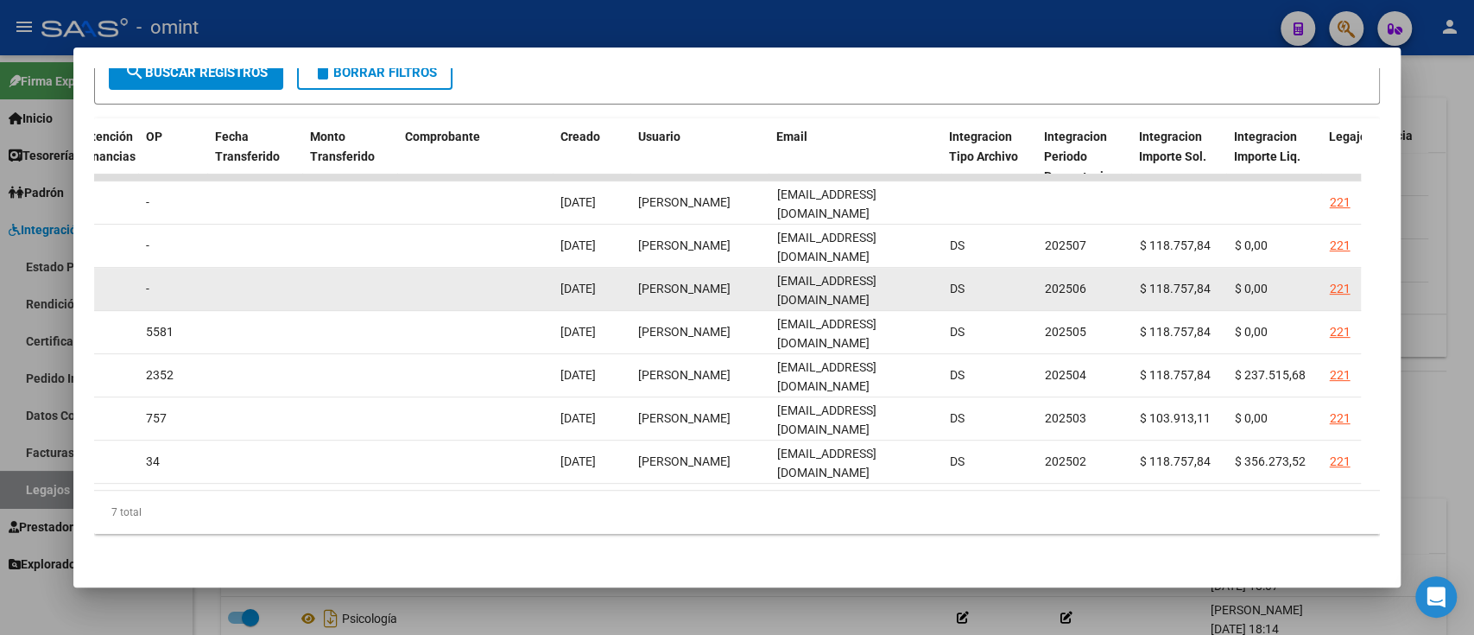
copy span "[EMAIL_ADDRESS][DOMAIN_NAME]"
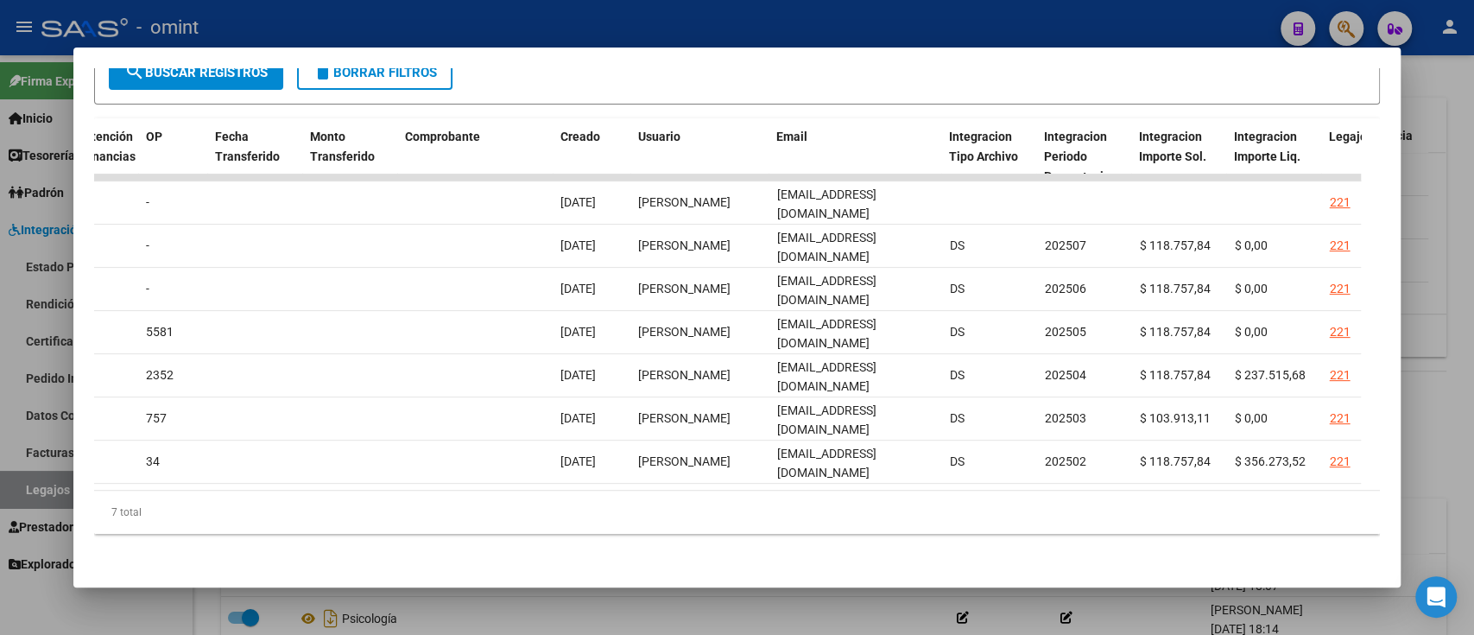
click at [40, 135] on div at bounding box center [737, 317] width 1474 height 635
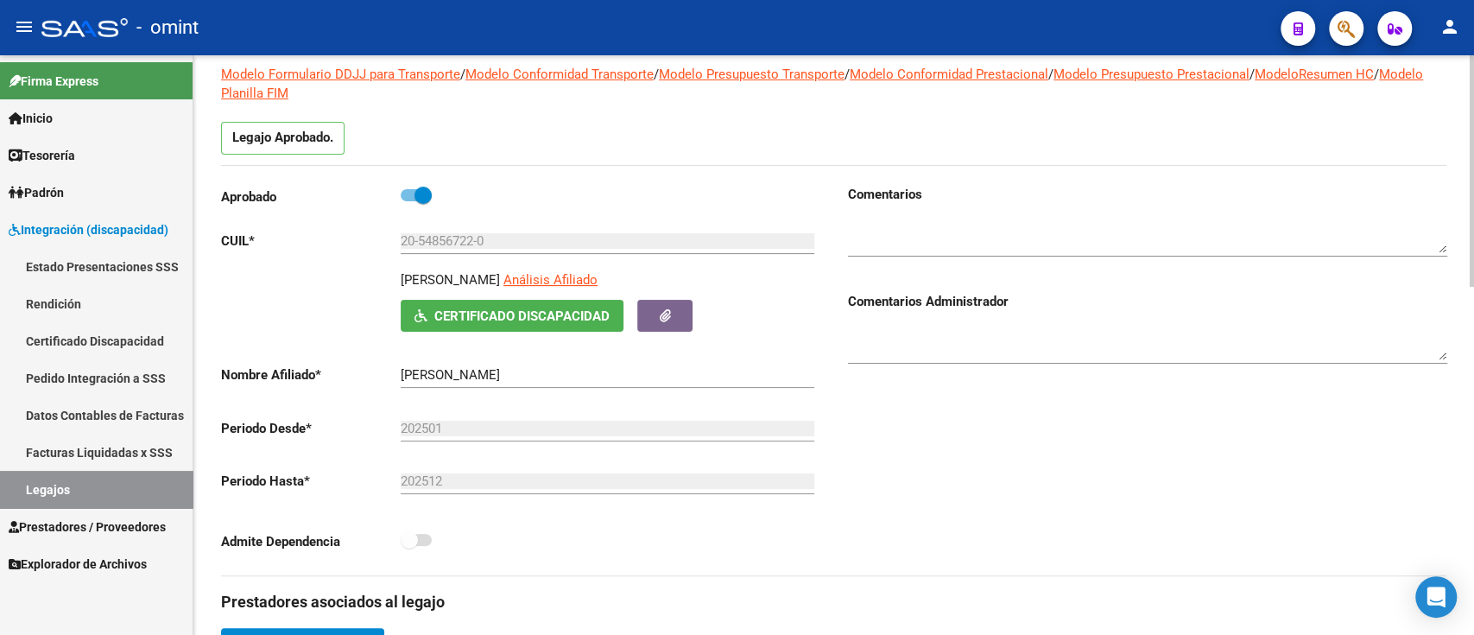
scroll to position [0, 0]
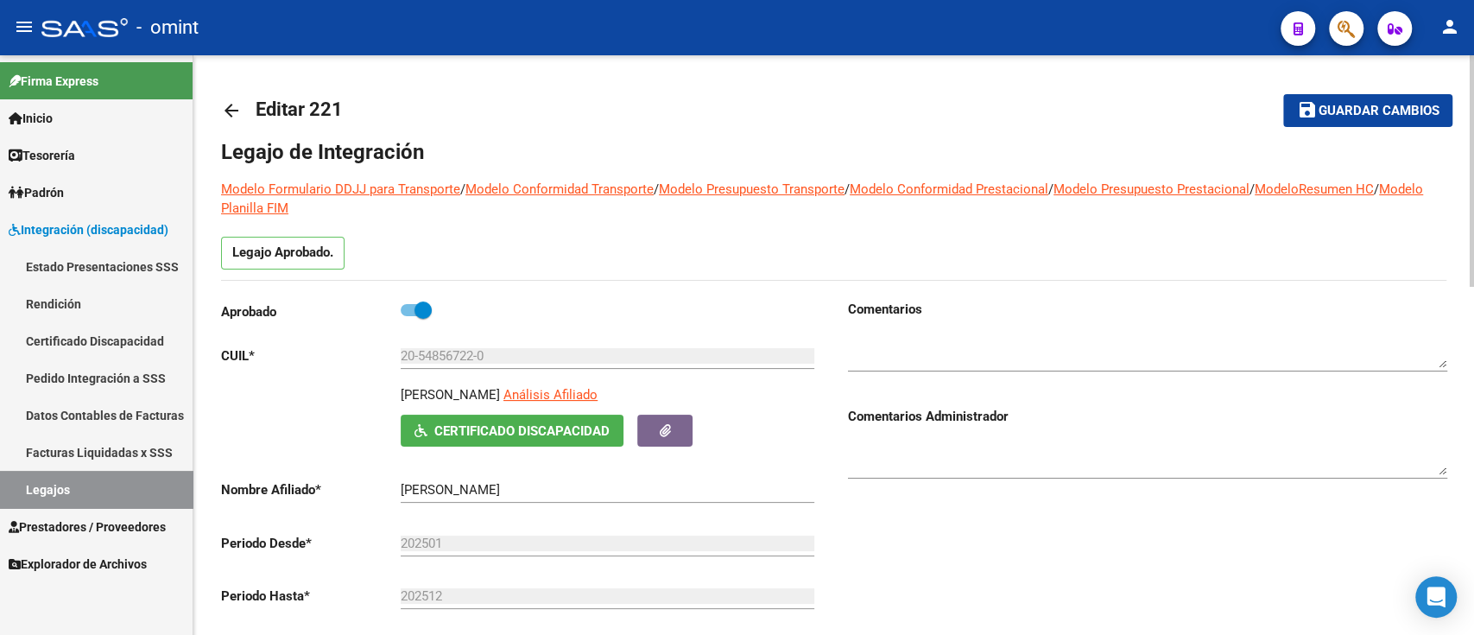
click at [227, 97] on link "arrow_back" at bounding box center [238, 110] width 35 height 41
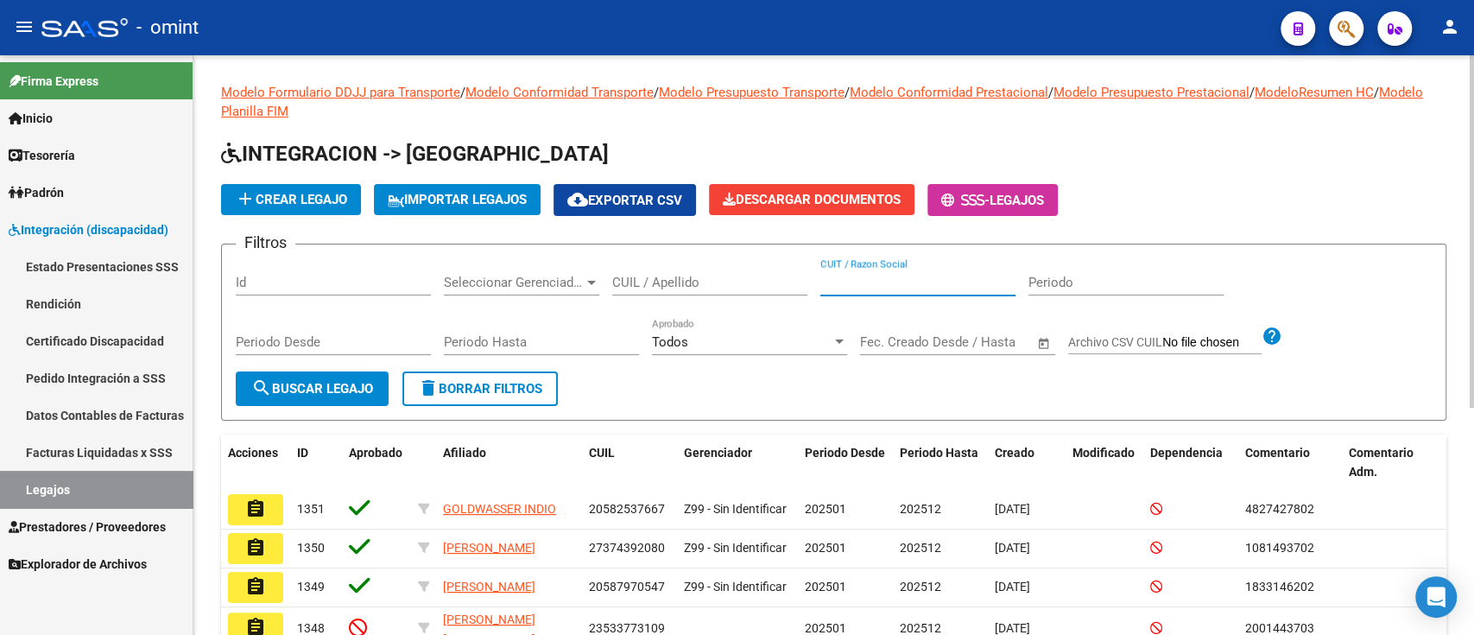
click at [860, 283] on input "CUIT / Razon Social" at bounding box center [918, 283] width 195 height 16
paste input "27317129225"
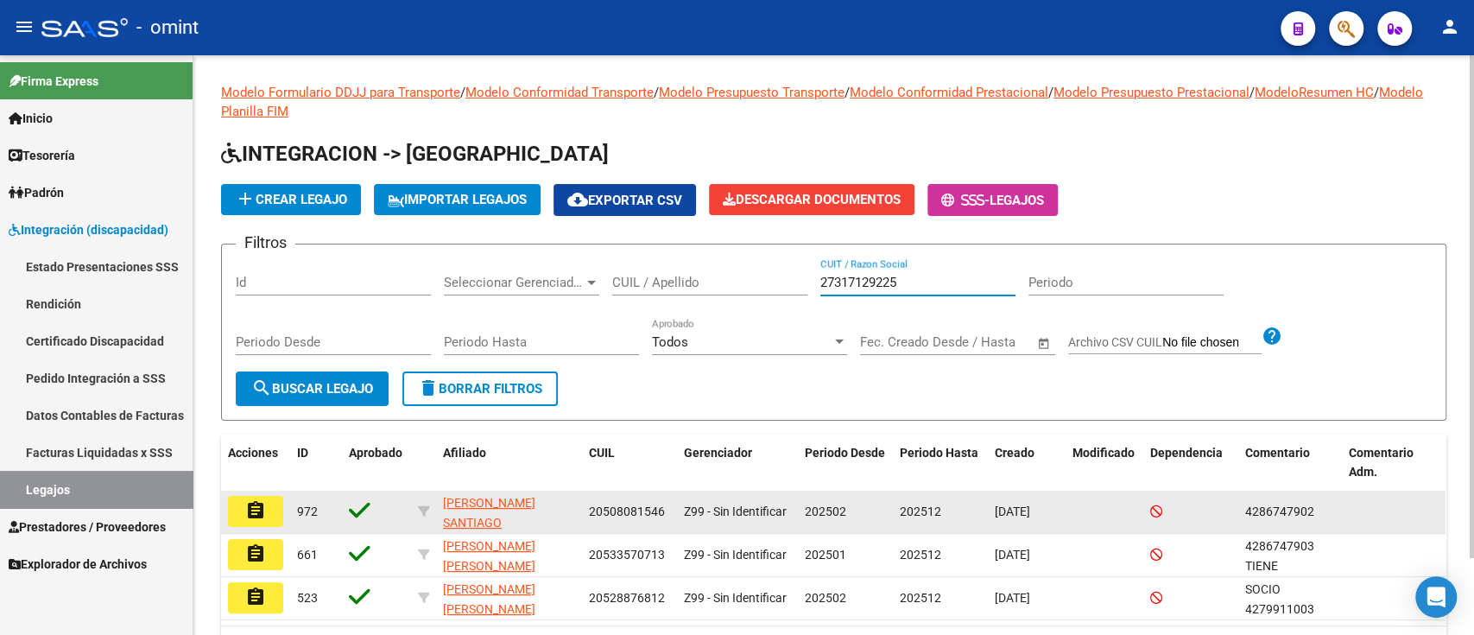
scroll to position [88, 0]
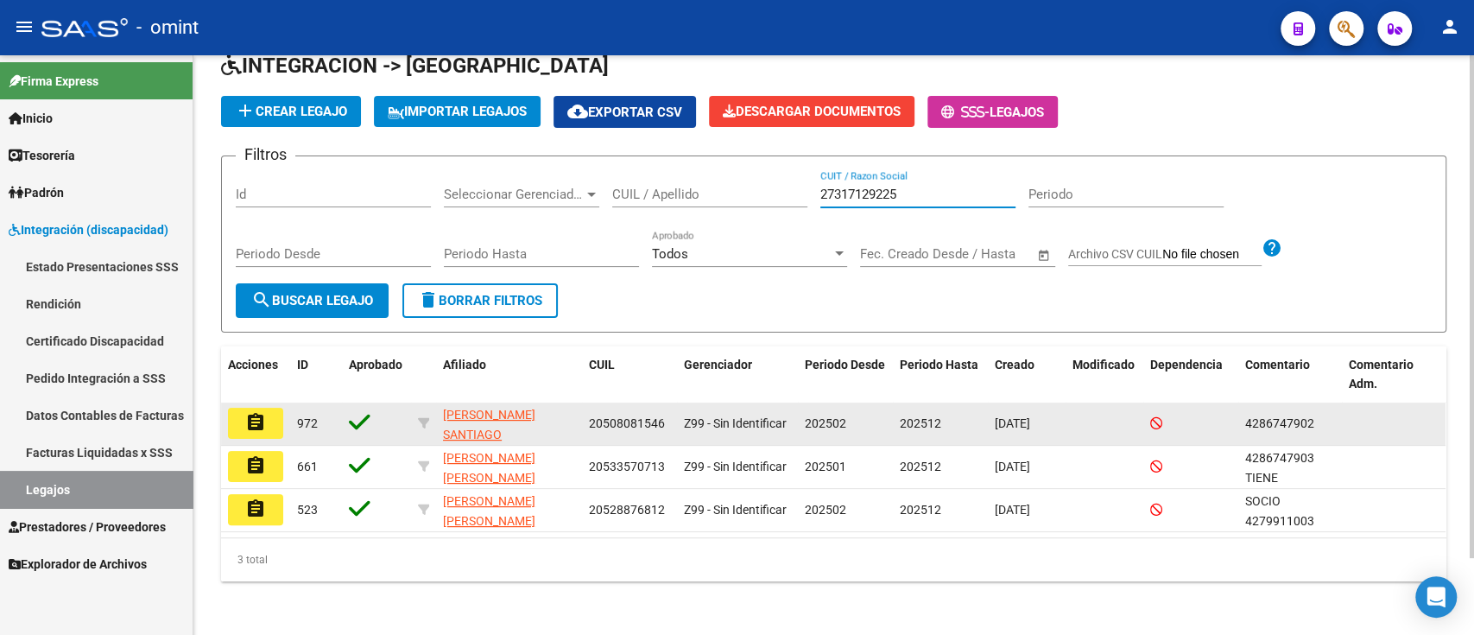
type input "27317129225"
click at [250, 412] on mat-icon "assignment" at bounding box center [255, 422] width 21 height 21
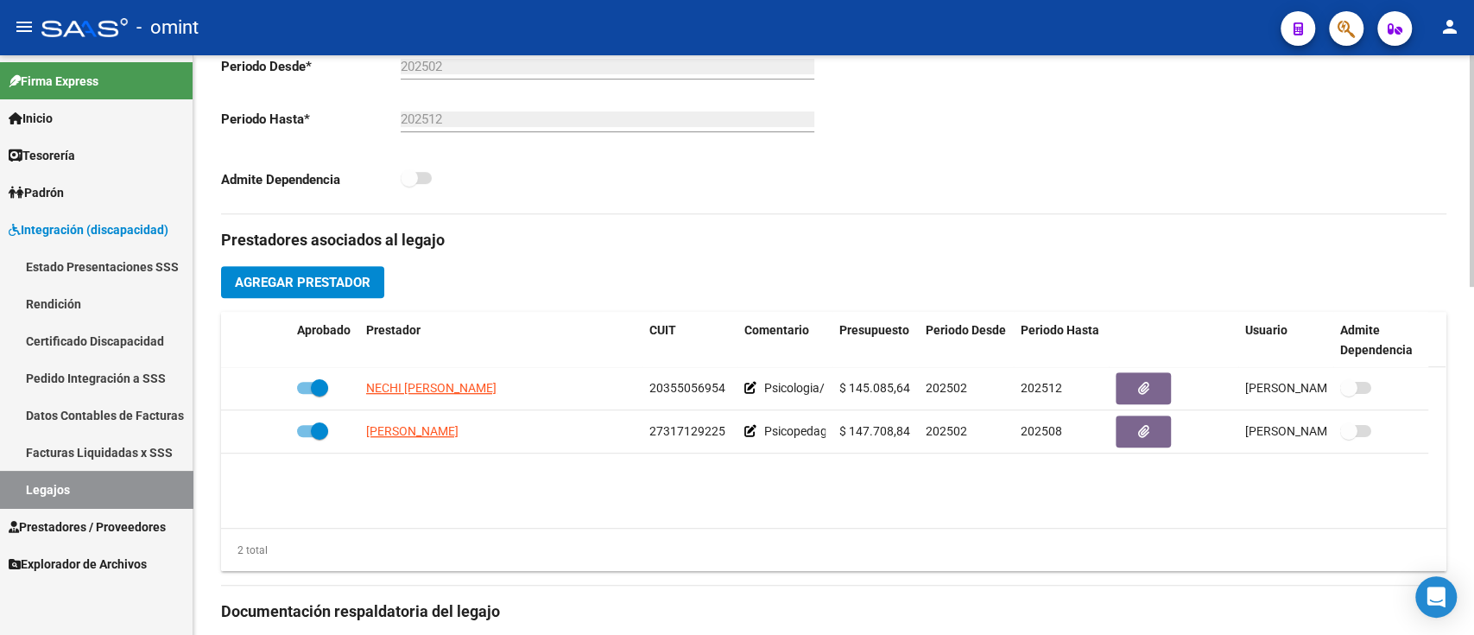
scroll to position [575, 0]
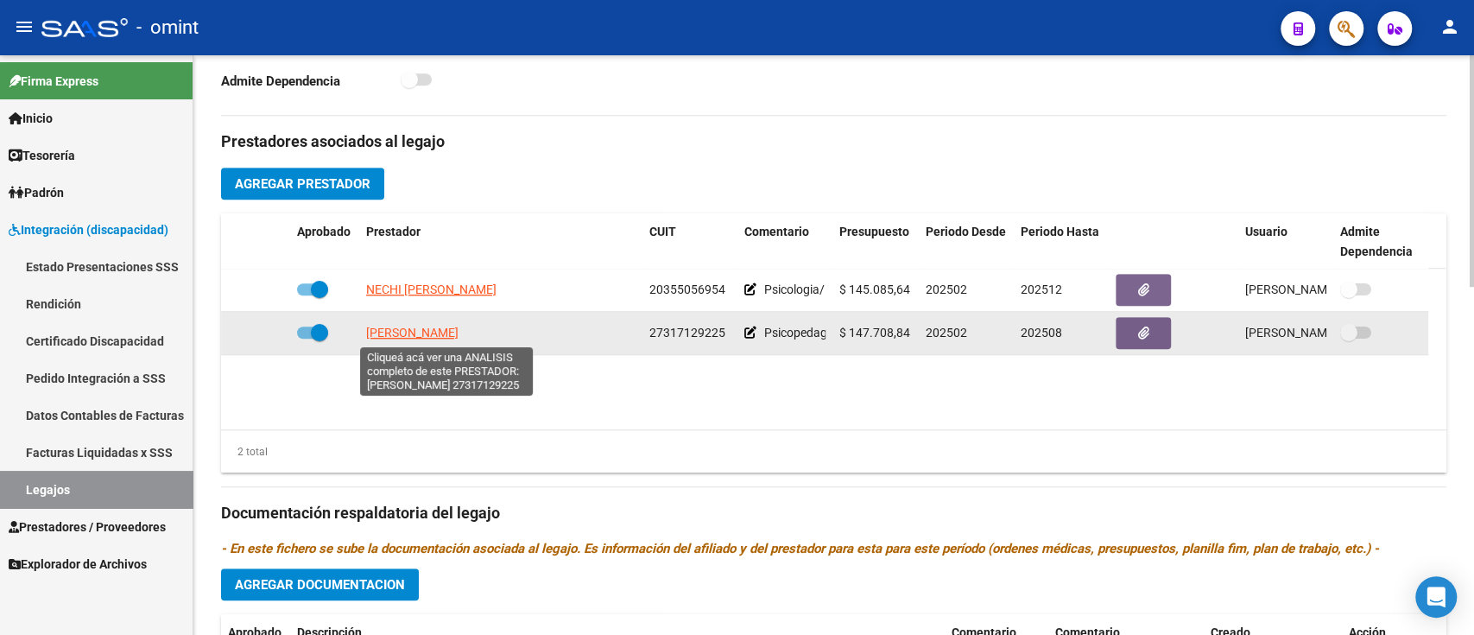
click at [383, 326] on span "[PERSON_NAME]" at bounding box center [412, 333] width 92 height 14
type textarea "27317129225"
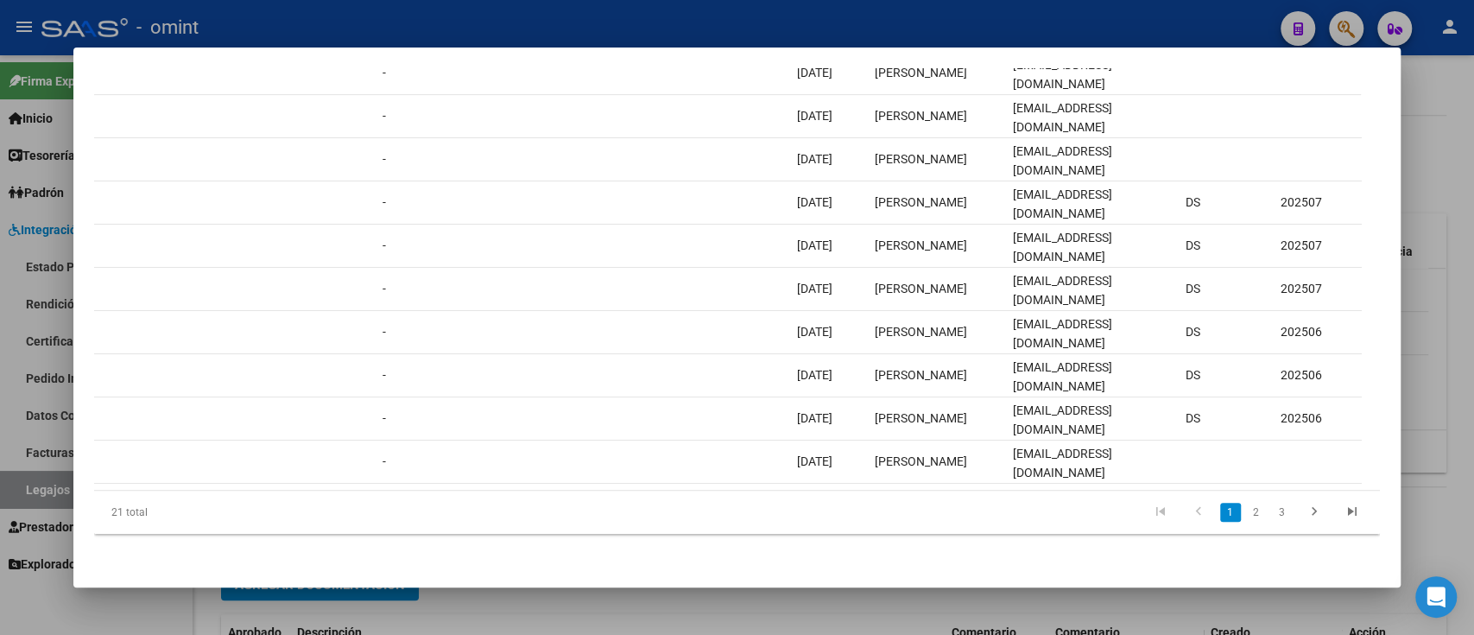
scroll to position [0, 1492]
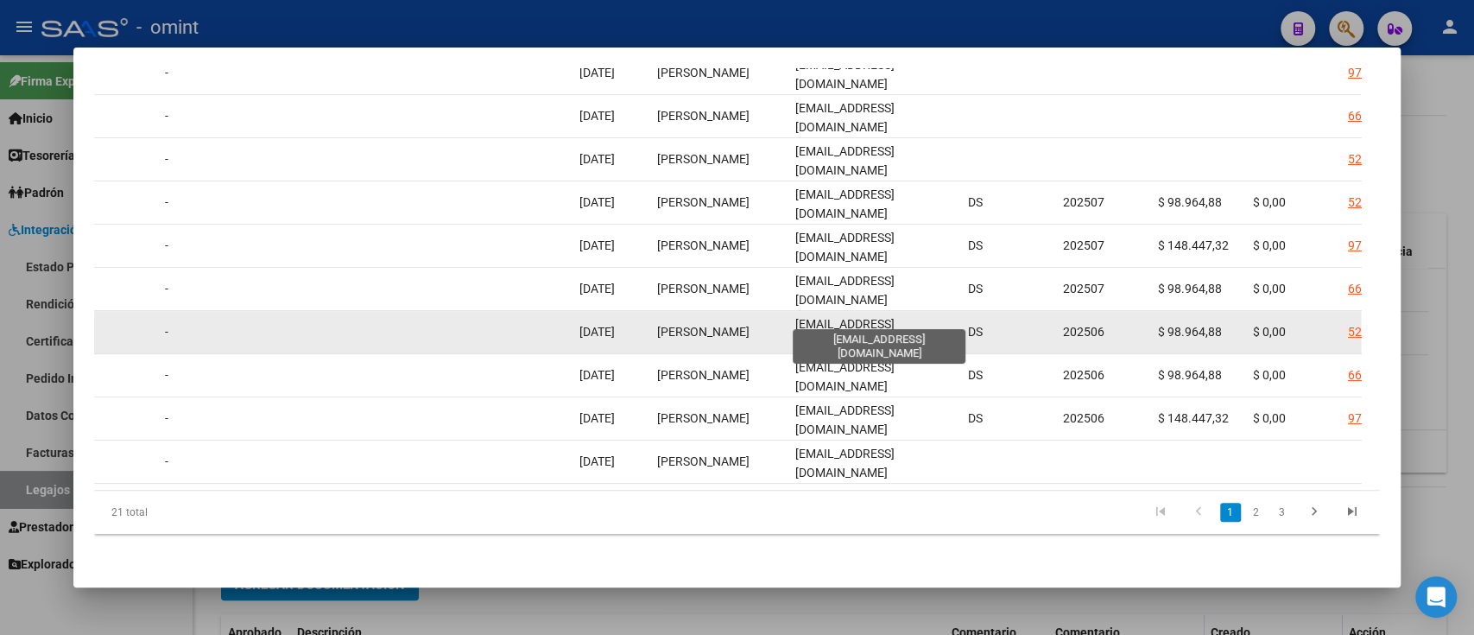
click at [894, 320] on span "[EMAIL_ADDRESS][DOMAIN_NAME]" at bounding box center [844, 334] width 99 height 34
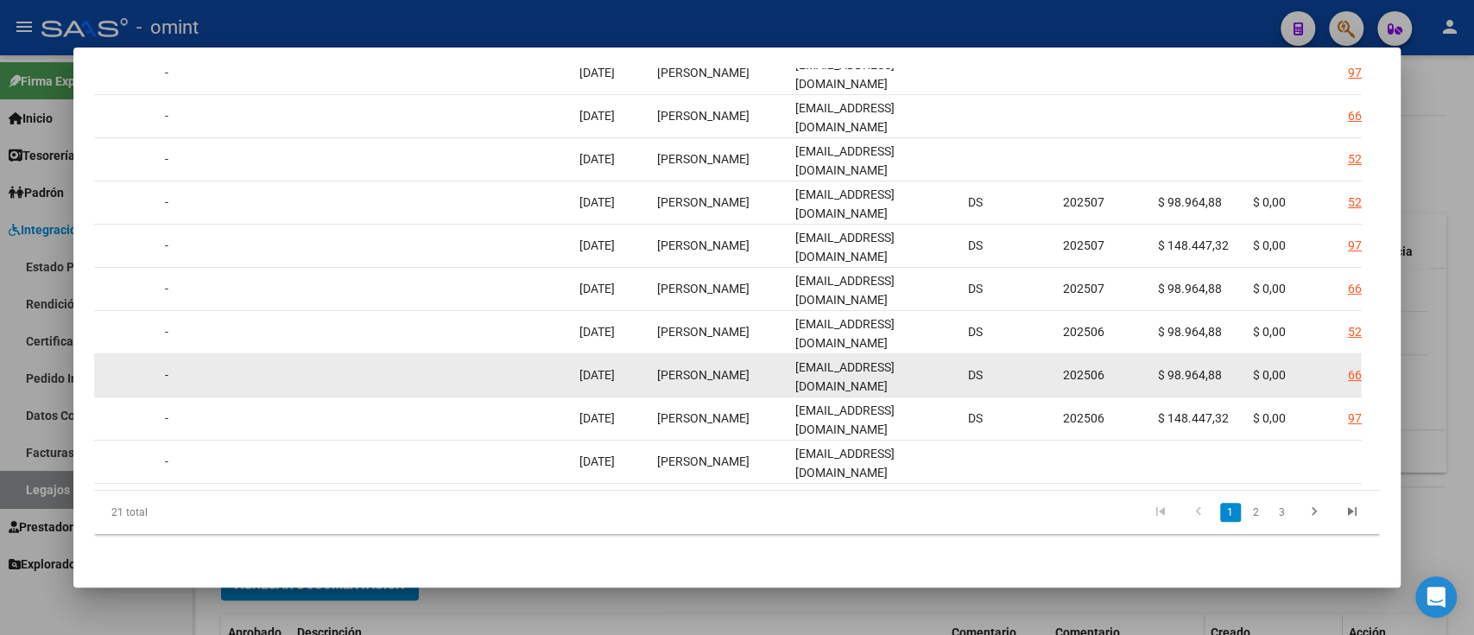
copy span "[EMAIL_ADDRESS][DOMAIN_NAME]"
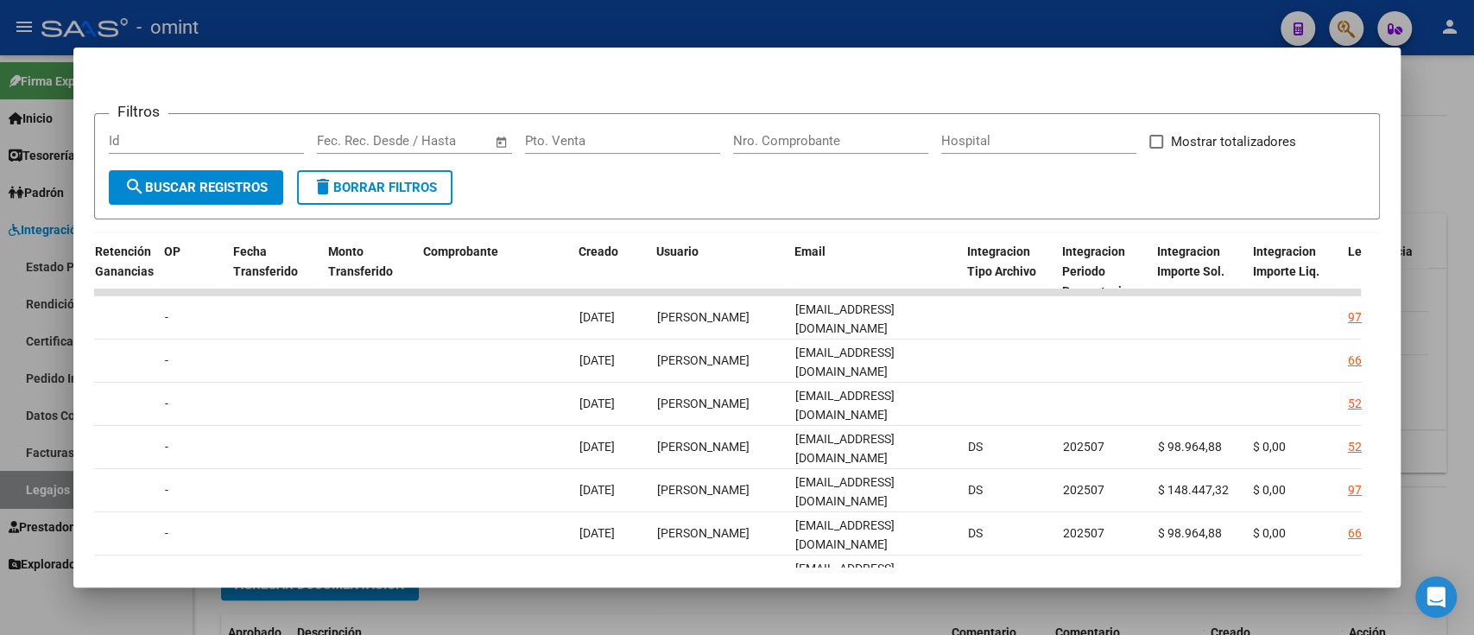
scroll to position [0, 0]
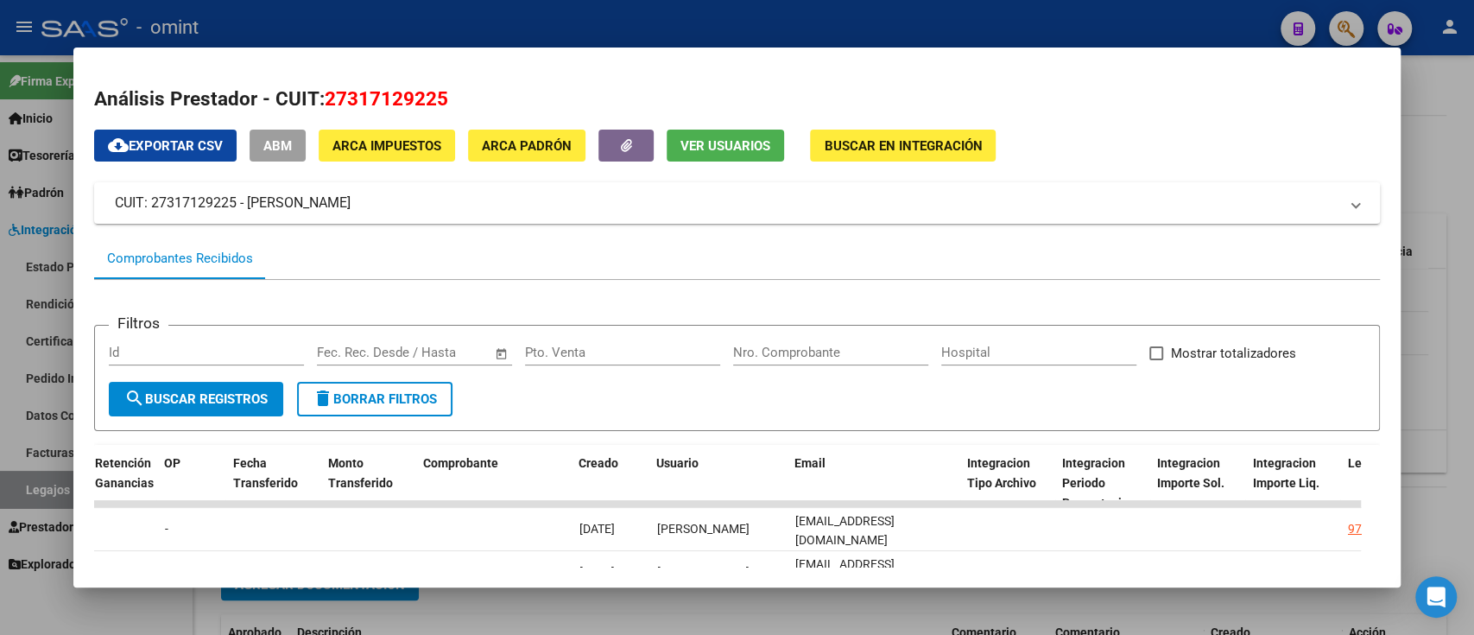
click at [18, 196] on div at bounding box center [737, 317] width 1474 height 635
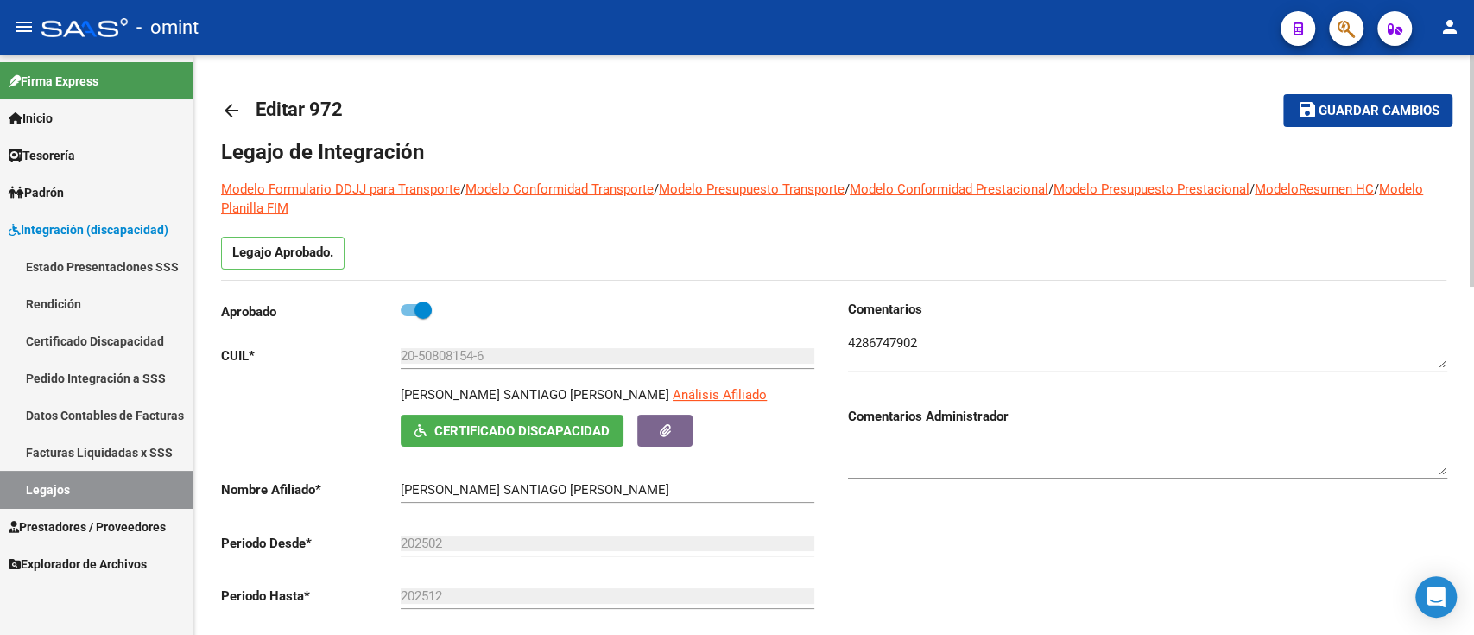
click at [230, 87] on mat-toolbar-row "arrow_back Editar 972" at bounding box center [699, 110] width 956 height 55
click at [228, 105] on mat-icon "arrow_back" at bounding box center [231, 110] width 21 height 21
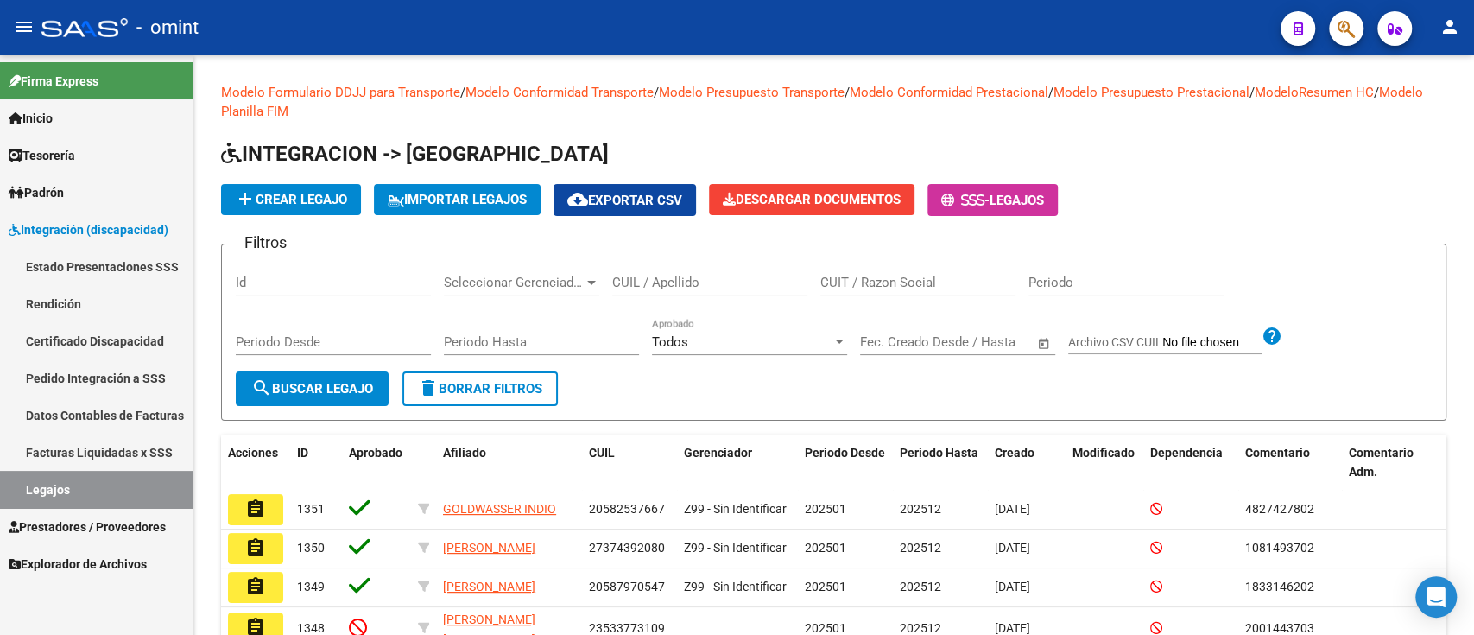
drag, startPoint x: 742, startPoint y: 280, endPoint x: 779, endPoint y: 288, distance: 38.1
click at [779, 288] on input "CUIL / Apellido" at bounding box center [709, 283] width 195 height 16
click at [948, 277] on input "CUIT / Razon Social" at bounding box center [918, 283] width 195 height 16
paste input "27341940880"
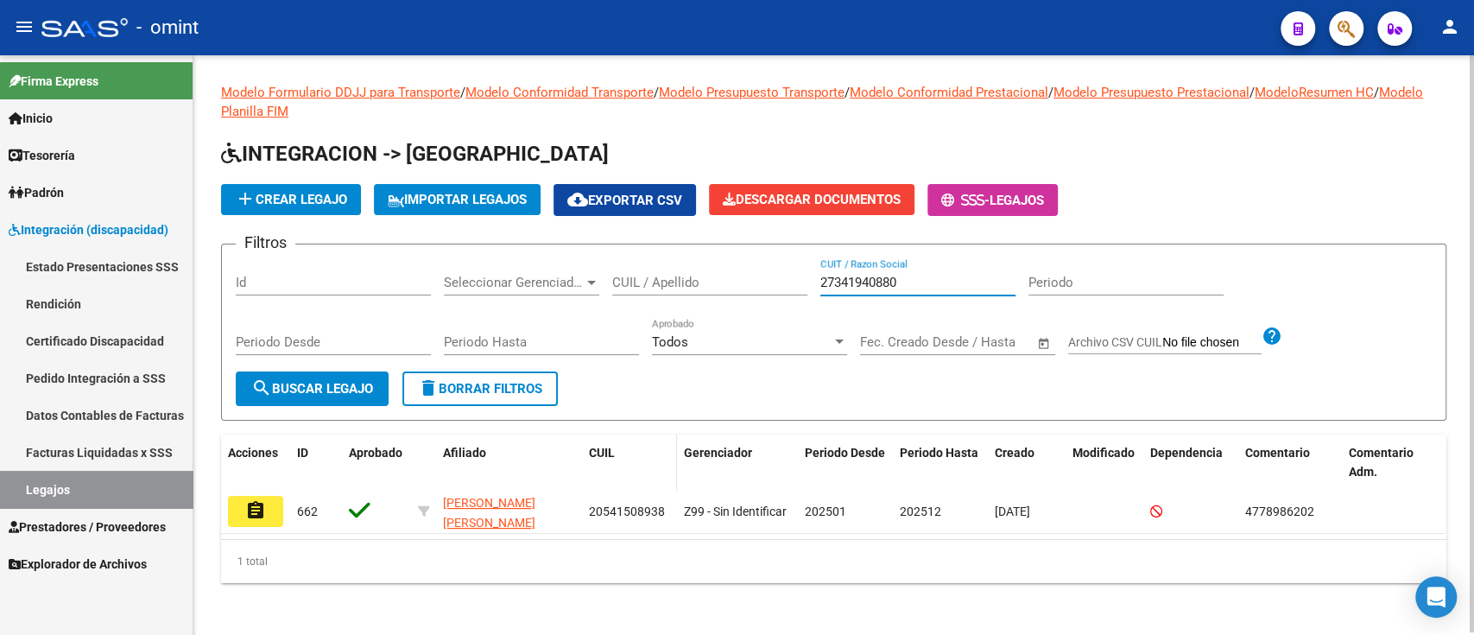
scroll to position [2, 0]
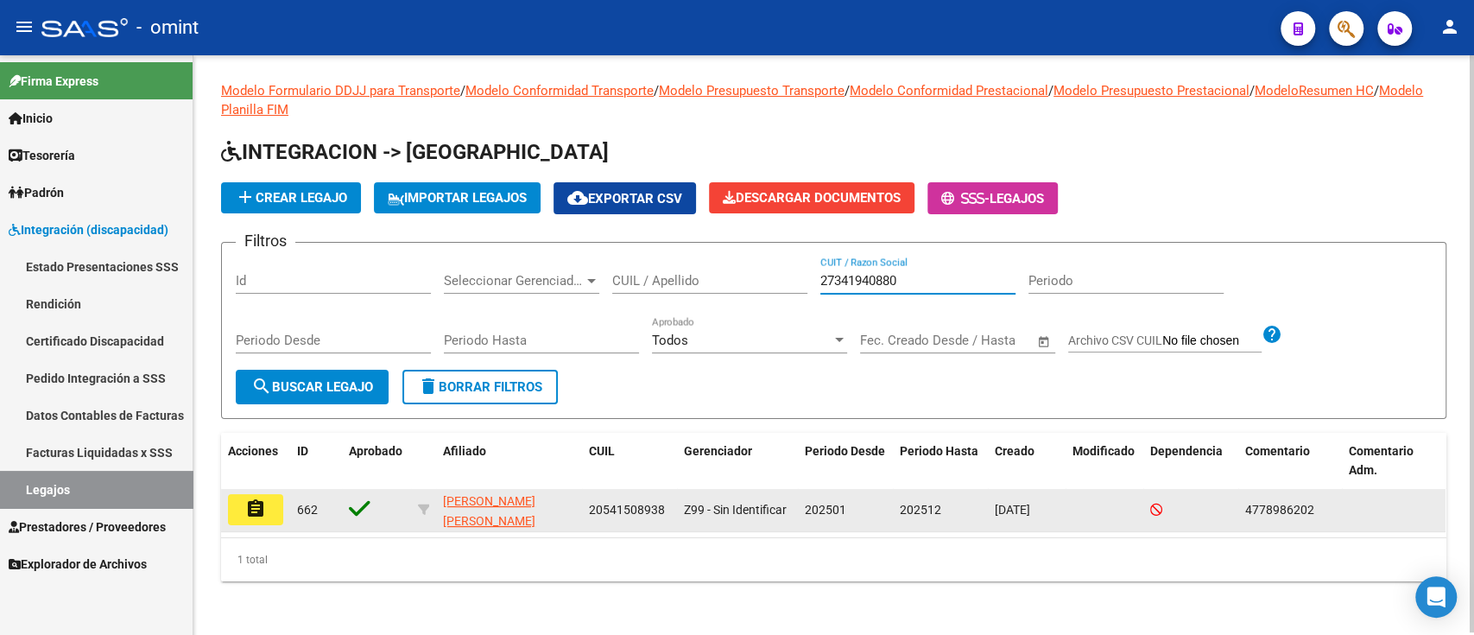
type input "27341940880"
click at [234, 491] on datatable-body-cell "assignment" at bounding box center [255, 510] width 69 height 42
click at [242, 500] on button "assignment" at bounding box center [255, 509] width 55 height 31
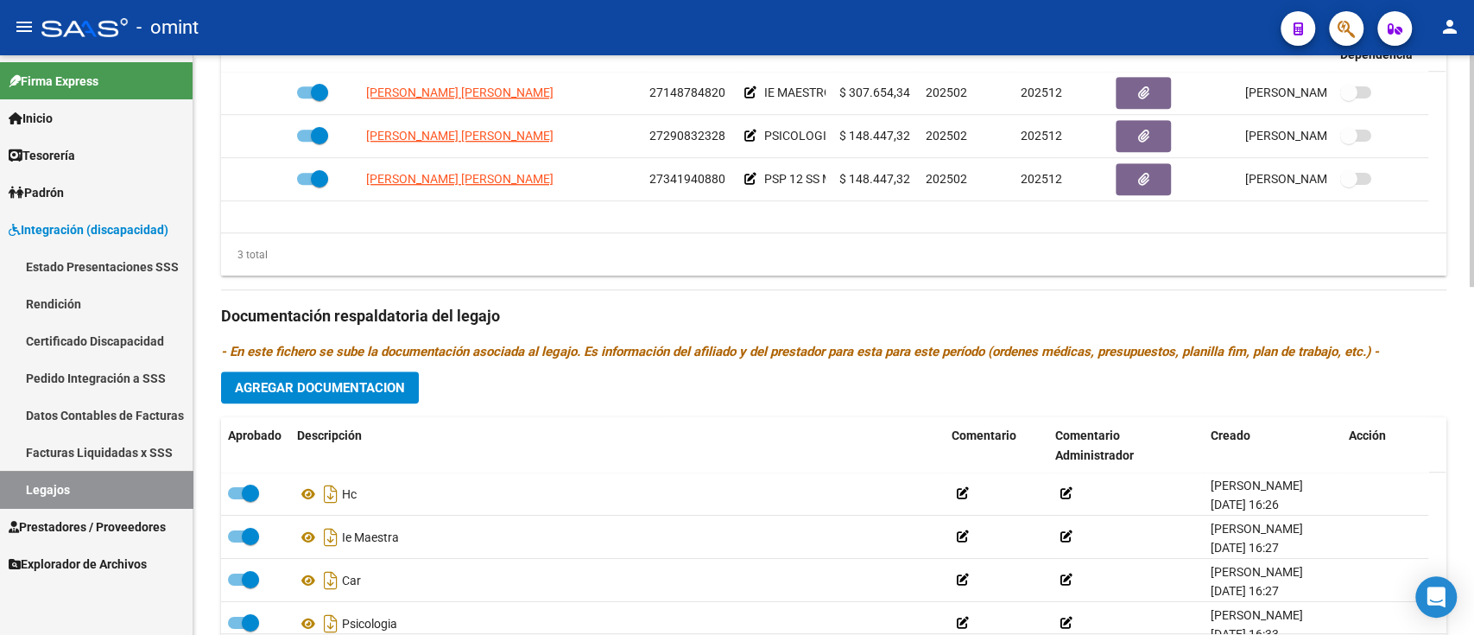
scroll to position [806, 0]
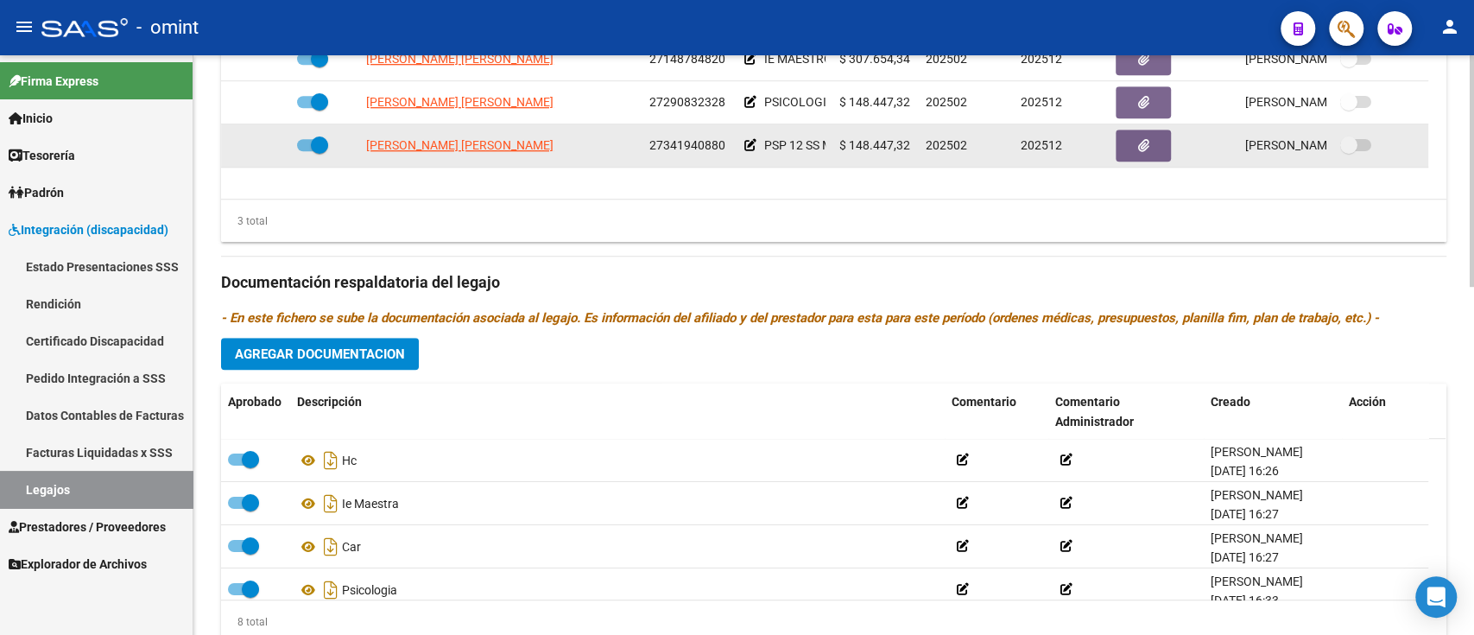
click at [479, 130] on datatable-body-cell "[PERSON_NAME] [PERSON_NAME]" at bounding box center [500, 145] width 283 height 42
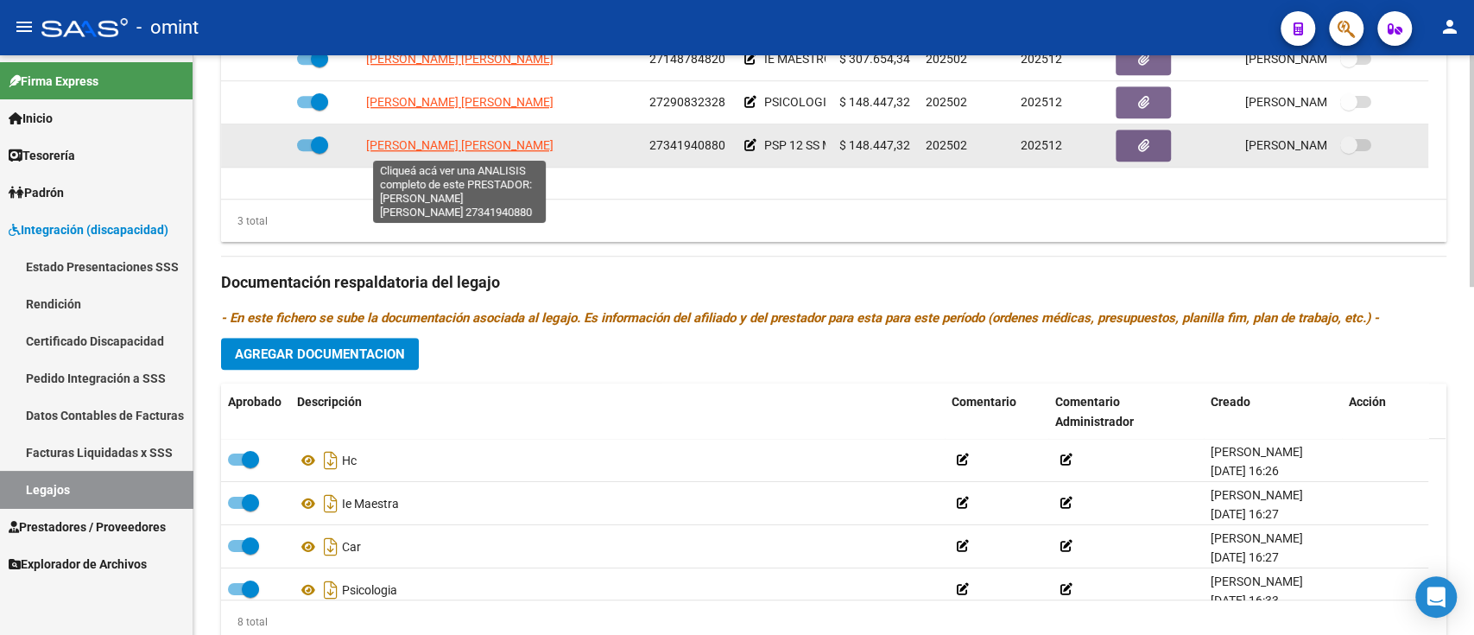
click at [473, 143] on span "[PERSON_NAME] [PERSON_NAME]" at bounding box center [459, 145] width 187 height 14
type textarea "27341940880"
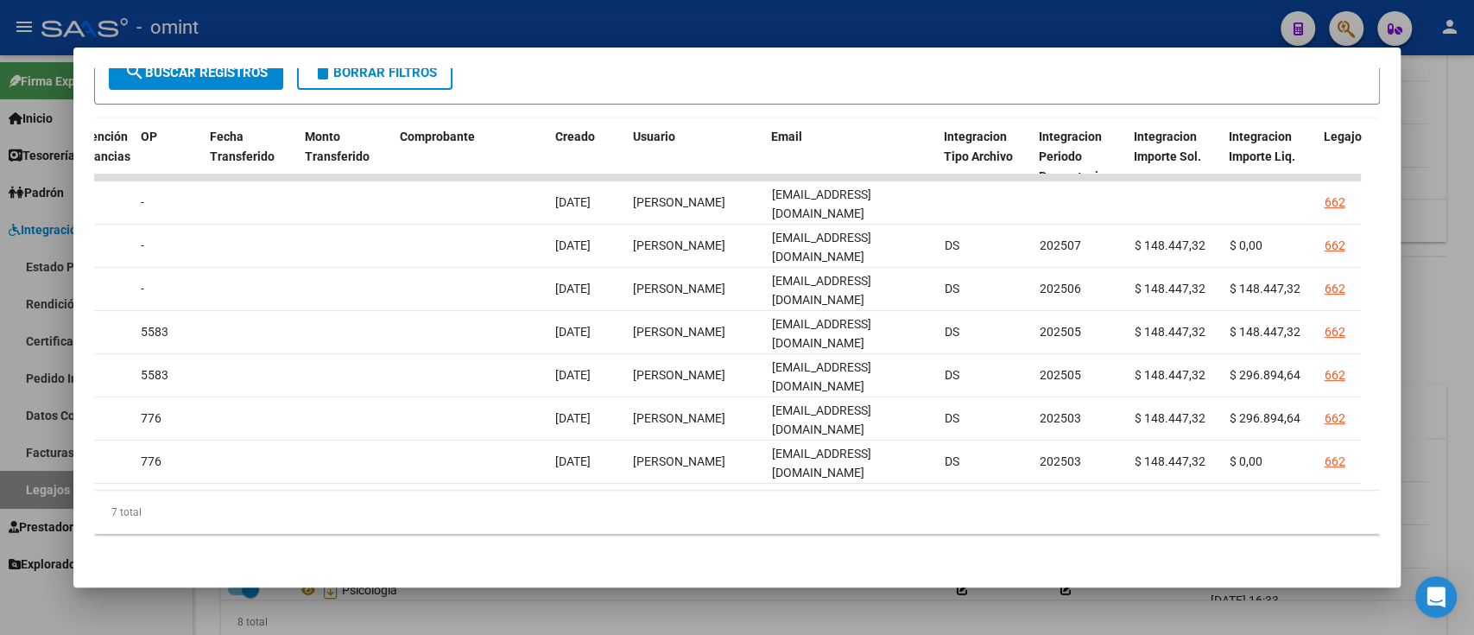
scroll to position [0, 1531]
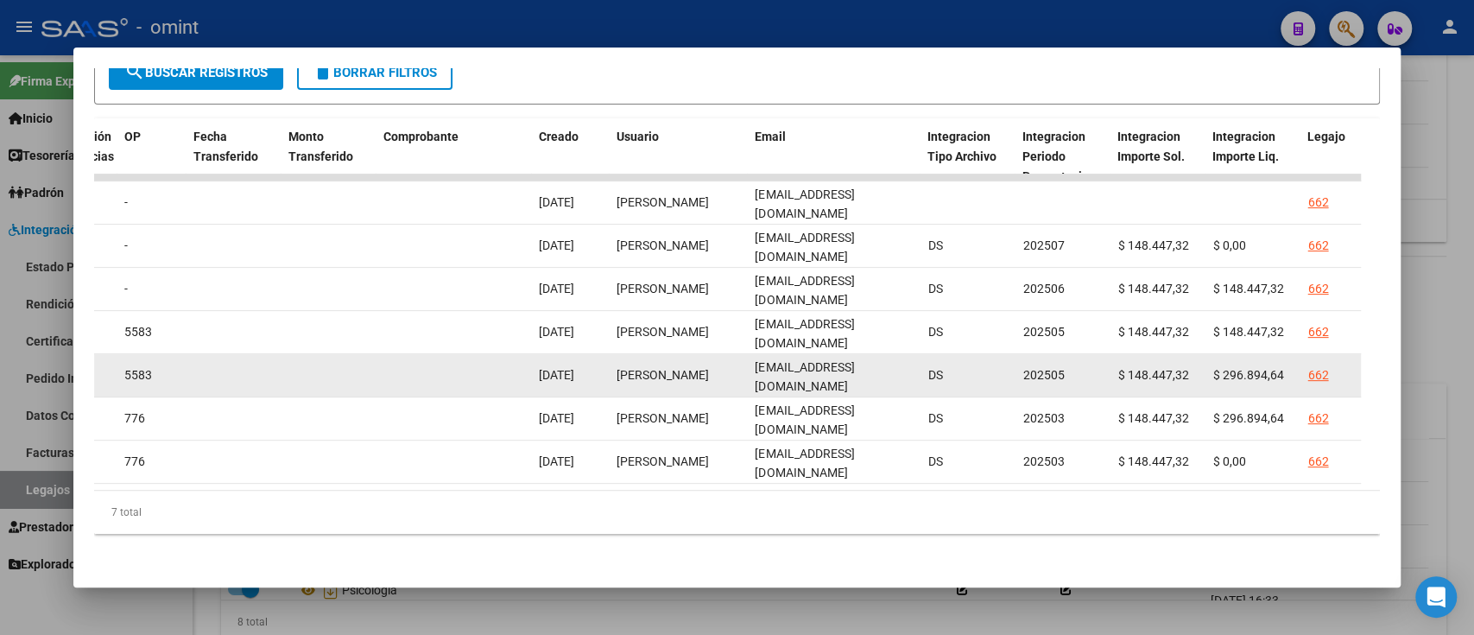
click at [825, 358] on div "[EMAIL_ADDRESS][DOMAIN_NAME]" at bounding box center [834, 376] width 159 height 36
copy span "[EMAIL_ADDRESS][DOMAIN_NAME]"
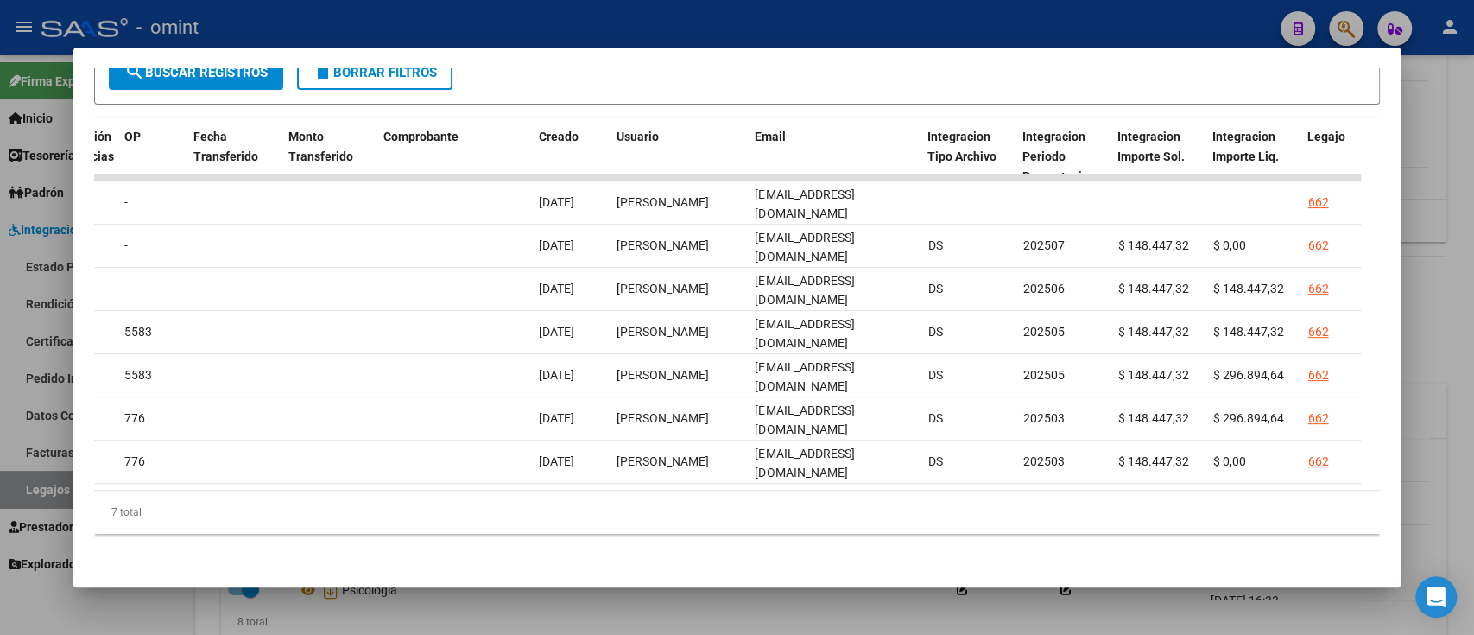
click at [39, 178] on div at bounding box center [737, 317] width 1474 height 635
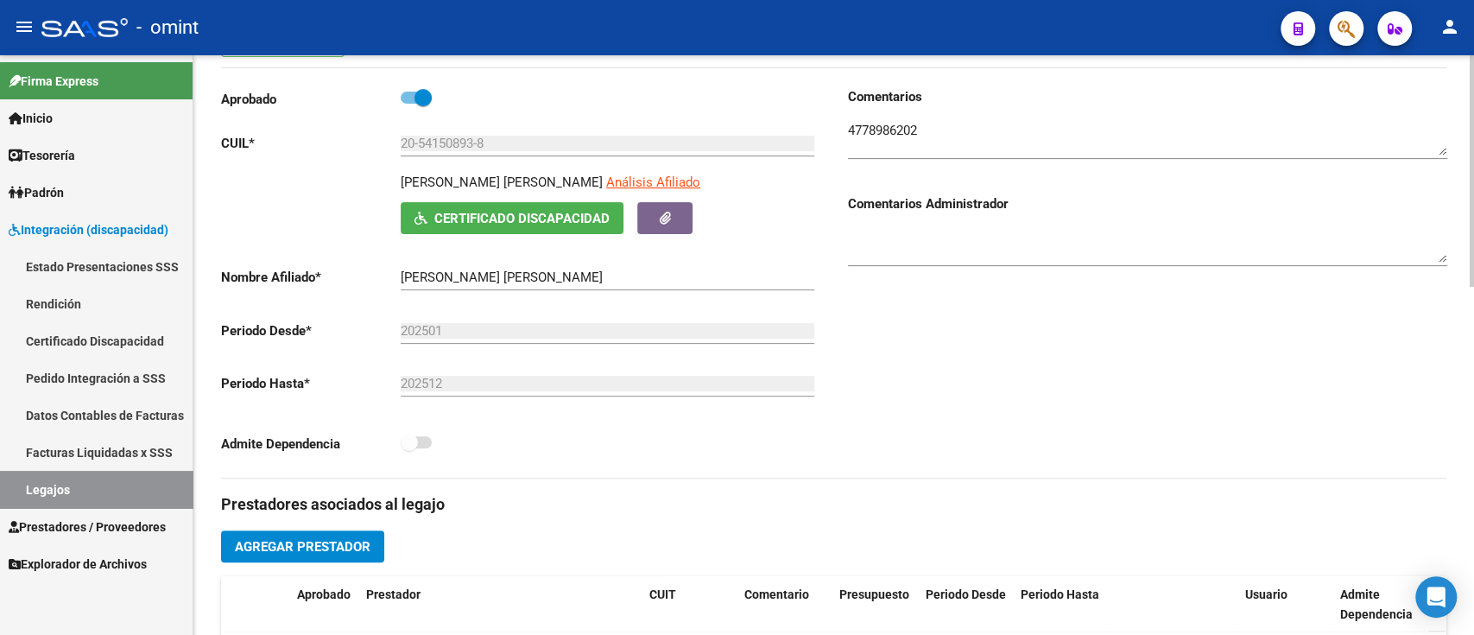
scroll to position [0, 0]
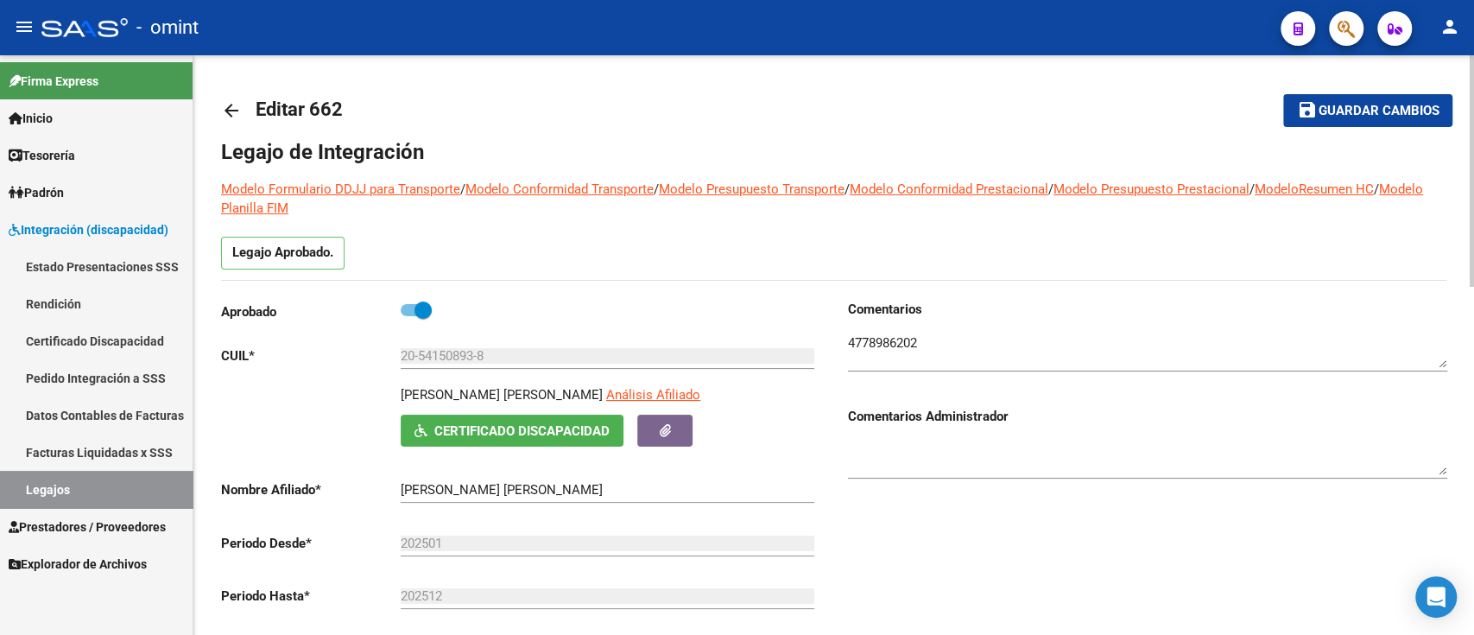
click at [231, 107] on mat-icon "arrow_back" at bounding box center [231, 110] width 21 height 21
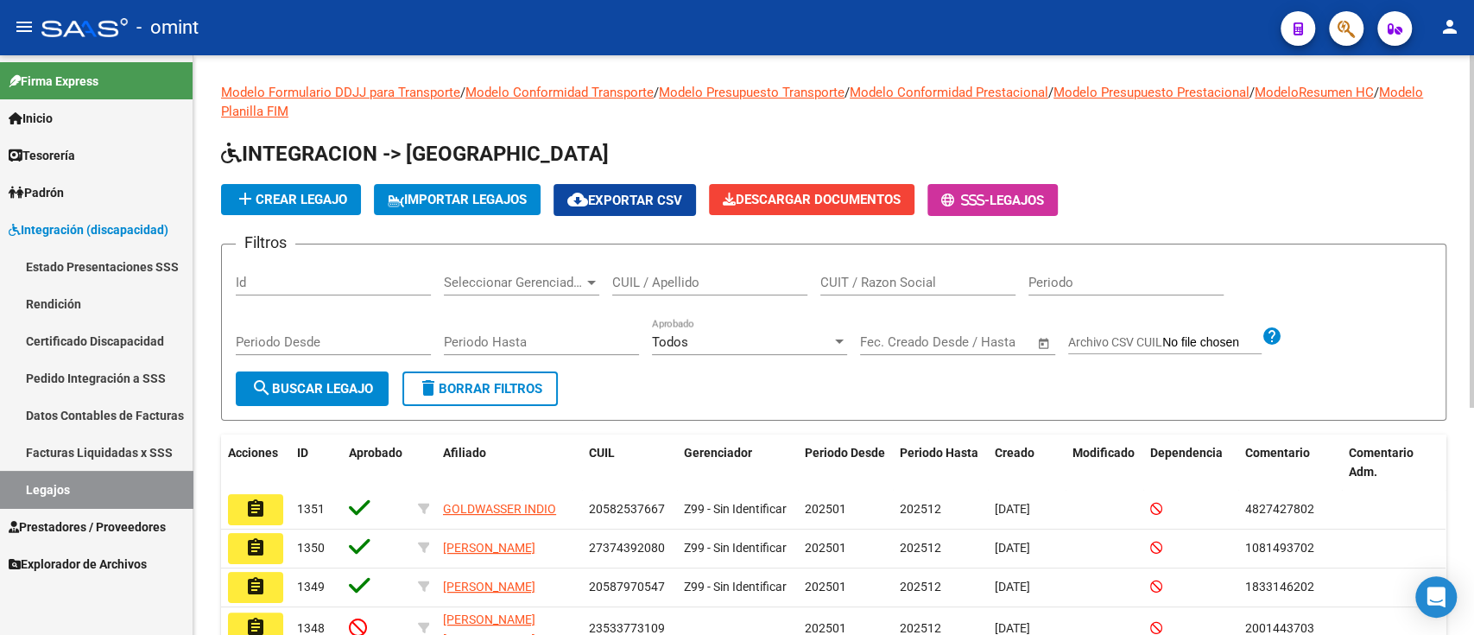
click at [977, 310] on div "CUIT / Razon Social" at bounding box center [918, 285] width 195 height 54
click at [969, 280] on input "CUIT / Razon Social" at bounding box center [918, 283] width 195 height 16
paste input "27290902288"
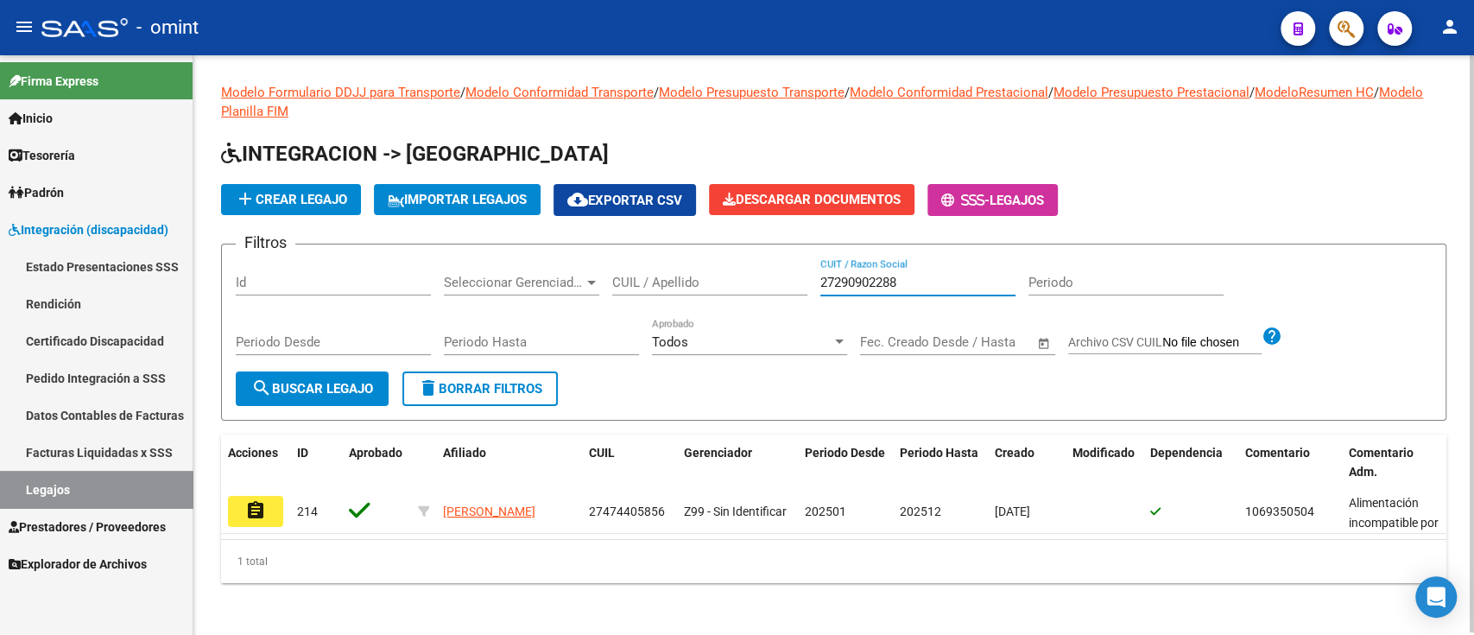
scroll to position [2, 0]
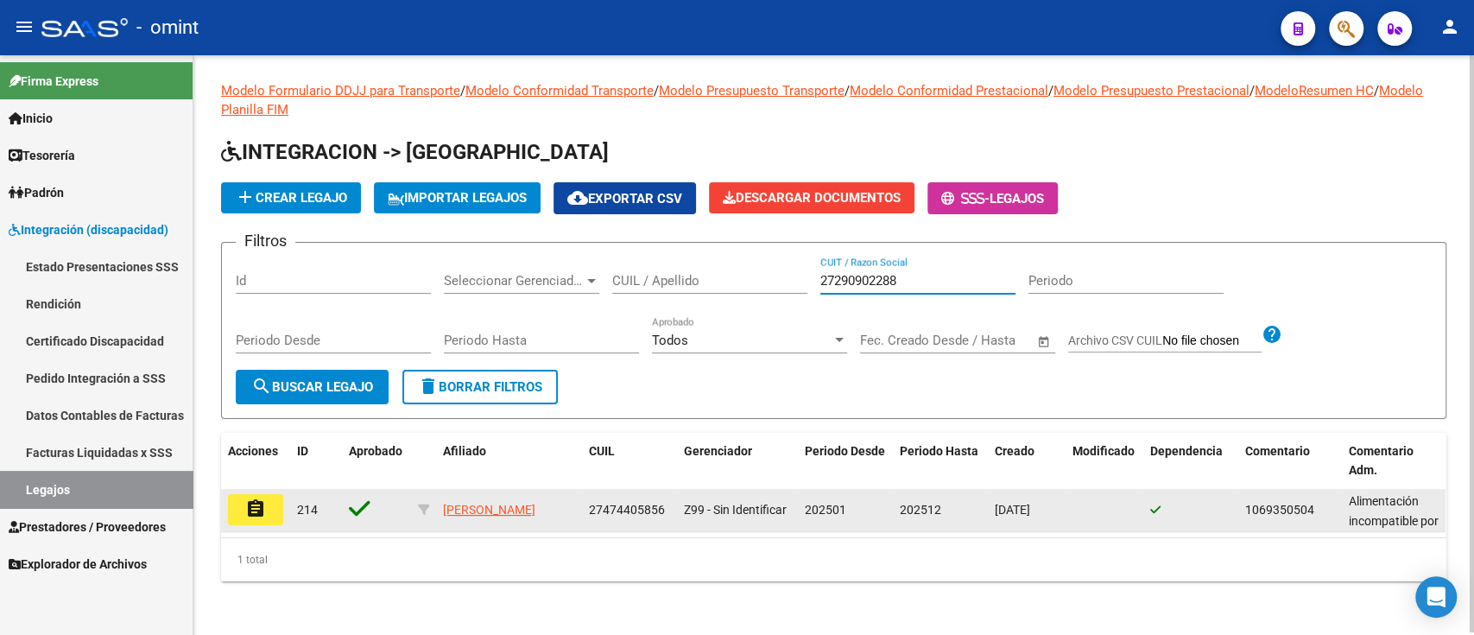
type input "27290902288"
click at [269, 513] on button "assignment" at bounding box center [255, 509] width 55 height 31
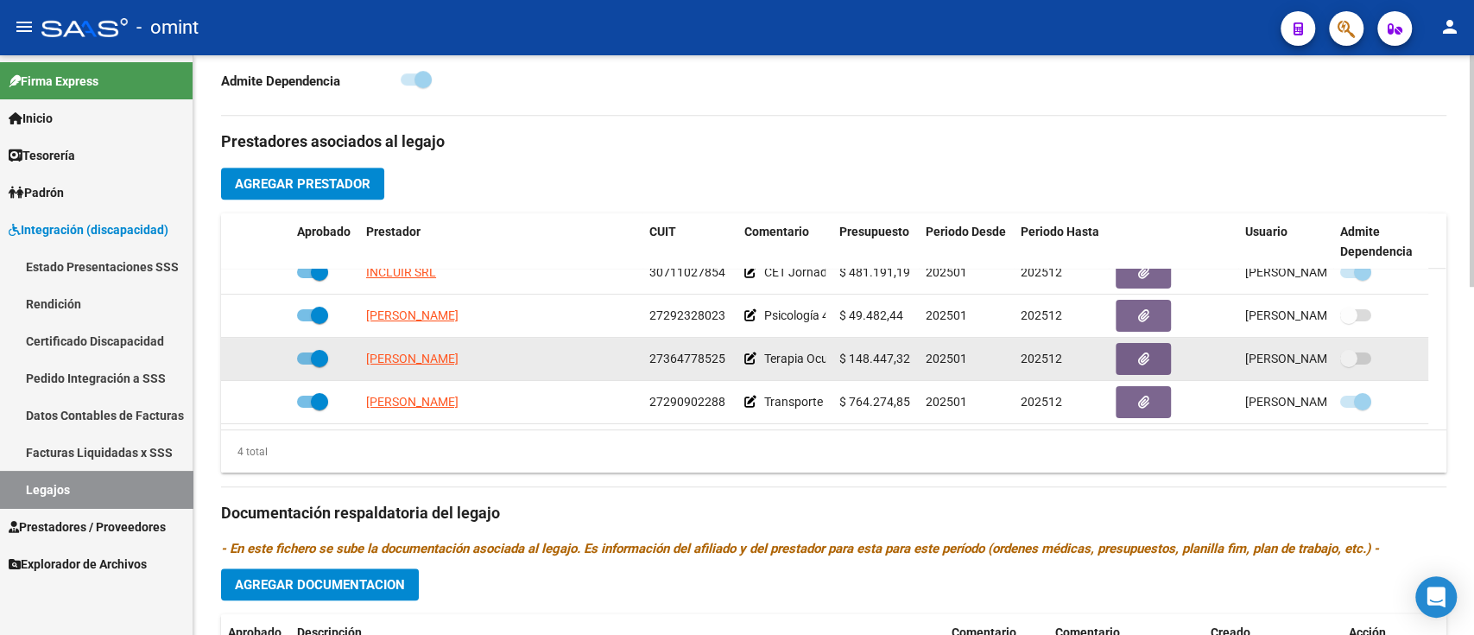
scroll to position [35, 0]
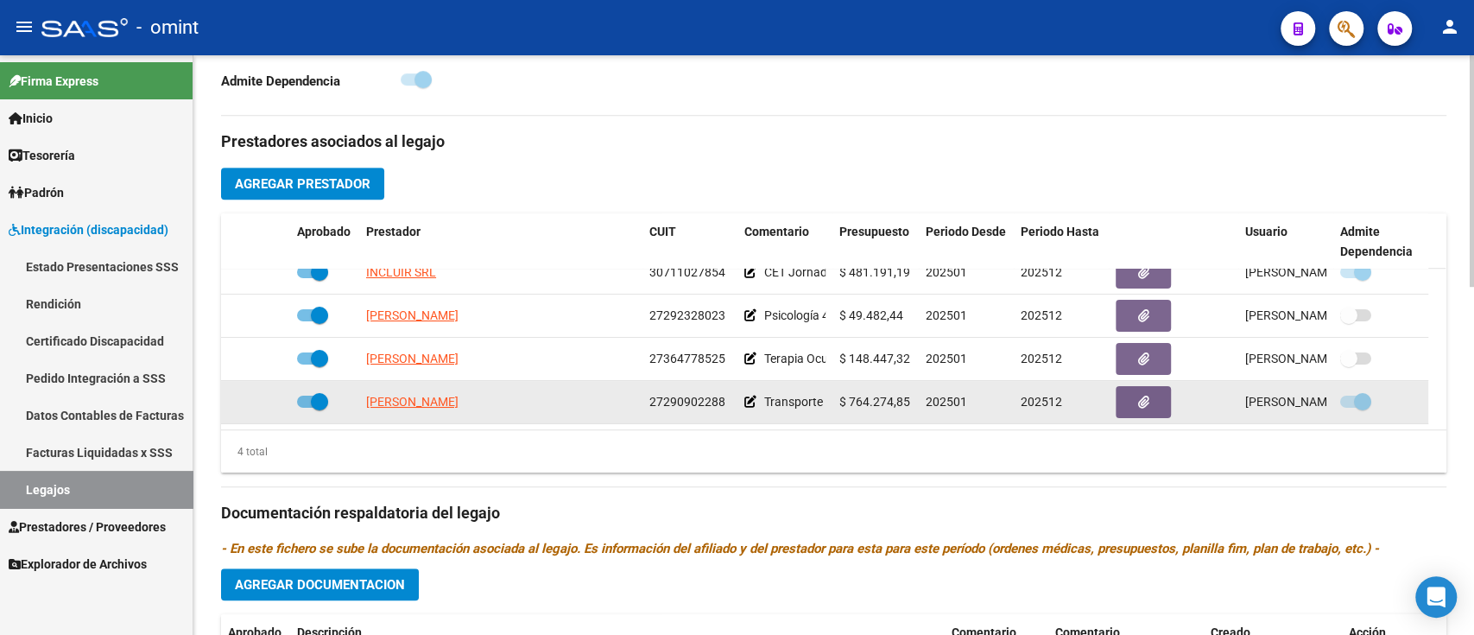
click at [380, 395] on span "[PERSON_NAME]" at bounding box center [412, 402] width 92 height 14
type textarea "27290902288"
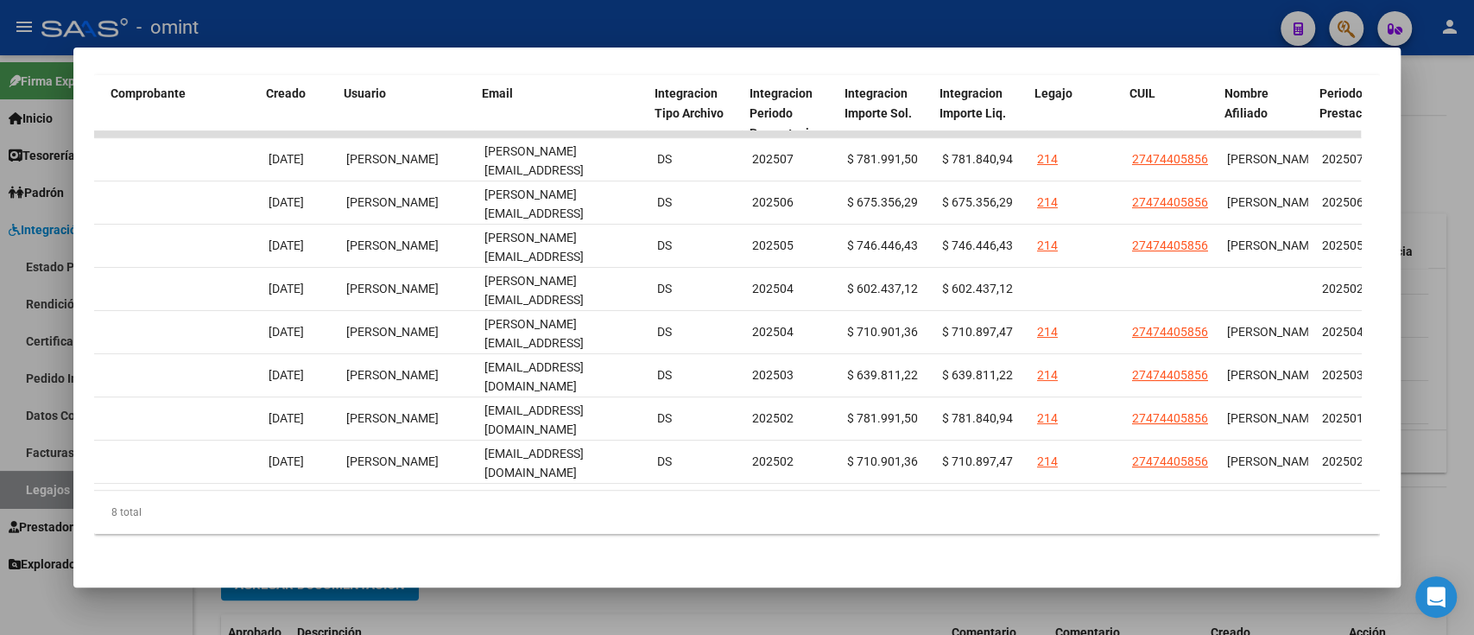
scroll to position [0, 1849]
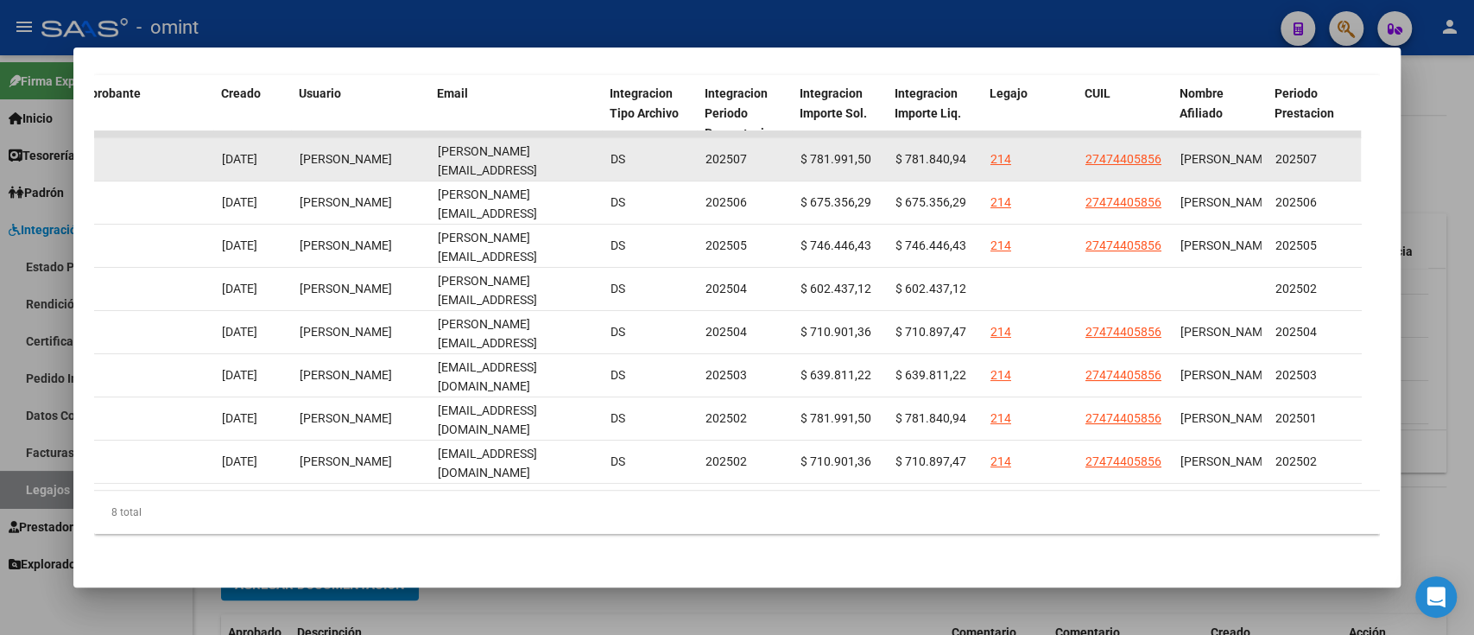
click at [519, 144] on span "[PERSON_NAME][EMAIL_ADDRESS][DOMAIN_NAME]" at bounding box center [486, 171] width 99 height 54
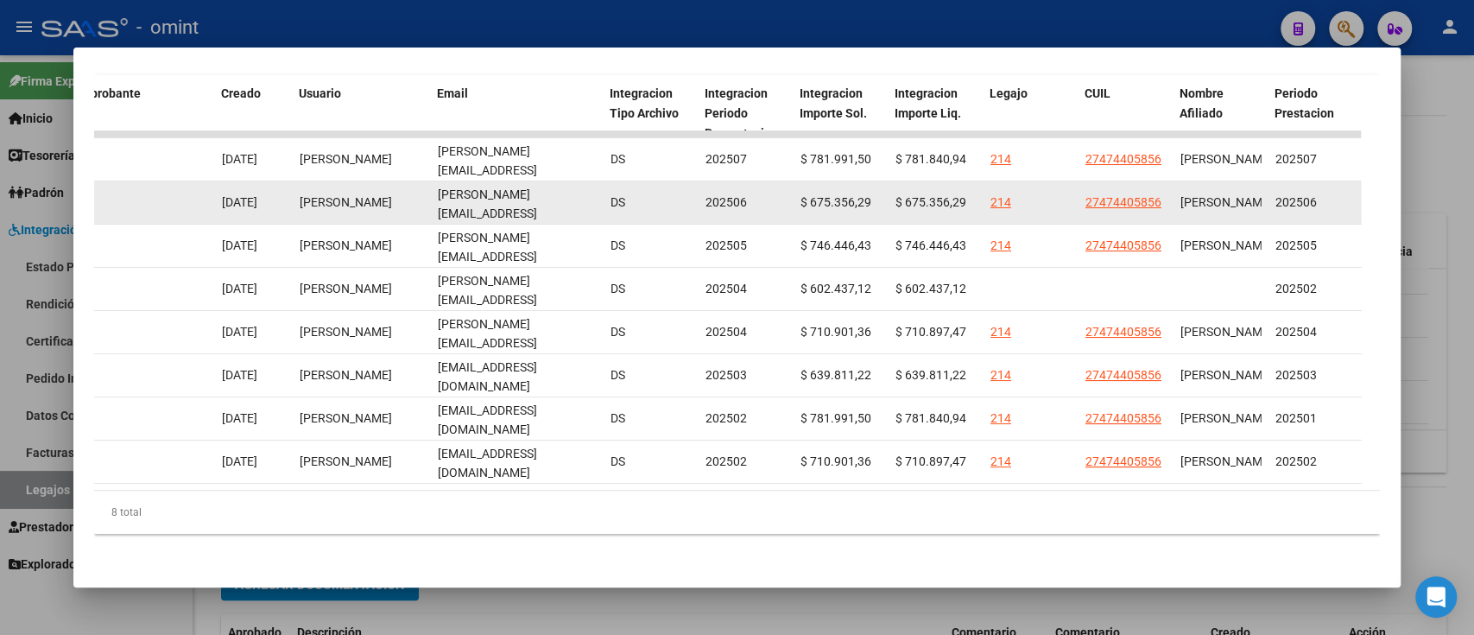
copy span "[PERSON_NAME][EMAIL_ADDRESS][DOMAIN_NAME]"
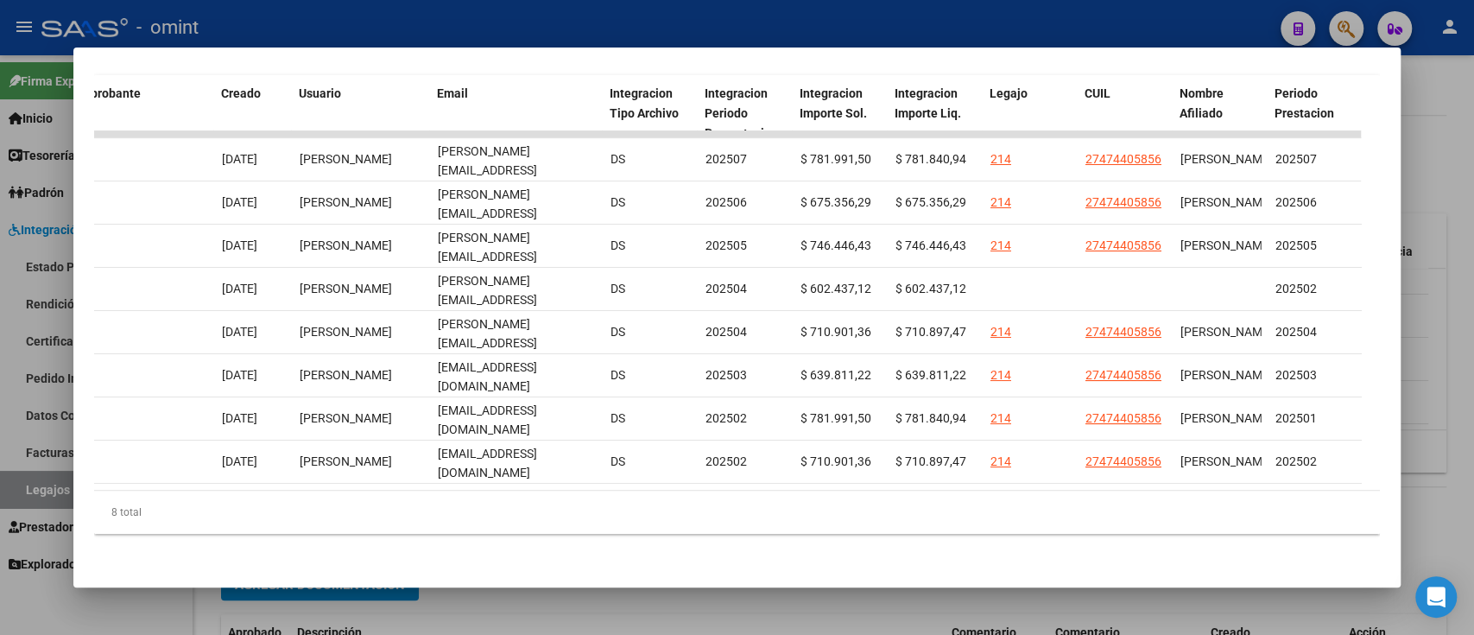
click at [906, 631] on div at bounding box center [737, 317] width 1474 height 635
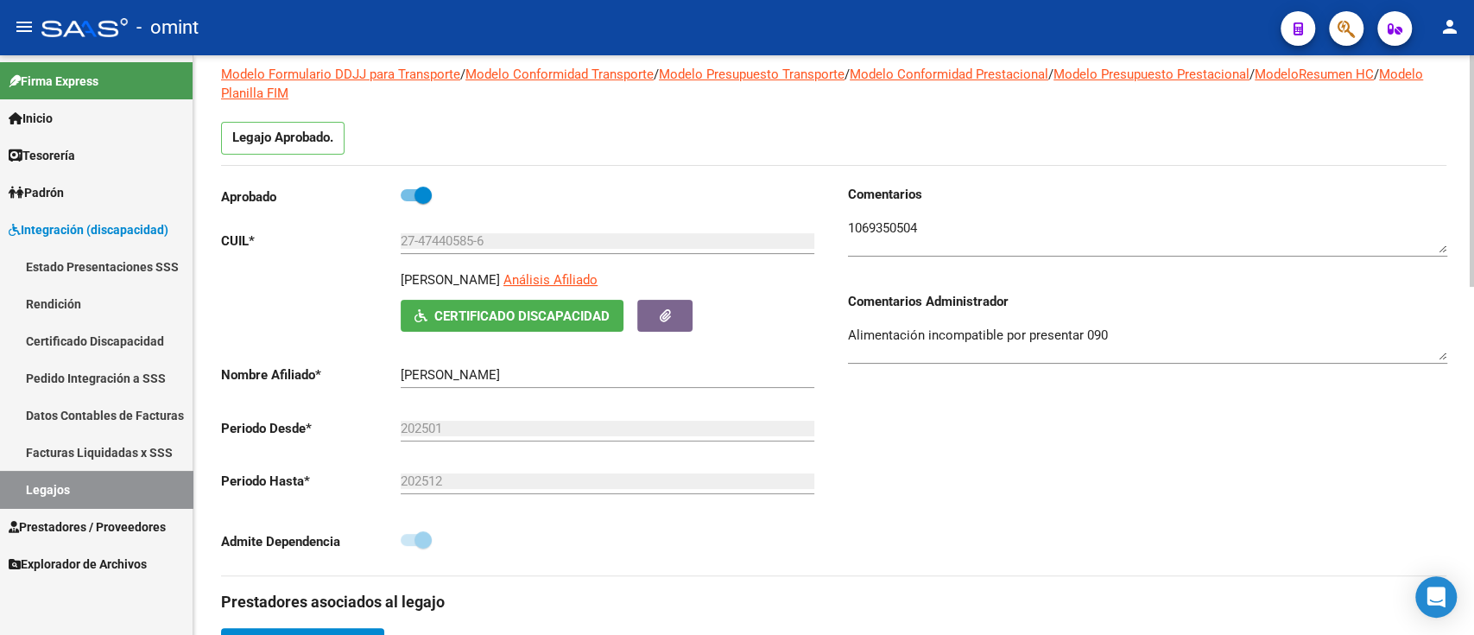
scroll to position [0, 0]
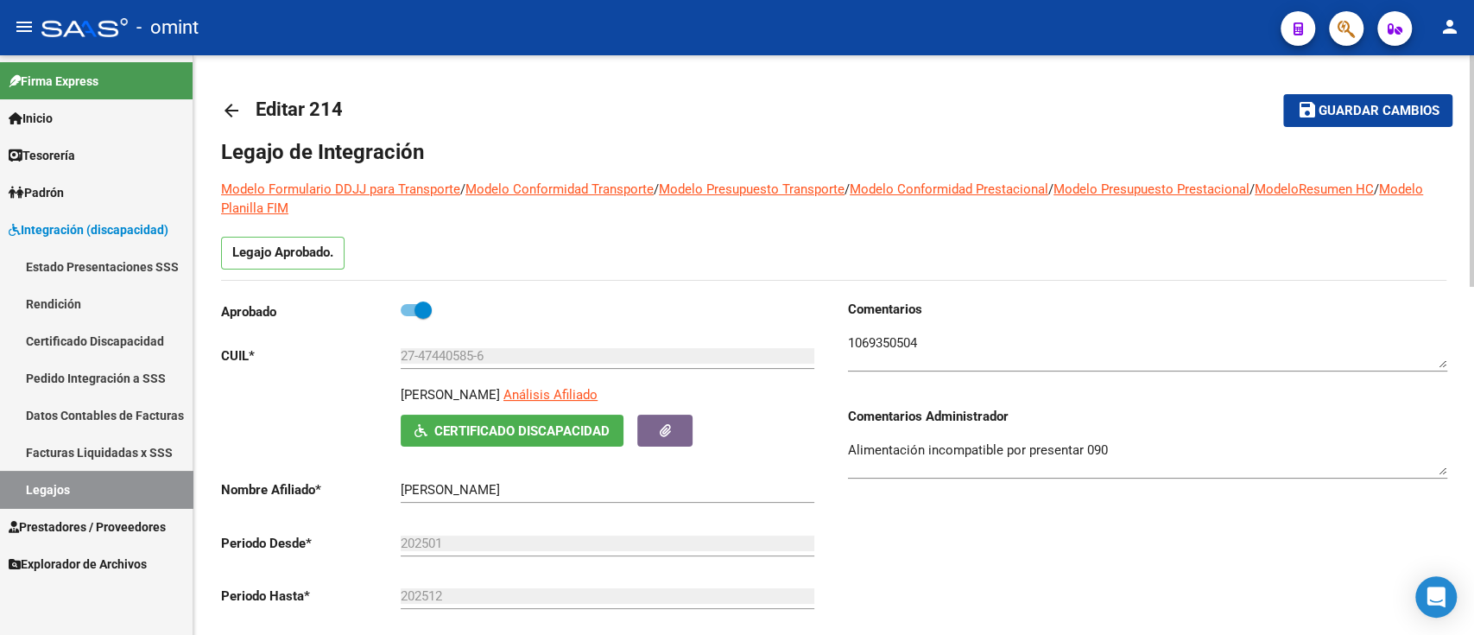
click at [238, 97] on link "arrow_back" at bounding box center [238, 110] width 35 height 41
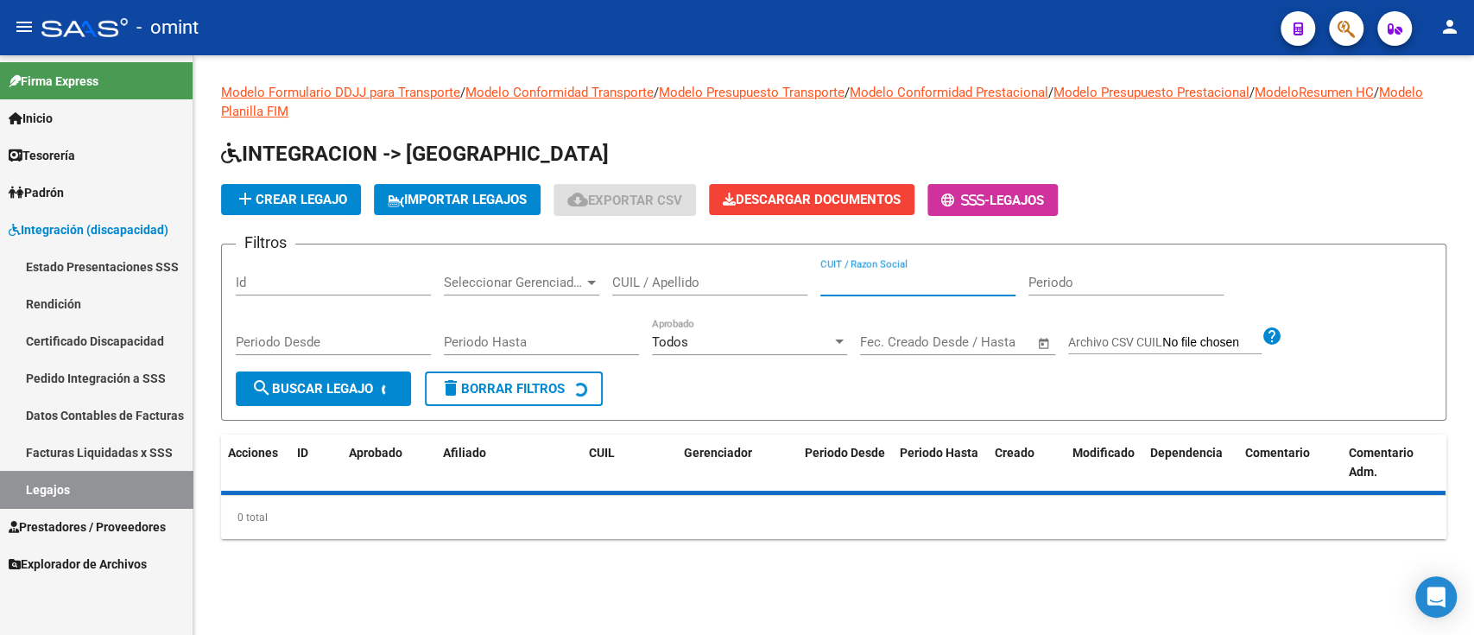
click at [846, 277] on input "CUIT / Razon Social" at bounding box center [918, 283] width 195 height 16
paste input "27242296929"
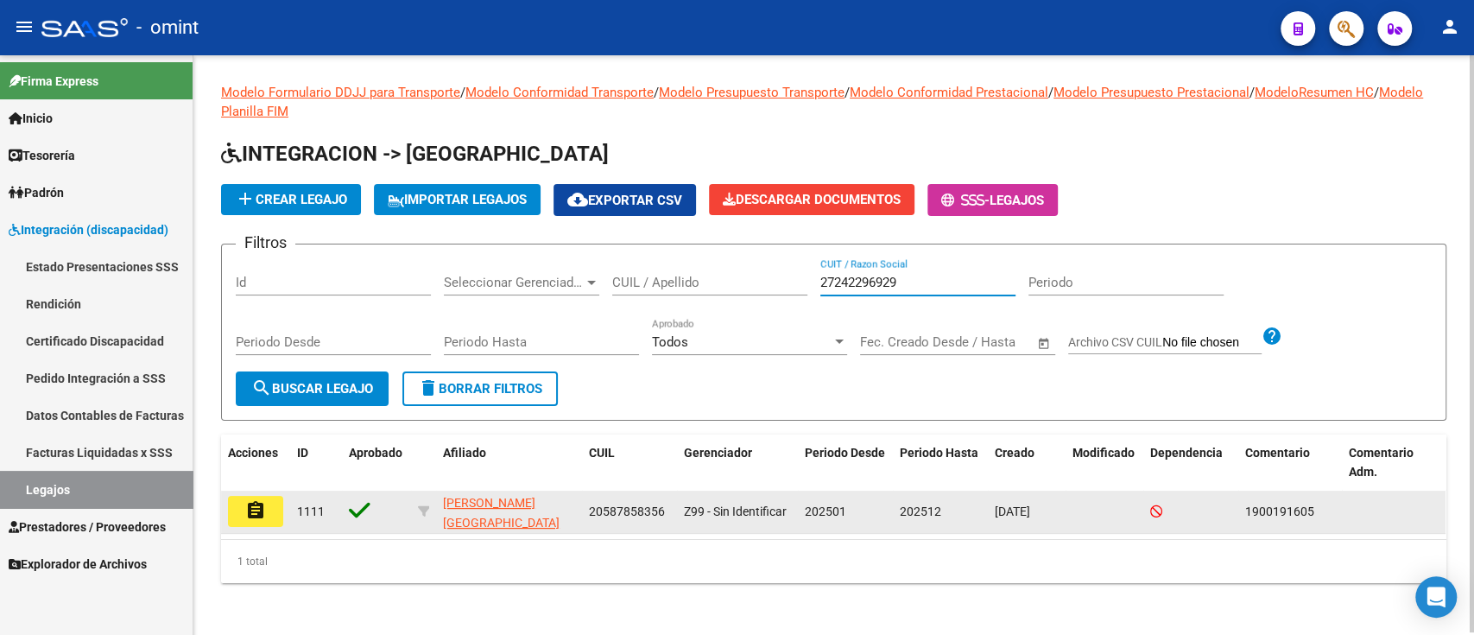
type input "27242296929"
click at [285, 501] on datatable-body-cell "assignment" at bounding box center [255, 512] width 69 height 42
click at [258, 508] on mat-icon "assignment" at bounding box center [255, 510] width 21 height 21
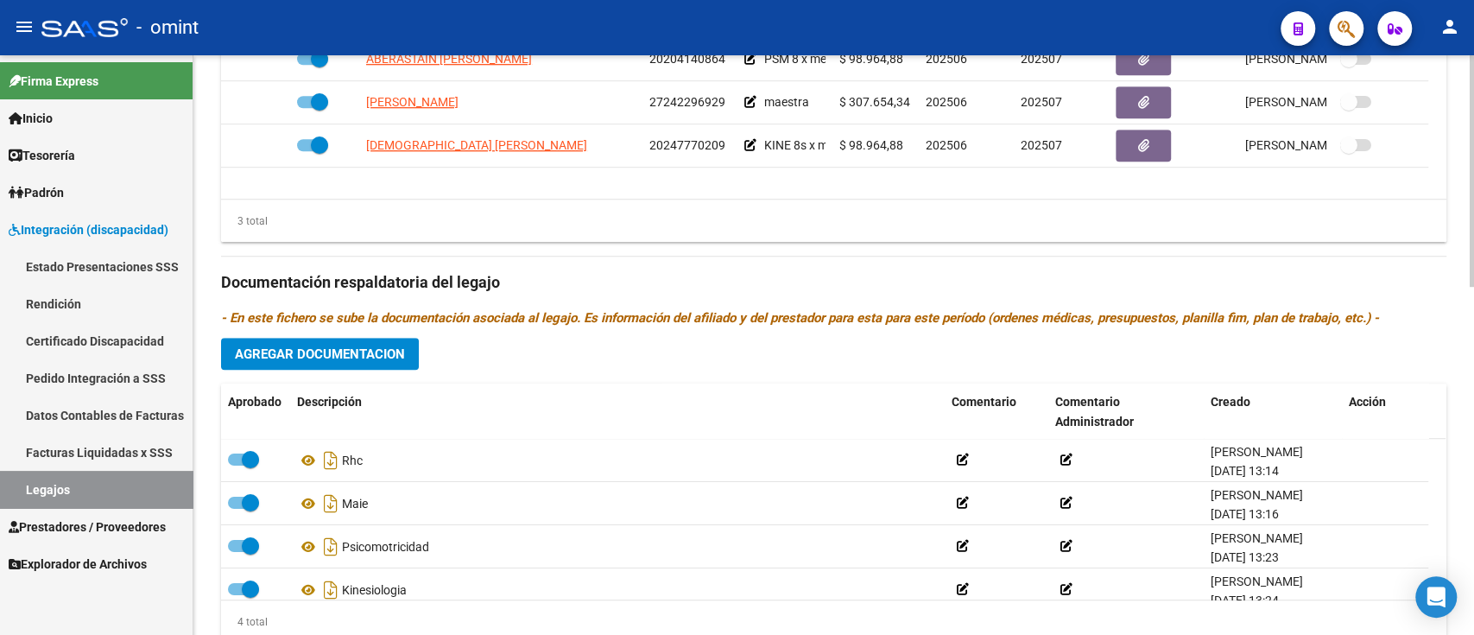
scroll to position [691, 0]
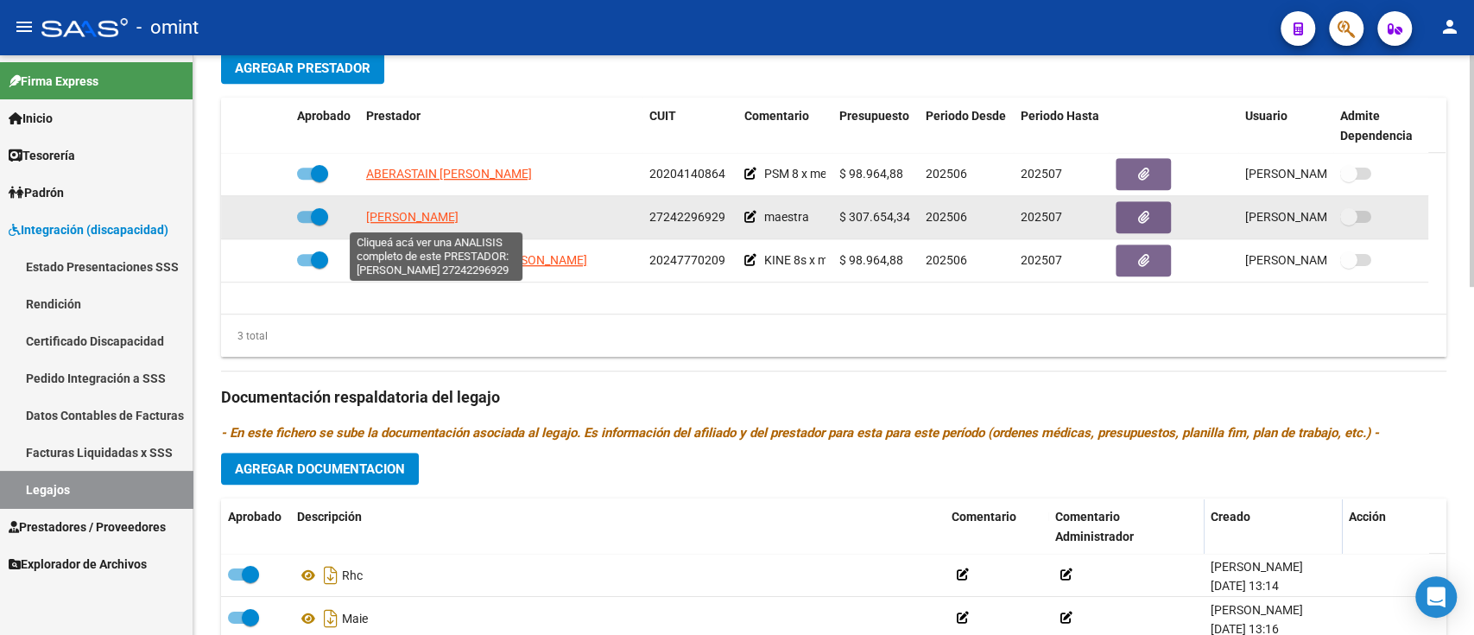
click at [453, 218] on span "[PERSON_NAME]" at bounding box center [412, 217] width 92 height 14
type textarea "27242296929"
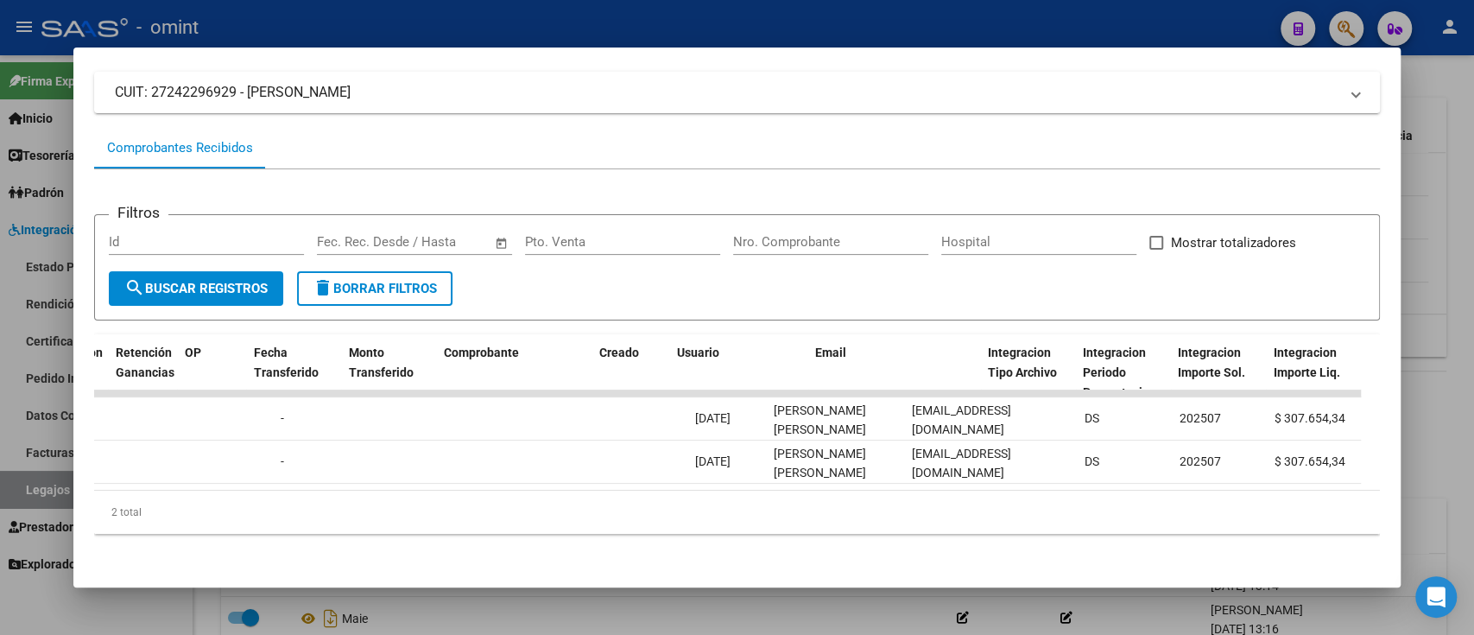
scroll to position [0, 1475]
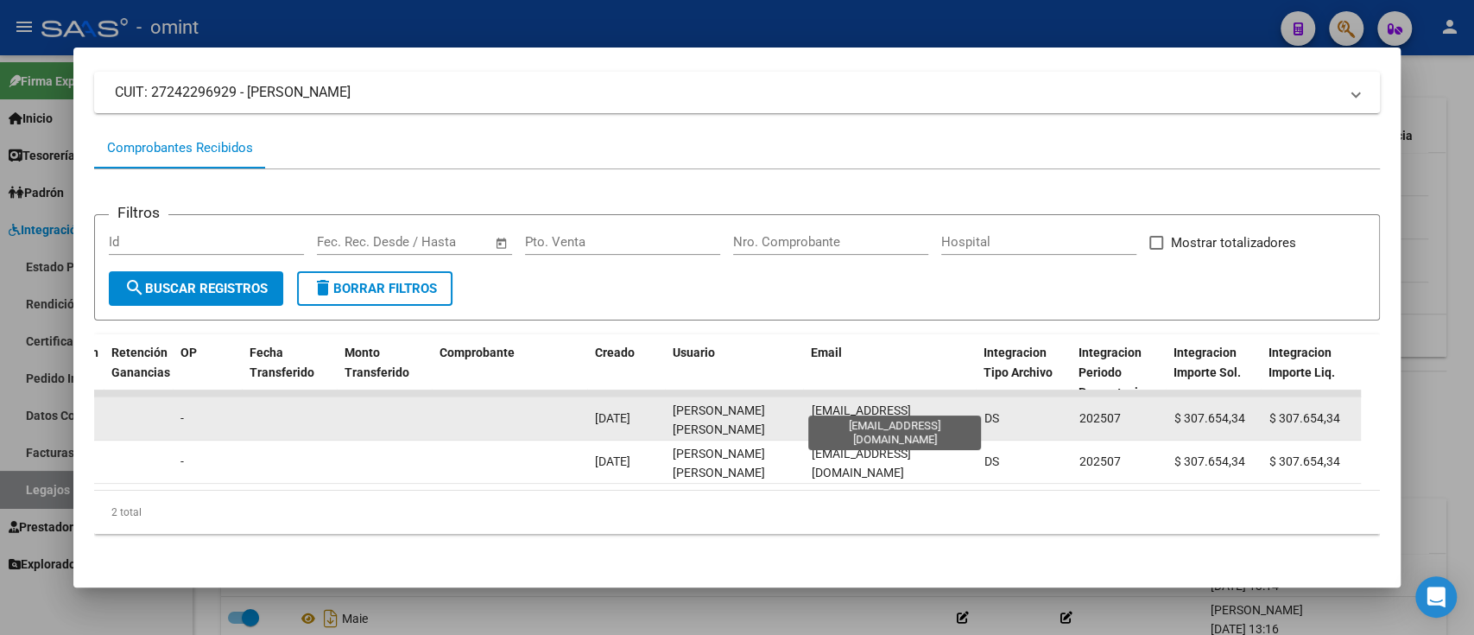
click at [892, 403] on span "[EMAIL_ADDRESS][DOMAIN_NAME]" at bounding box center [860, 420] width 99 height 34
click at [903, 403] on span "[EMAIL_ADDRESS][DOMAIN_NAME]" at bounding box center [860, 420] width 99 height 34
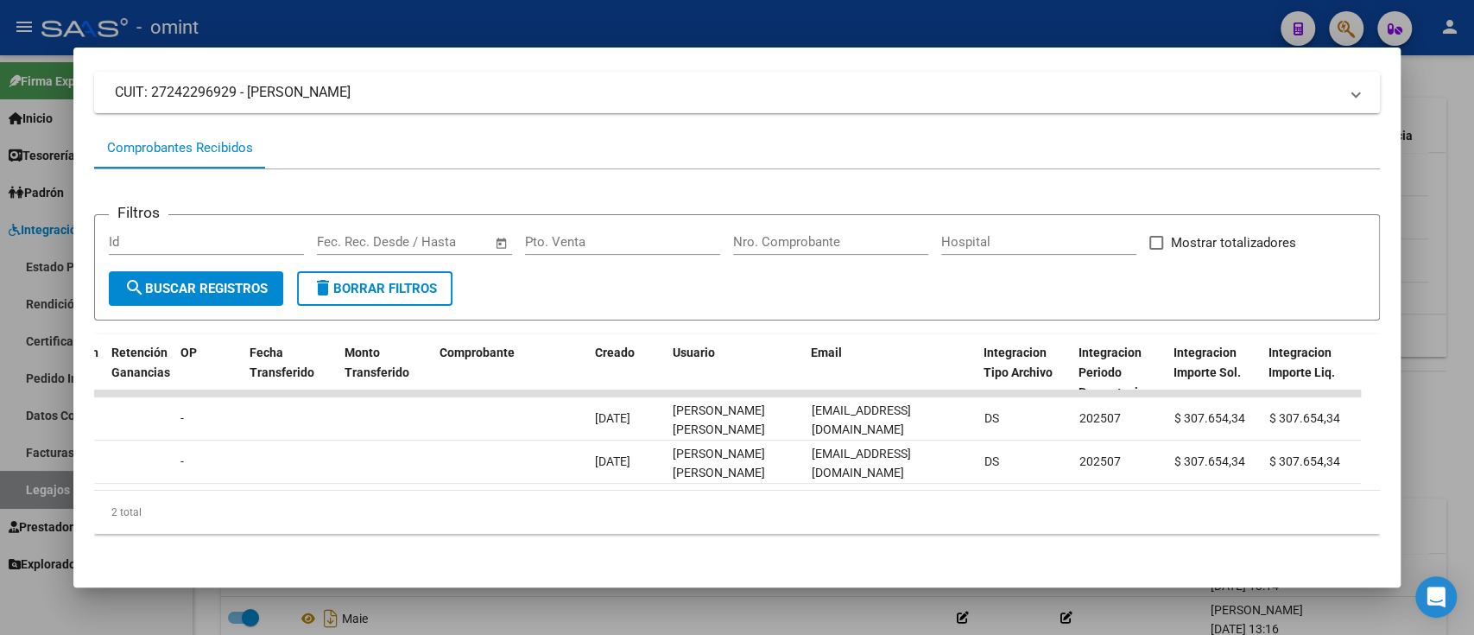
copy span "[EMAIL_ADDRESS][DOMAIN_NAME]"
drag, startPoint x: 19, startPoint y: 206, endPoint x: 419, endPoint y: 206, distance: 399.9
click at [21, 206] on div at bounding box center [737, 317] width 1474 height 635
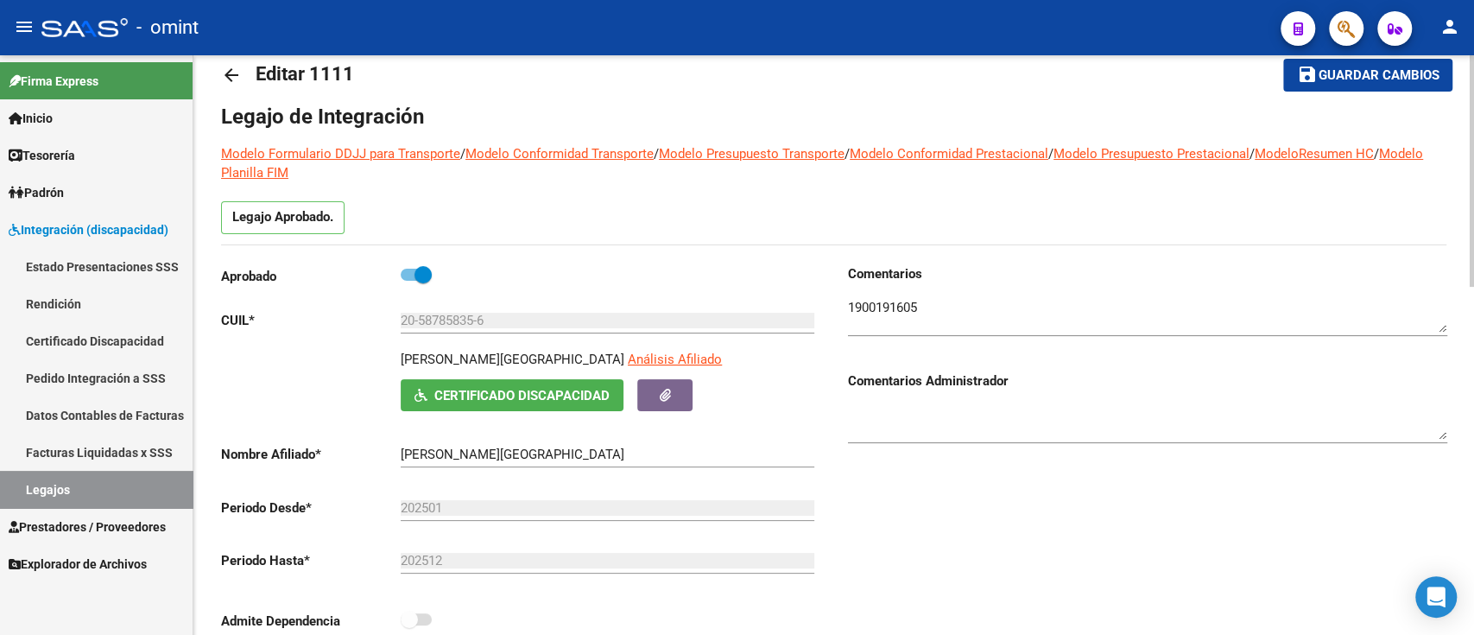
scroll to position [0, 0]
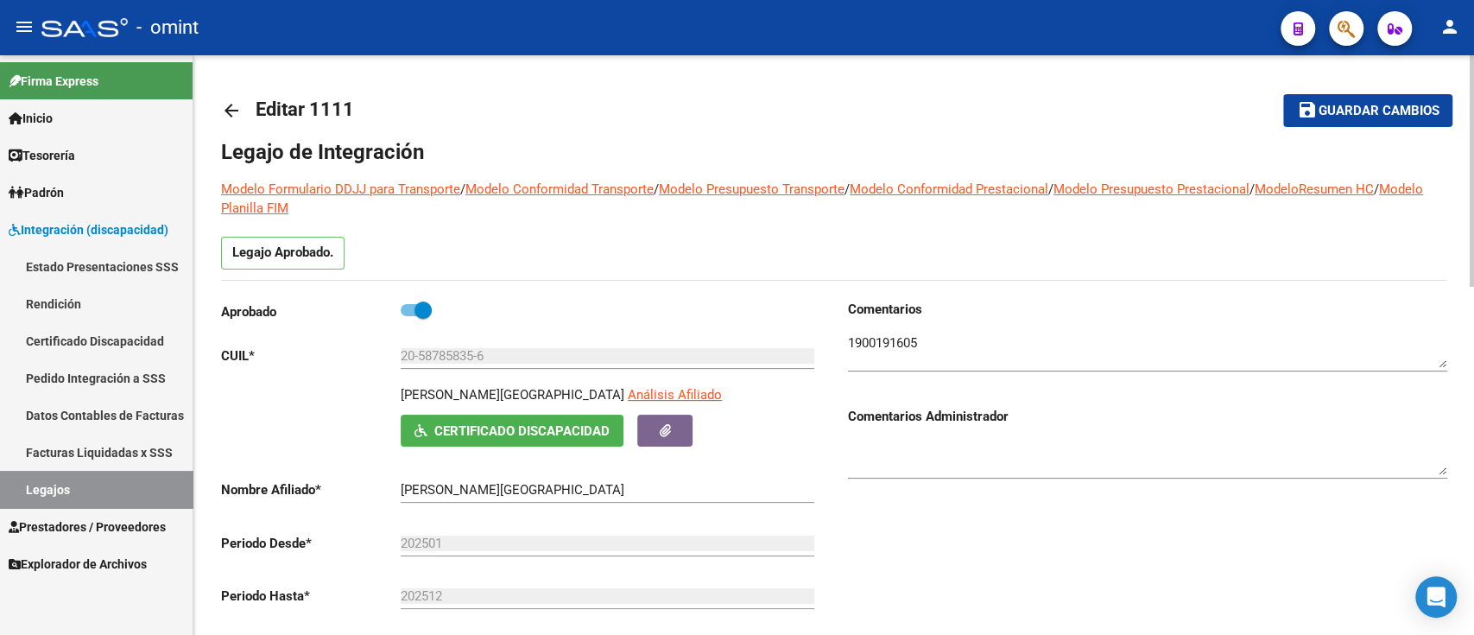
click at [235, 95] on link "arrow_back" at bounding box center [238, 110] width 35 height 41
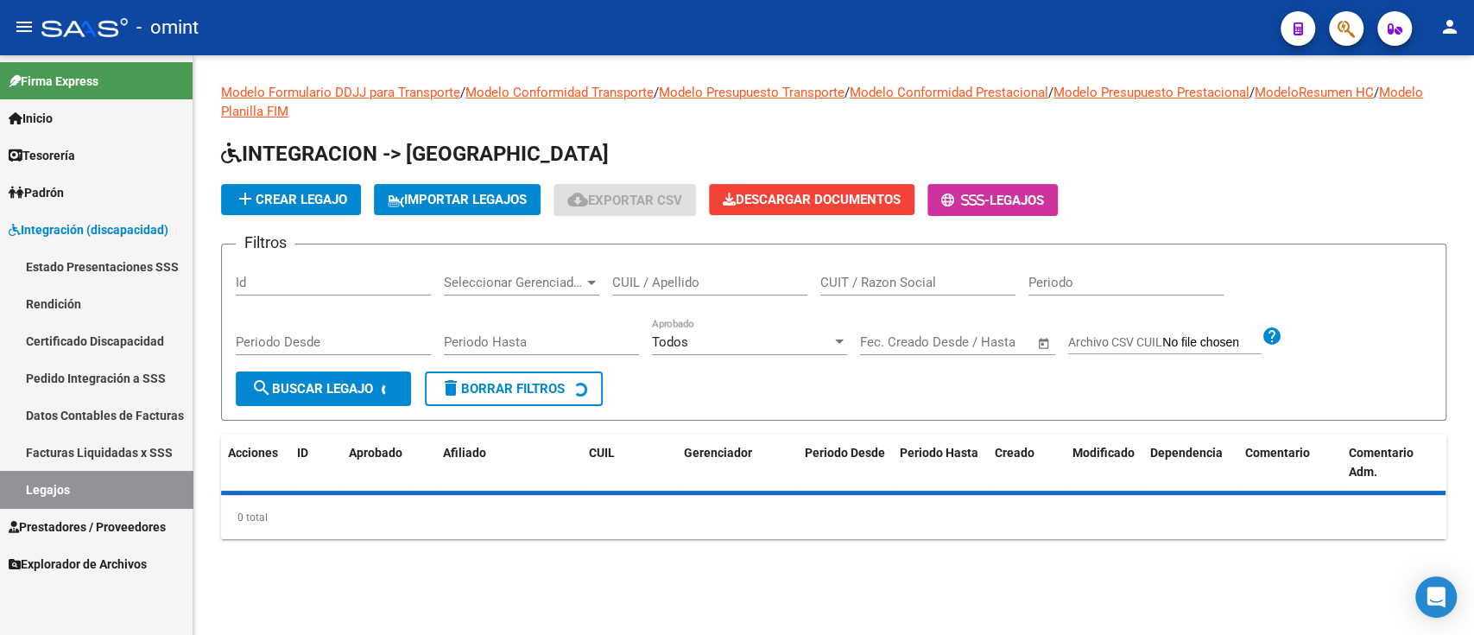
click at [854, 289] on input "CUIT / Razon Social" at bounding box center [918, 283] width 195 height 16
paste input "20326217922"
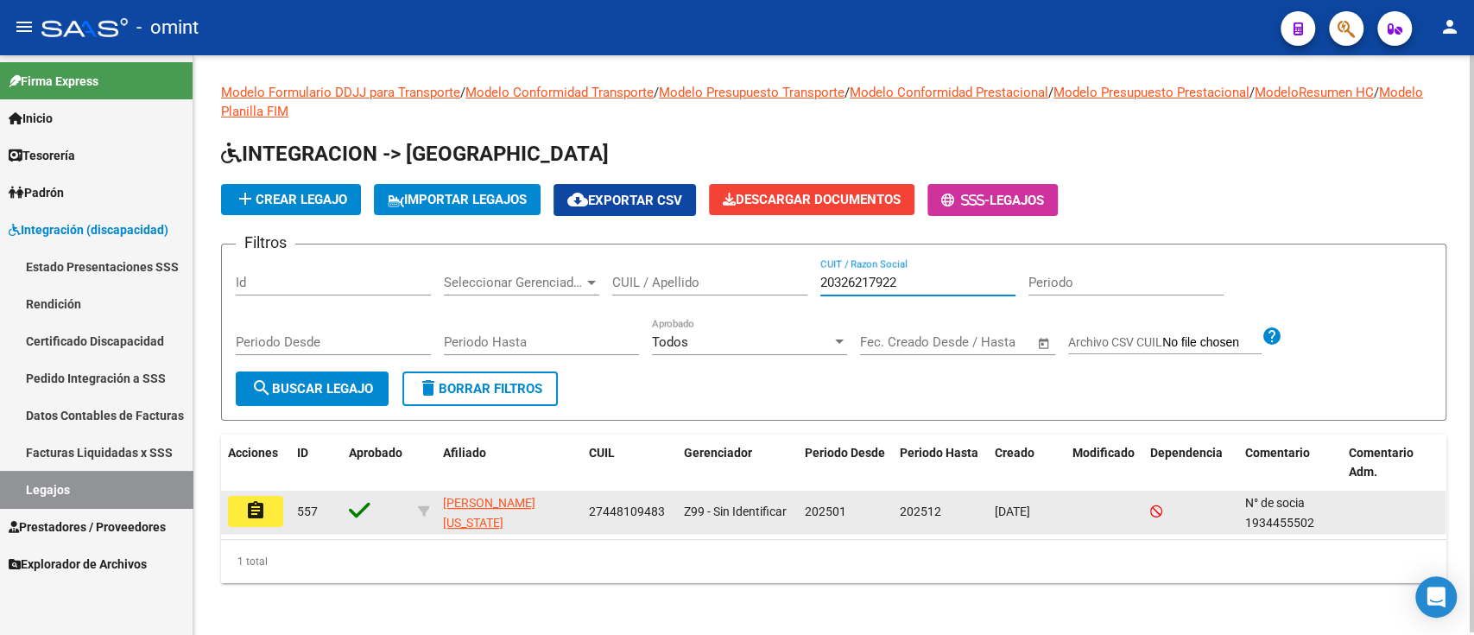
type input "20326217922"
click at [261, 506] on mat-icon "assignment" at bounding box center [255, 510] width 21 height 21
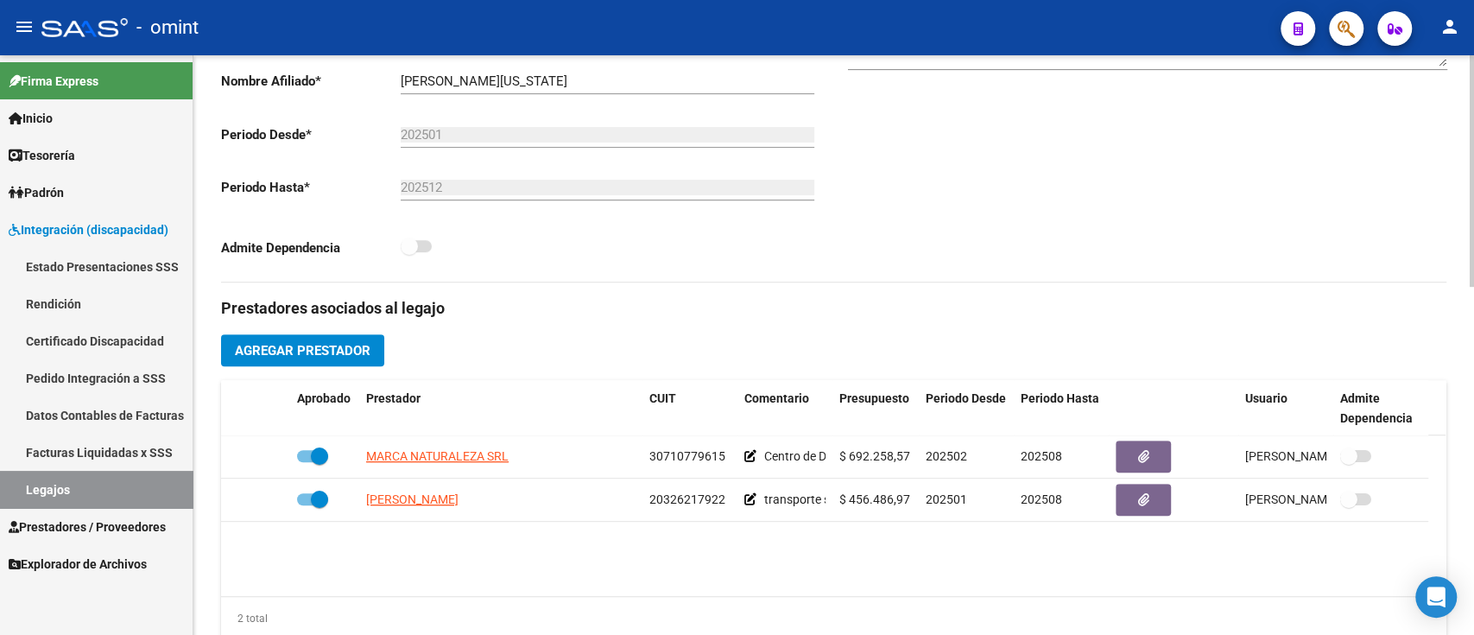
scroll to position [575, 0]
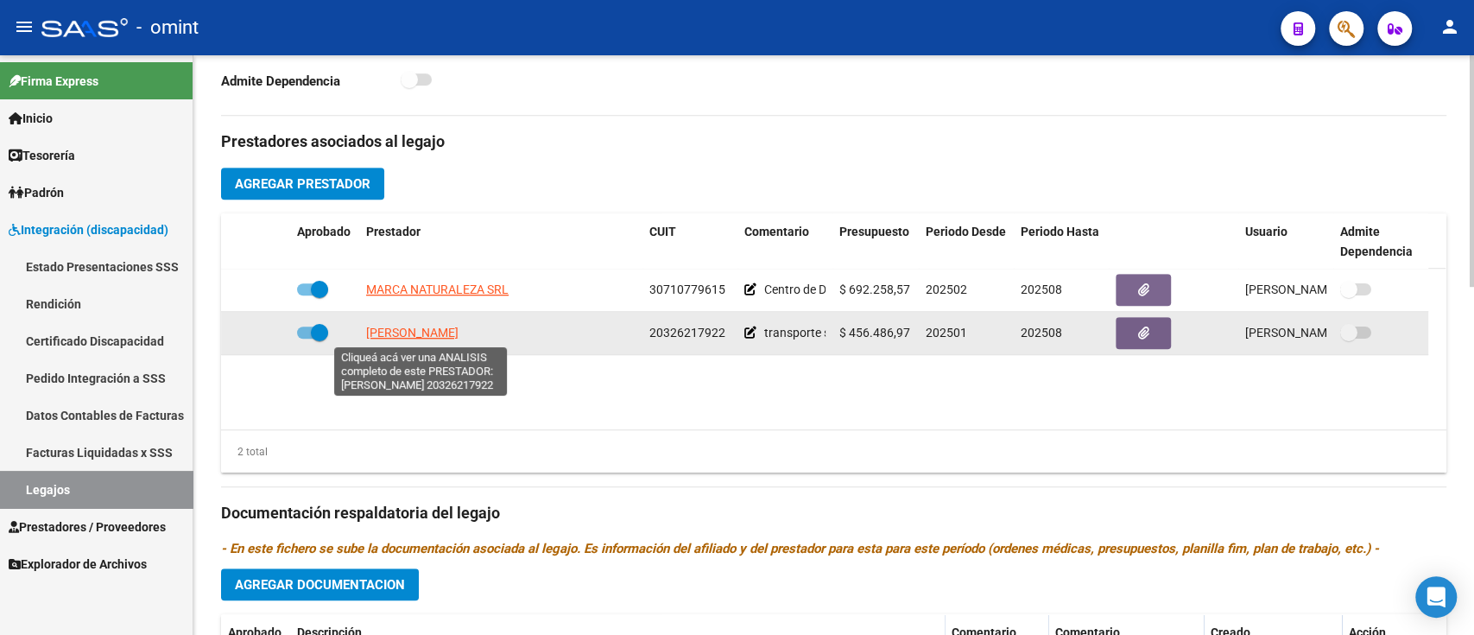
click at [386, 329] on span "[PERSON_NAME]" at bounding box center [412, 333] width 92 height 14
type textarea "20326217922"
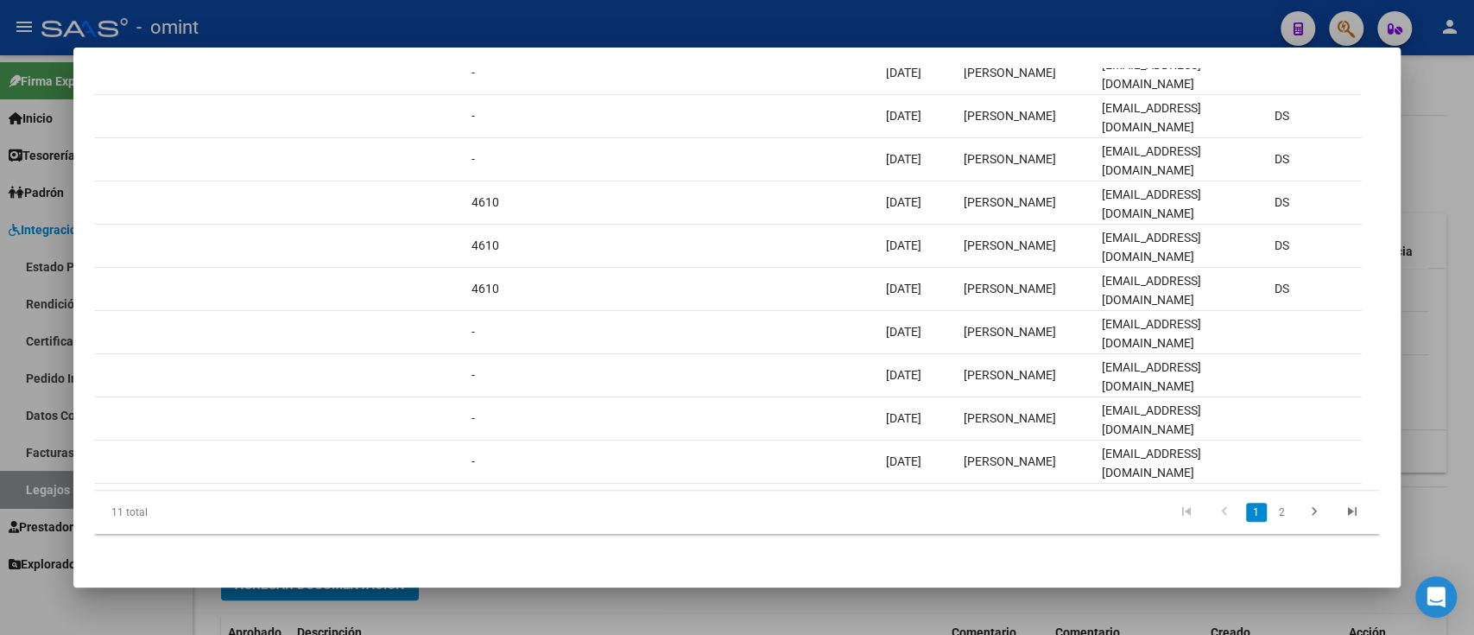
scroll to position [0, 1603]
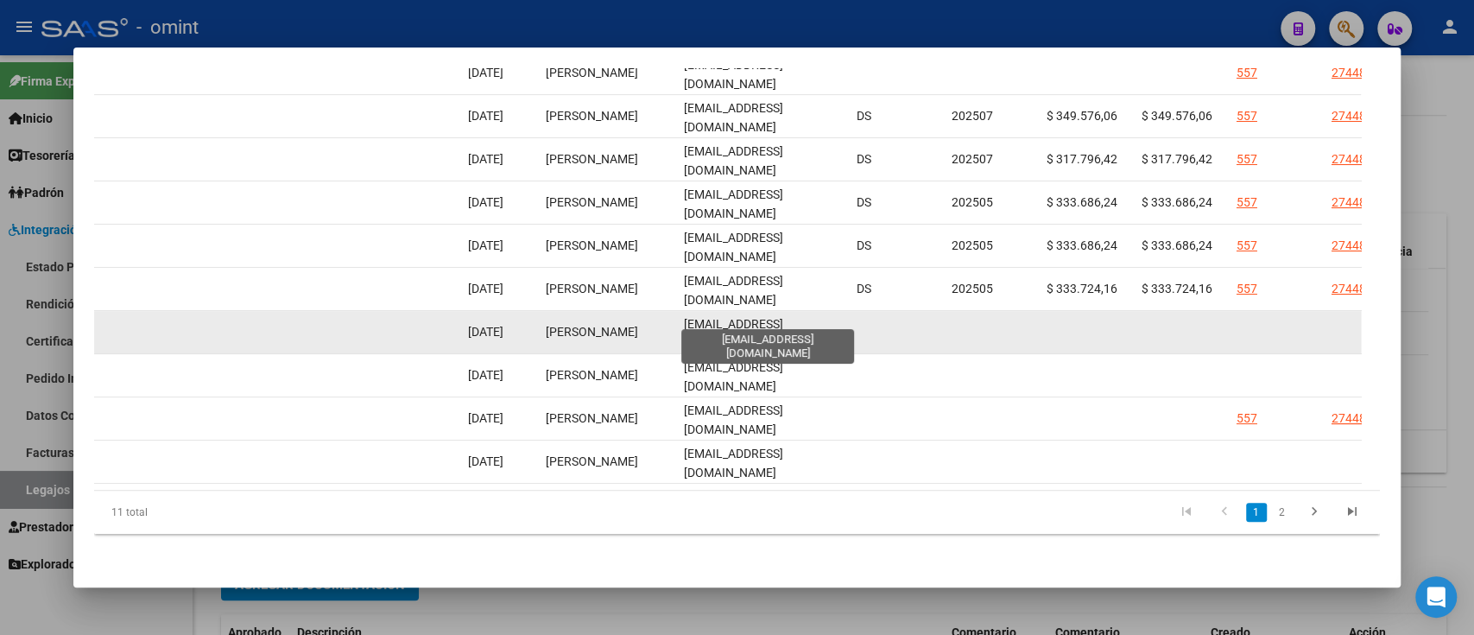
click at [780, 317] on span "[EMAIL_ADDRESS][DOMAIN_NAME]" at bounding box center [732, 334] width 99 height 34
